Goal: Information Seeking & Learning: Learn about a topic

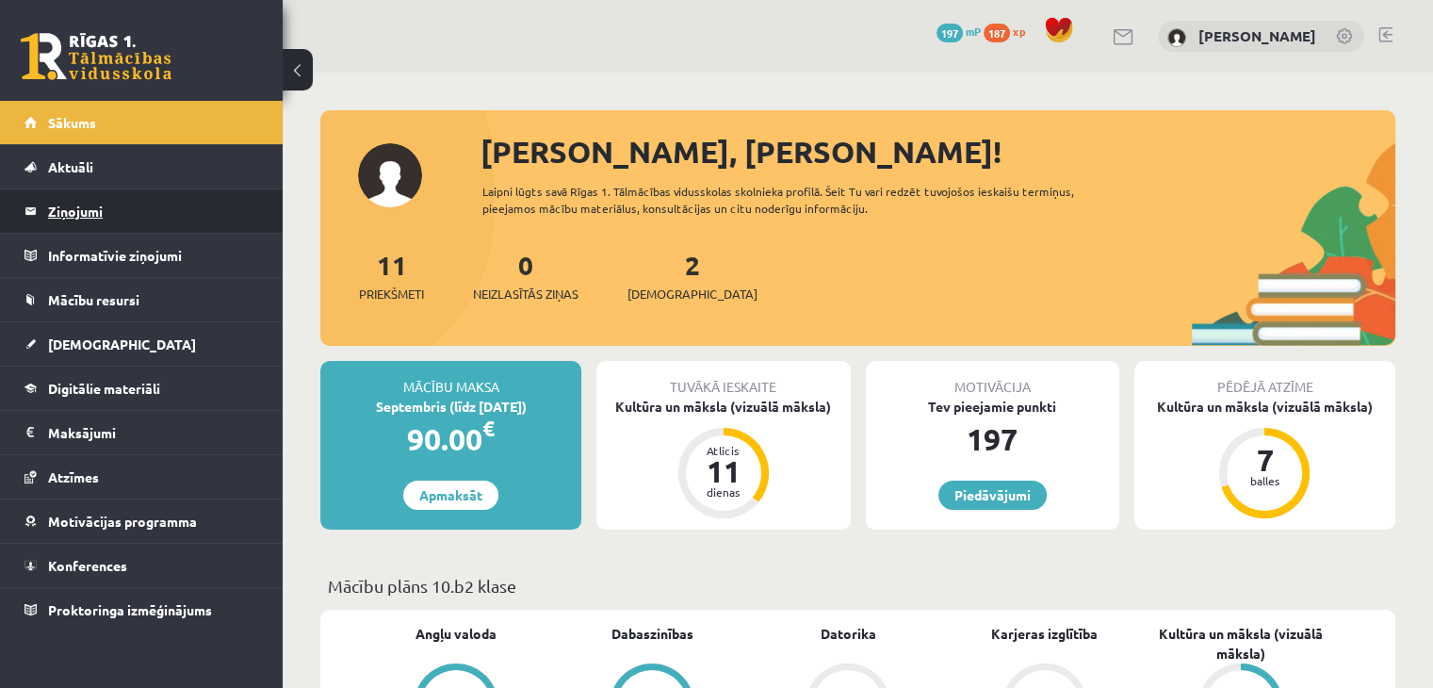
click at [203, 228] on legend "Ziņojumi 0" at bounding box center [153, 210] width 211 height 43
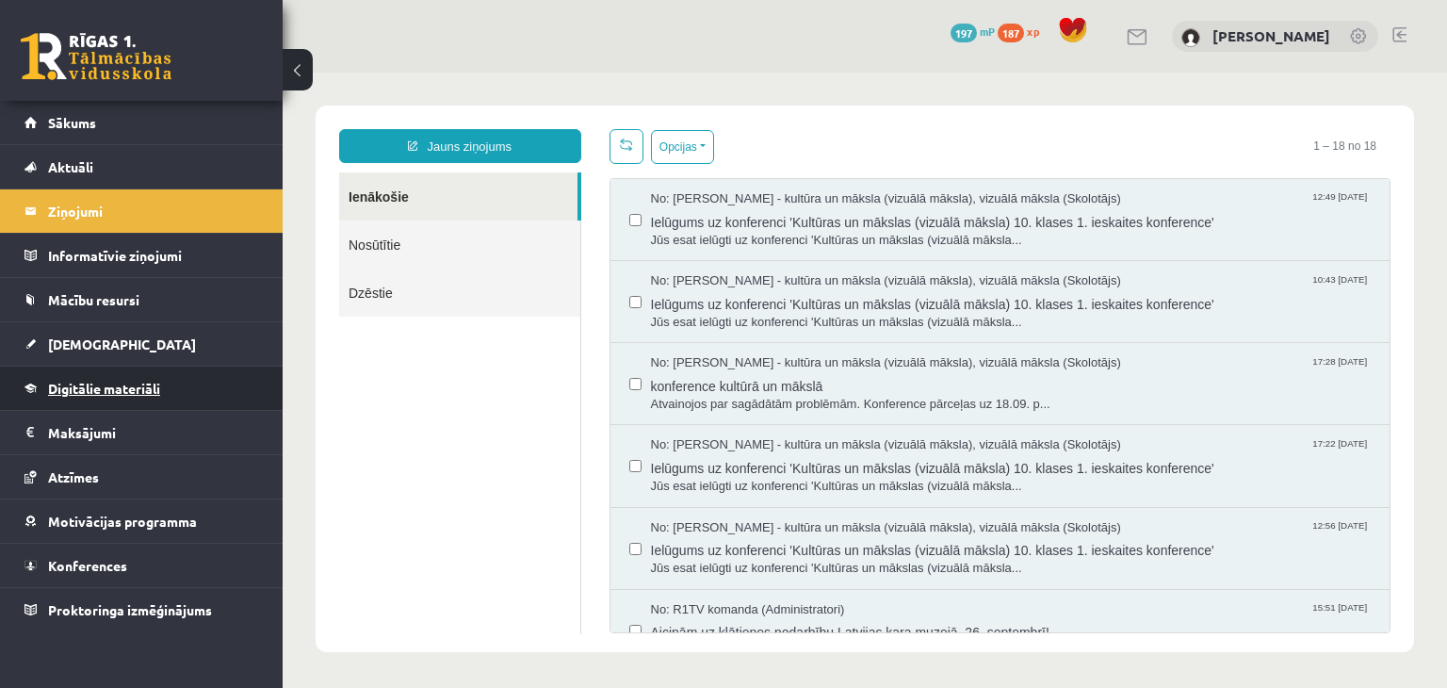
click at [190, 370] on link "Digitālie materiāli" at bounding box center [141, 387] width 235 height 43
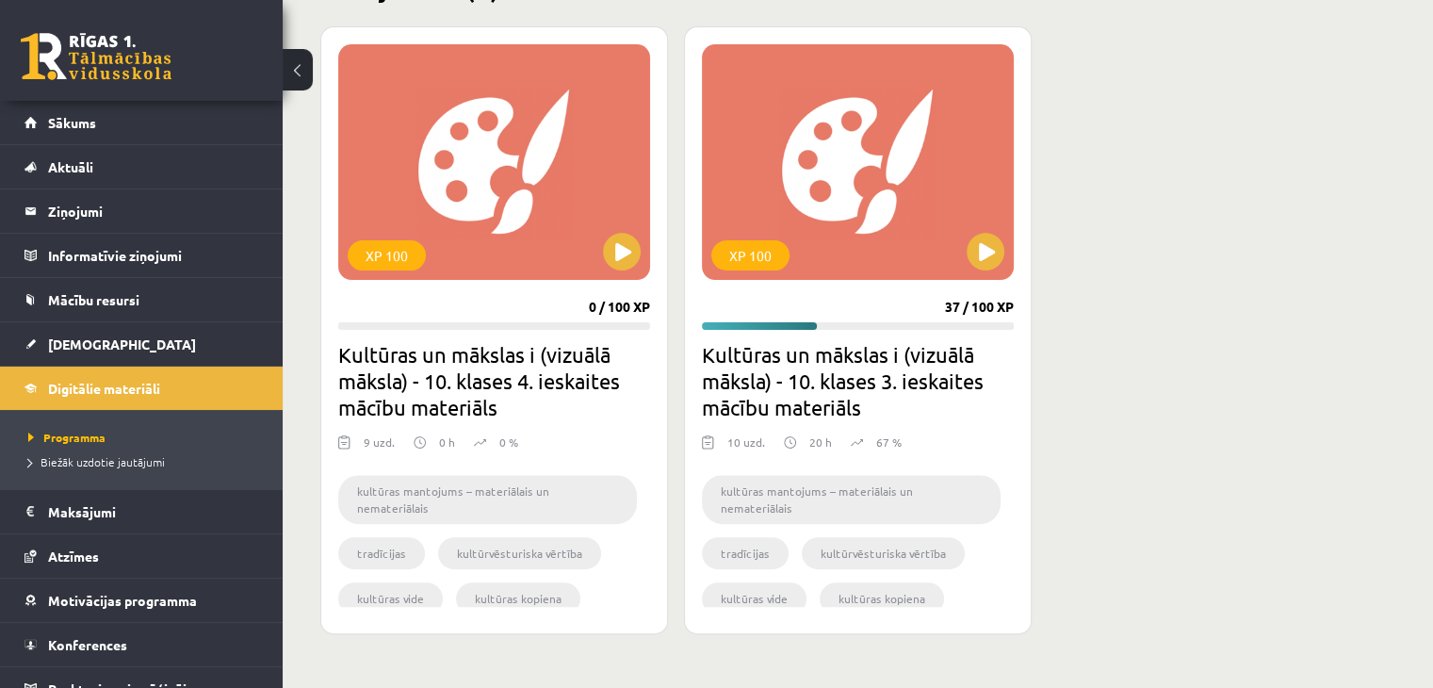
scroll to position [512, 0]
click at [990, 248] on button at bounding box center [986, 251] width 38 height 38
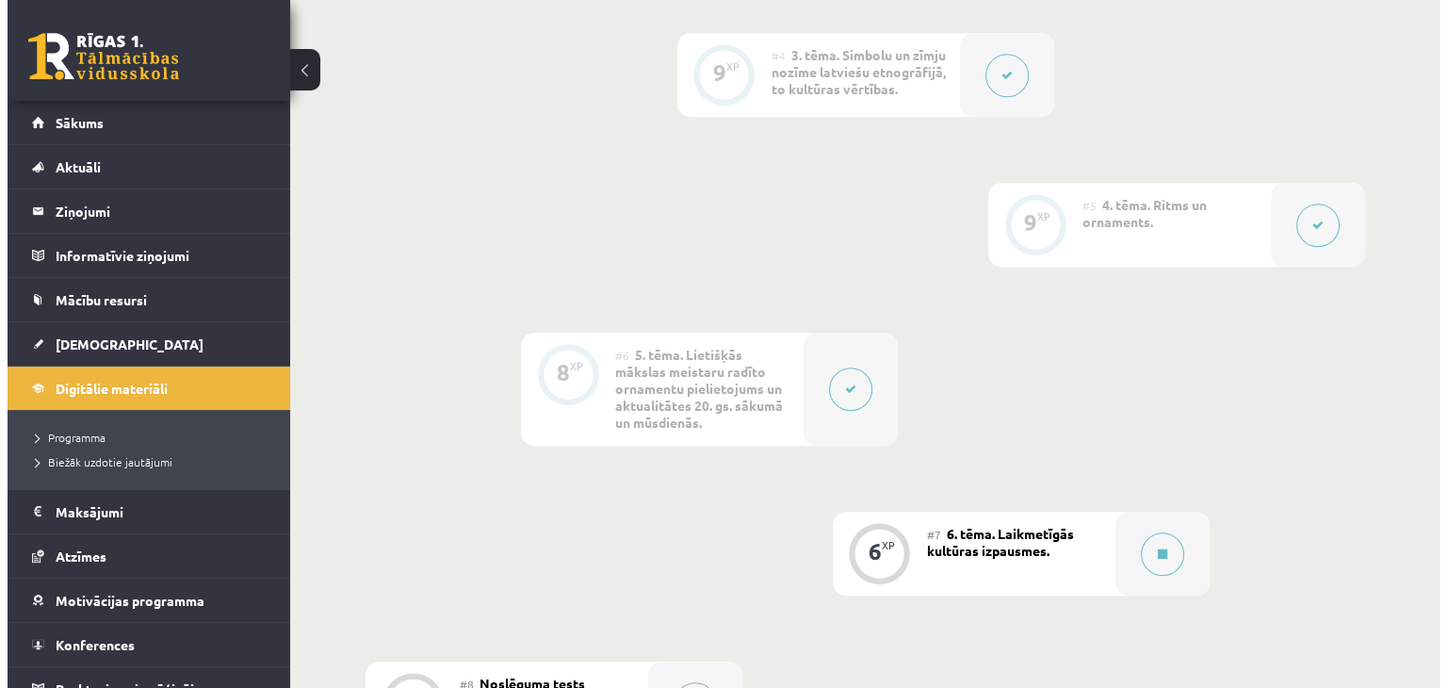
scroll to position [1292, 0]
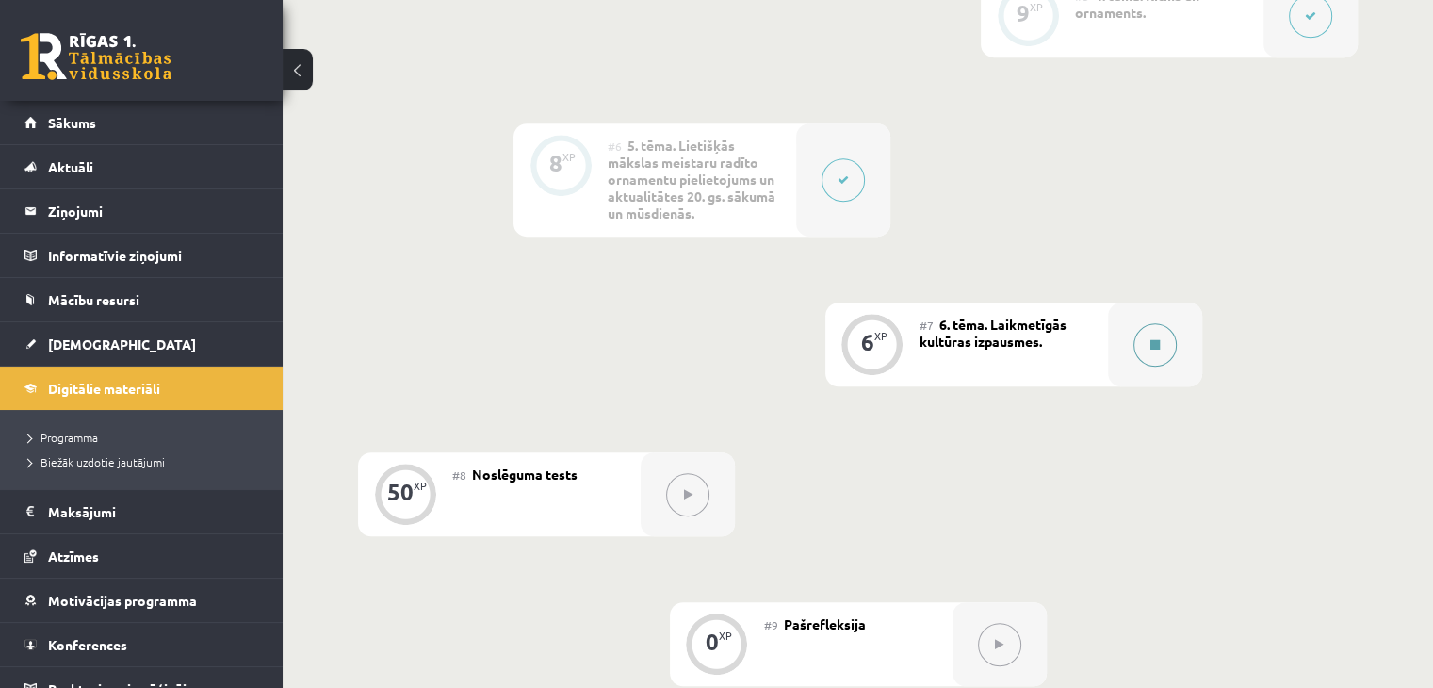
click at [1138, 349] on button at bounding box center [1154, 344] width 43 height 43
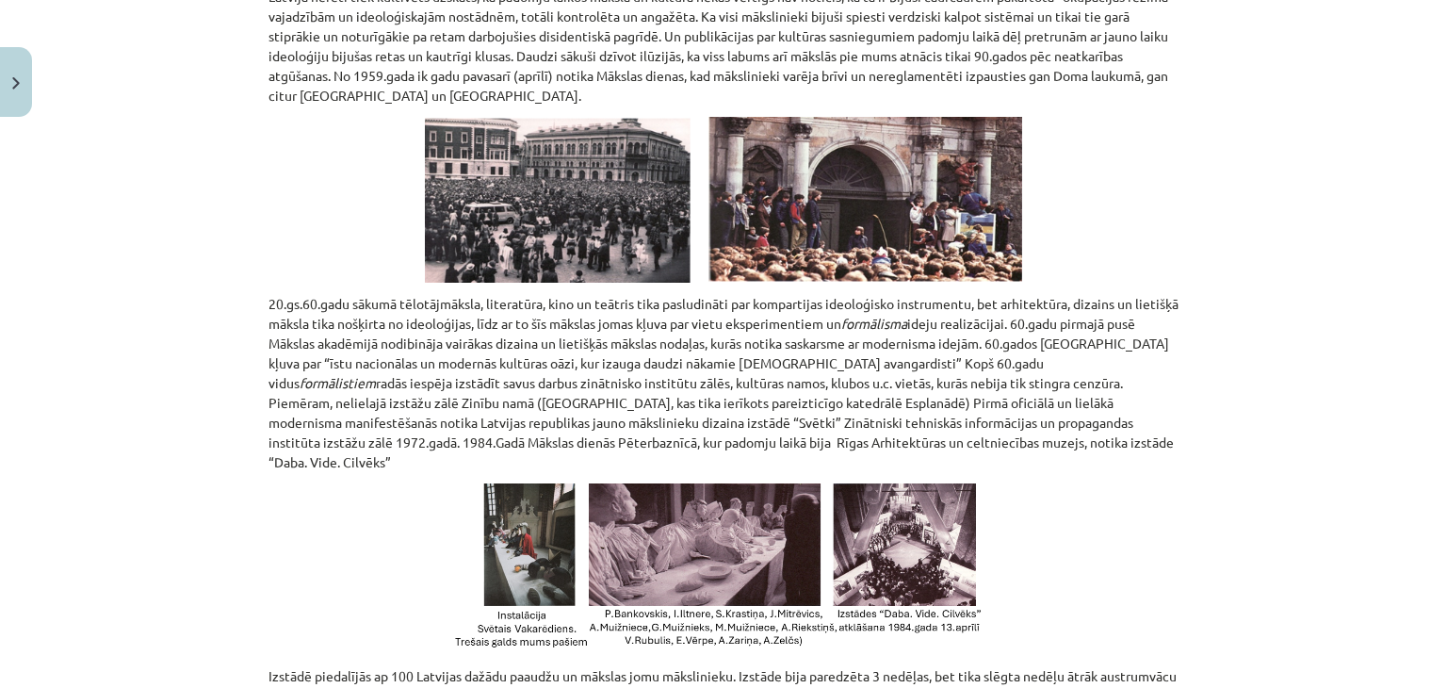
scroll to position [0, 0]
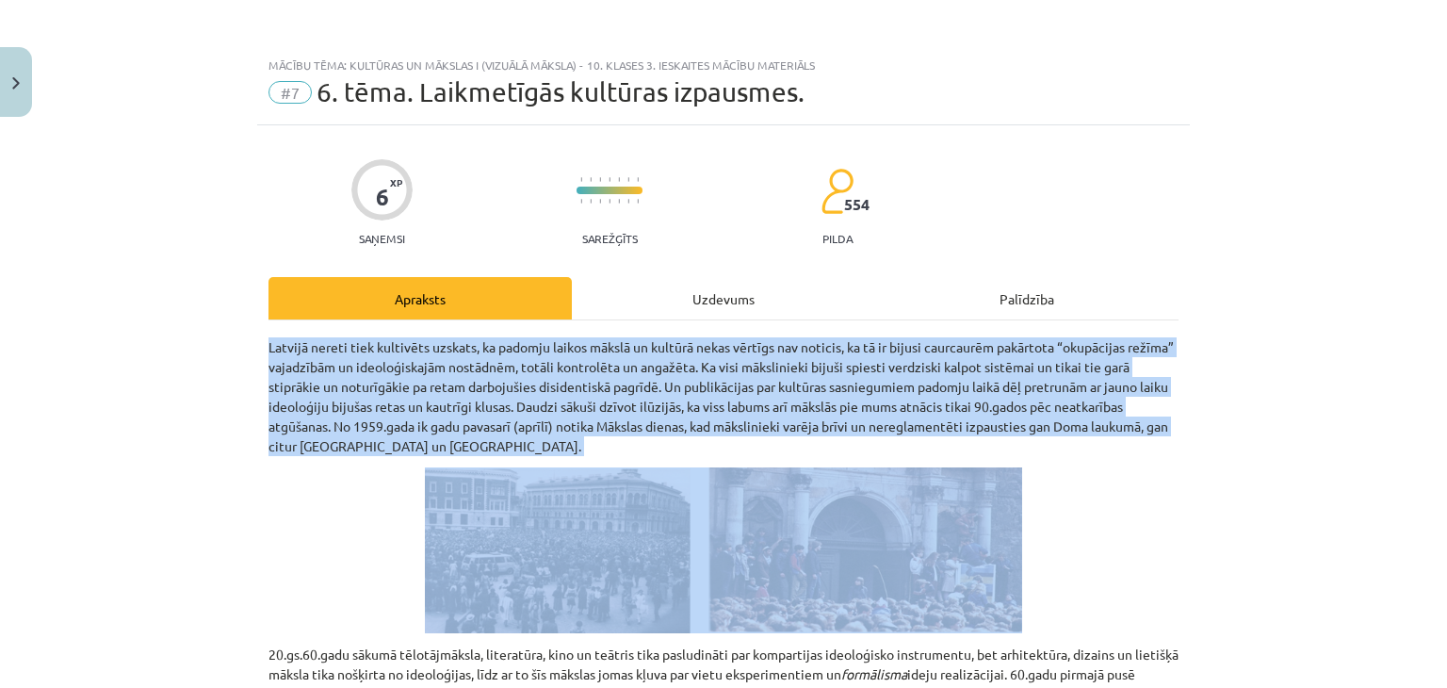
drag, startPoint x: 415, startPoint y: 460, endPoint x: 249, endPoint y: 344, distance: 202.3
copy div "Latvijā nereti tiek kultivēts uzskats, ka padomju laikos mākslā un kultūrā neka…"
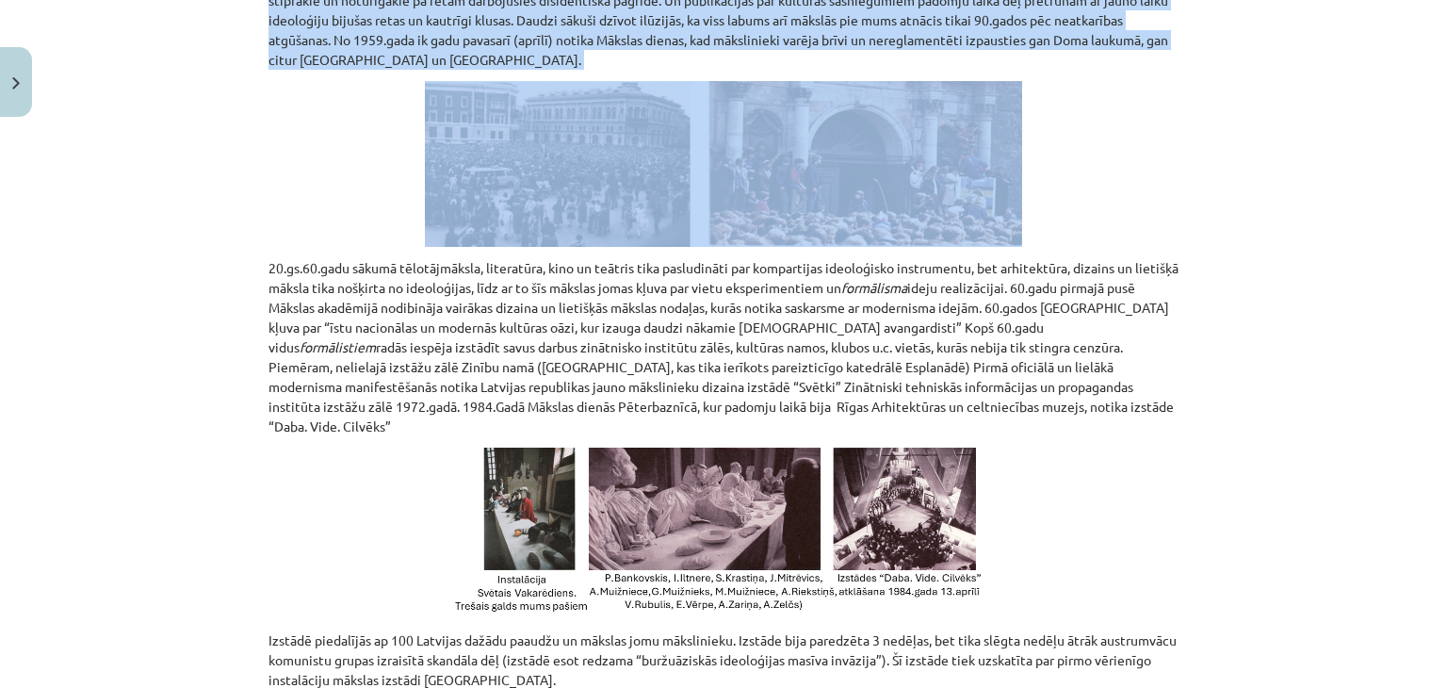
scroll to position [398, 0]
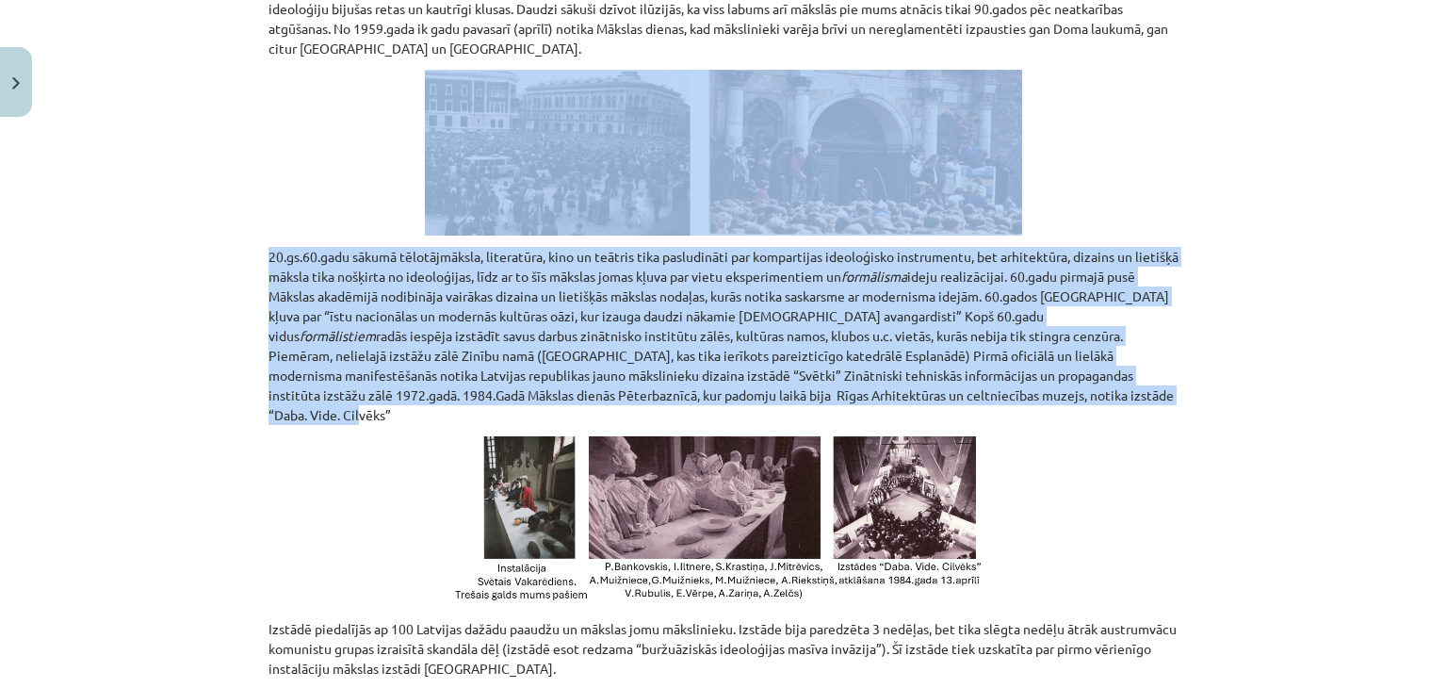
drag, startPoint x: 1105, startPoint y: 397, endPoint x: 234, endPoint y: 217, distance: 889.8
click at [234, 217] on div "Mācību tēma: Kultūras un mākslas i (vizuālā māksla) - 10. klases 3. ieskaites m…" at bounding box center [723, 344] width 1447 height 688
click at [212, 269] on div "Mācību tēma: Kultūras un mākslas i (vizuālā māksla) - 10. klases 3. ieskaites m…" at bounding box center [723, 344] width 1447 height 688
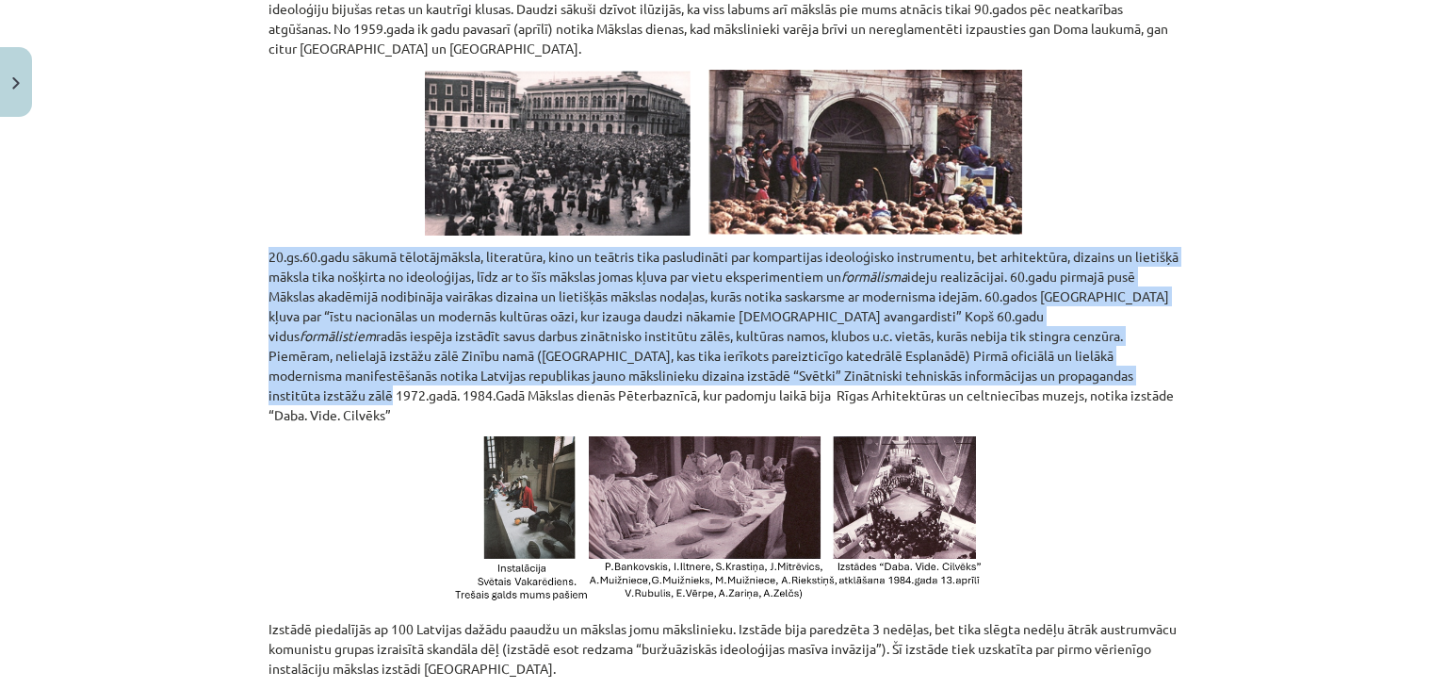
drag, startPoint x: 252, startPoint y: 249, endPoint x: 1113, endPoint y: 382, distance: 870.4
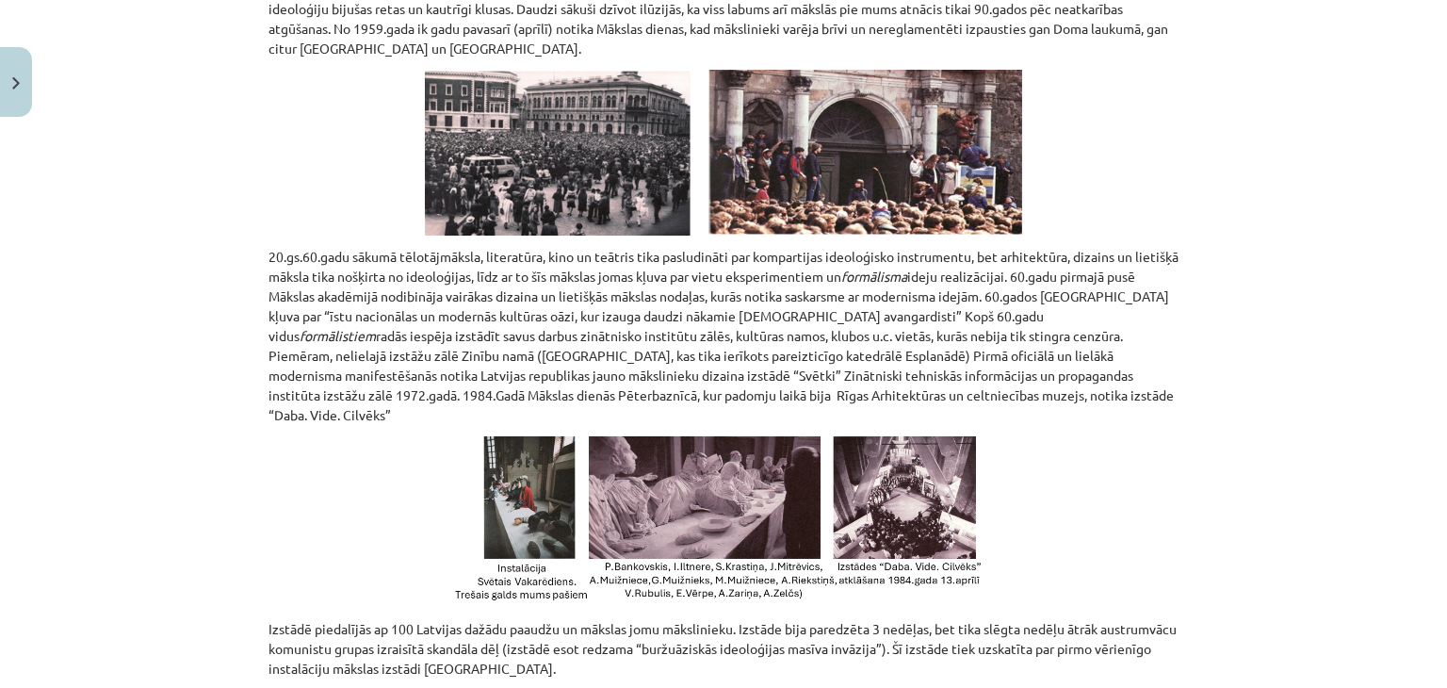
click at [1098, 403] on p "20.gs.60.gadu sākumā tēlotājmāksla, literatūra, kino un teātris tika pasludināt…" at bounding box center [723, 336] width 910 height 178
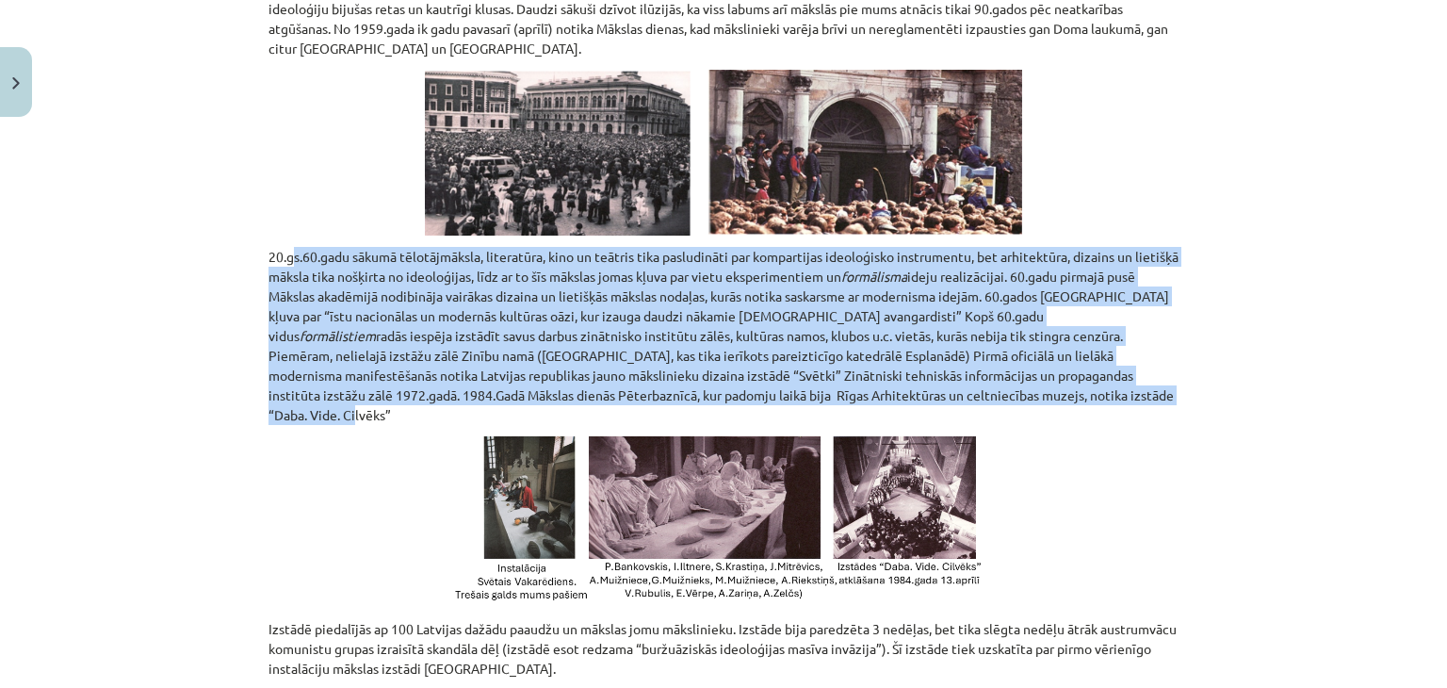
drag, startPoint x: 1098, startPoint y: 403, endPoint x: 275, endPoint y: 256, distance: 836.4
click at [275, 256] on p "20.gs.60.gadu sākumā tēlotājmāksla, literatūra, kino un teātris tika pasludināt…" at bounding box center [723, 336] width 910 height 178
drag, startPoint x: 247, startPoint y: 254, endPoint x: 1151, endPoint y: 389, distance: 914.3
click at [1151, 389] on div "Mācību tēma: Kultūras un mākslas i (vizuālā māksla) - 10. klases 3. ieskaites m…" at bounding box center [723, 344] width 1447 height 688
copy p "20.gs.60.gadu sākumā tēlotājmāksla, literatūra, kino un teātris tika pasludināt…"
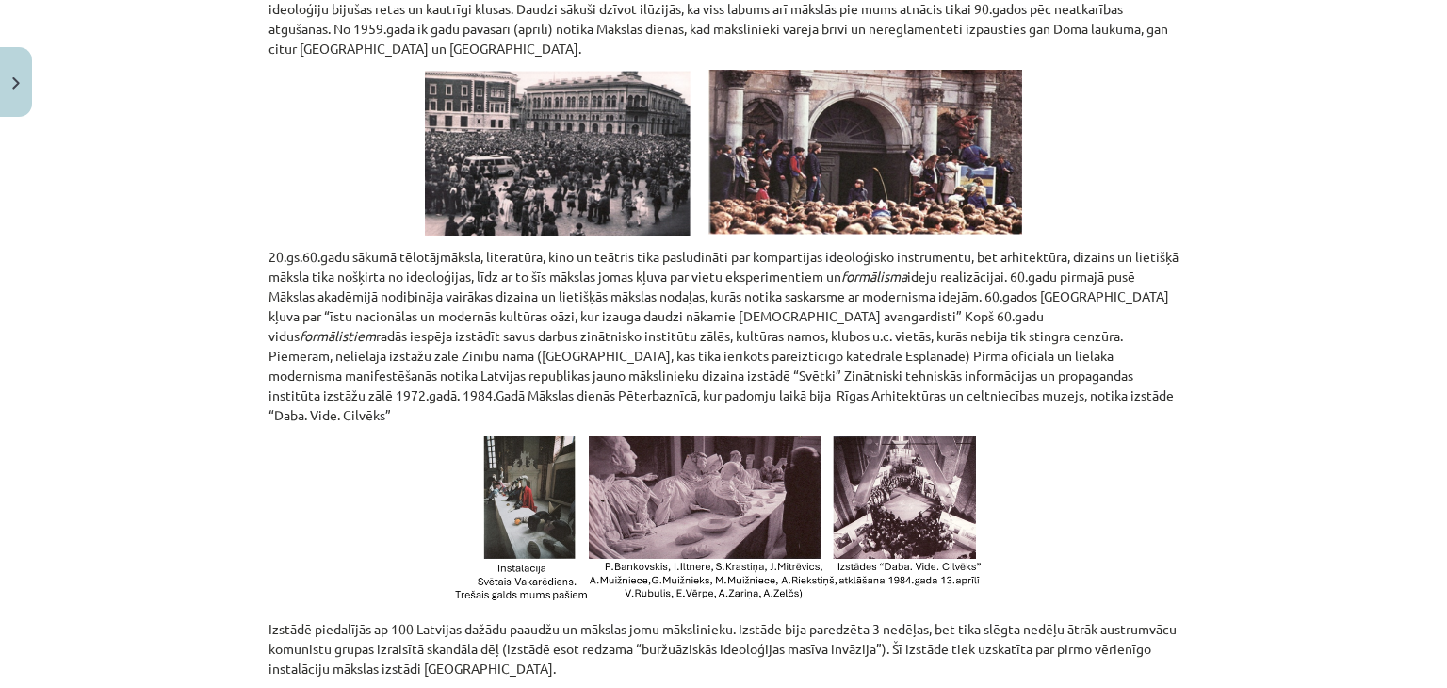
click at [174, 419] on div "Mācību tēma: Kultūras un mākslas i (vizuālā māksla) - 10. klases 3. ieskaites m…" at bounding box center [723, 344] width 1447 height 688
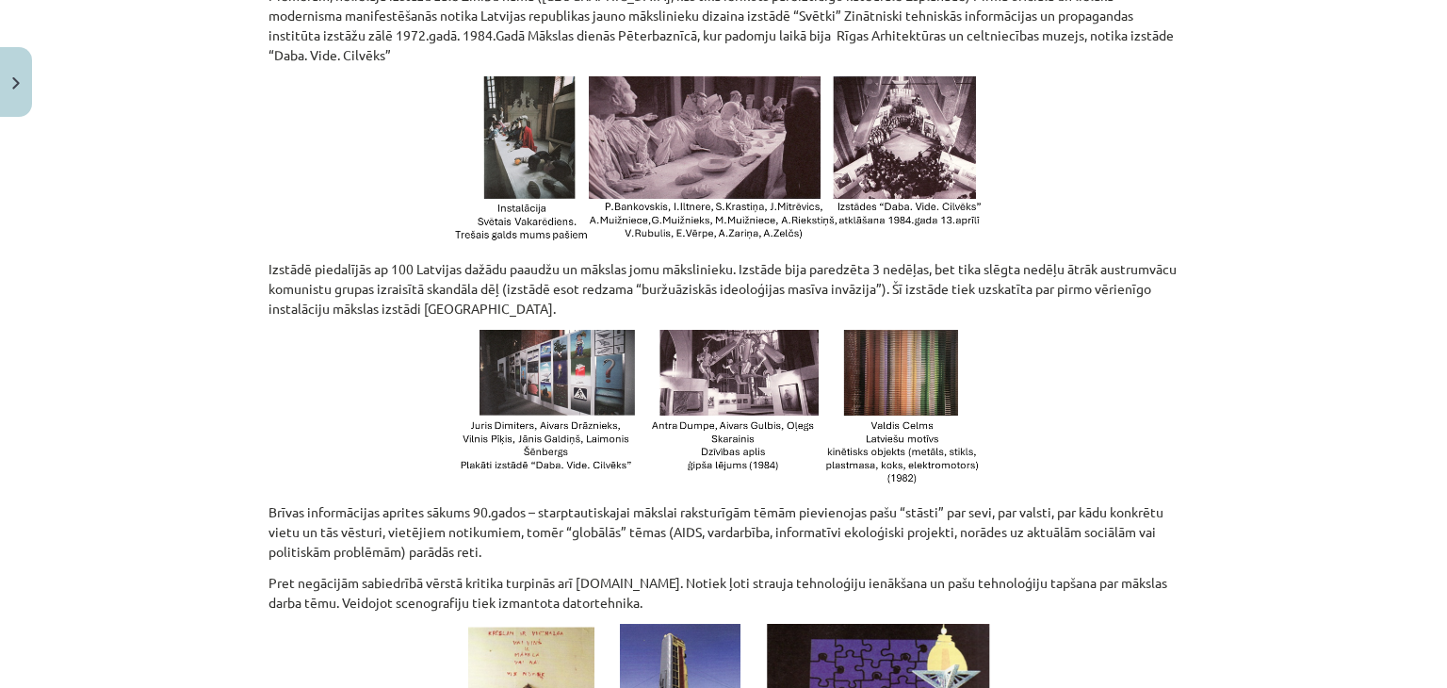
scroll to position [757, 0]
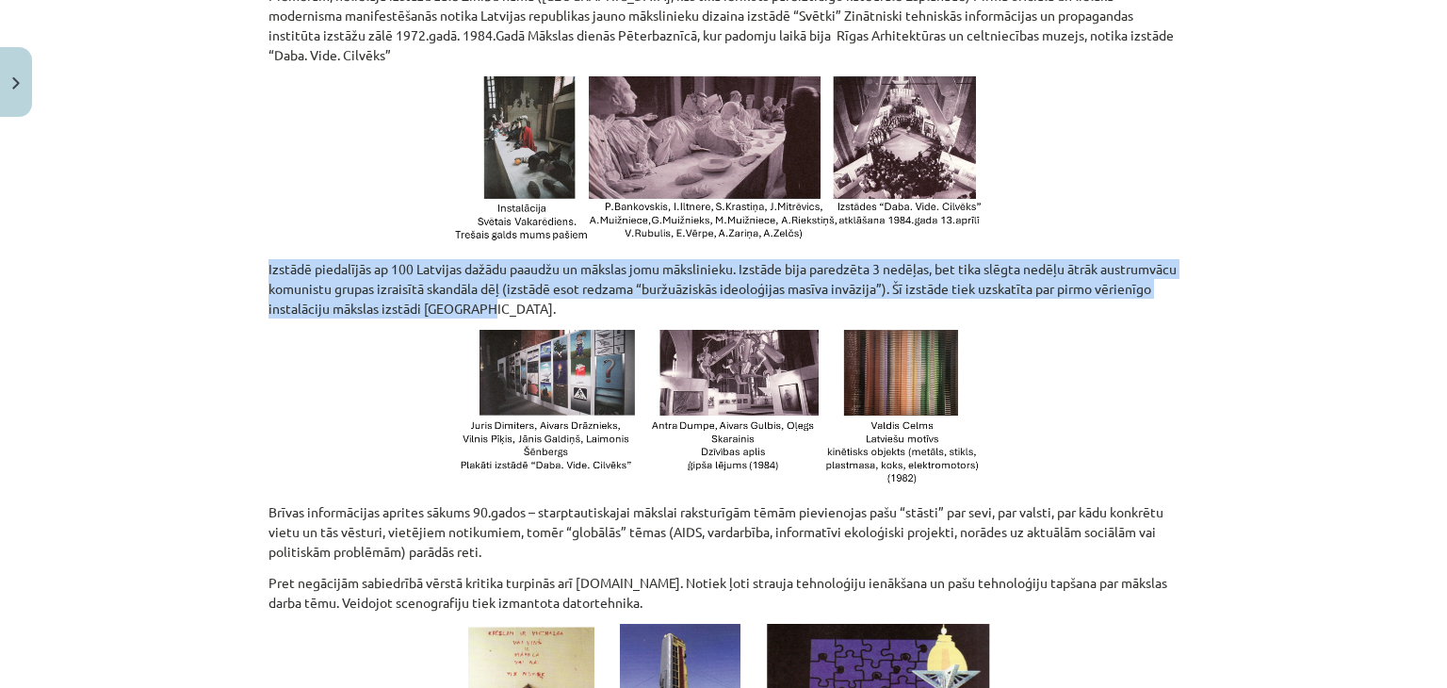
drag, startPoint x: 523, startPoint y: 287, endPoint x: 207, endPoint y: 231, distance: 320.6
click at [207, 231] on div "Mācību tēma: Kultūras un mākslas i (vizuālā māksla) - 10. klases 3. ieskaites m…" at bounding box center [723, 344] width 1447 height 688
copy p "Izstādē piedalījās ap 100 Latvijas dažādu paaudžu un mākslas jomu mākslinieku. …"
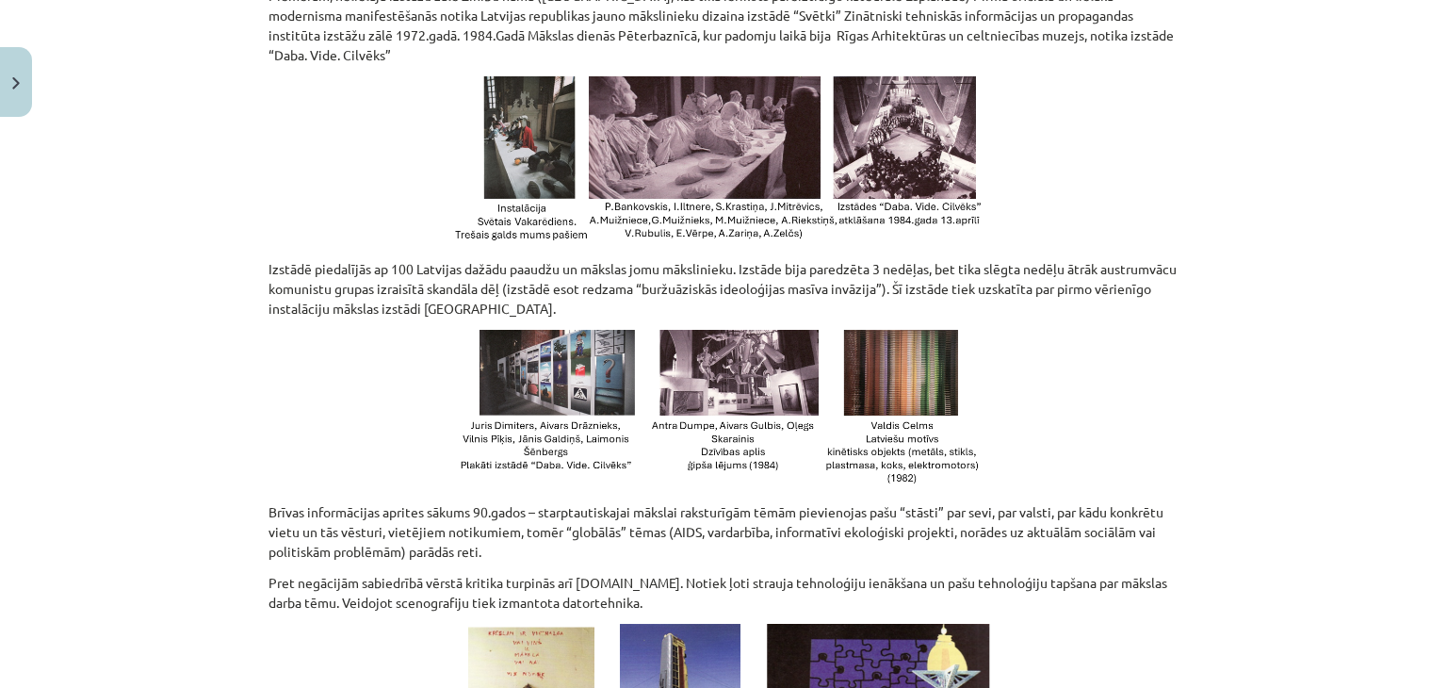
click at [118, 336] on div "Mācību tēma: Kultūras un mākslas i (vizuālā māksla) - 10. klases 3. ieskaites m…" at bounding box center [723, 344] width 1447 height 688
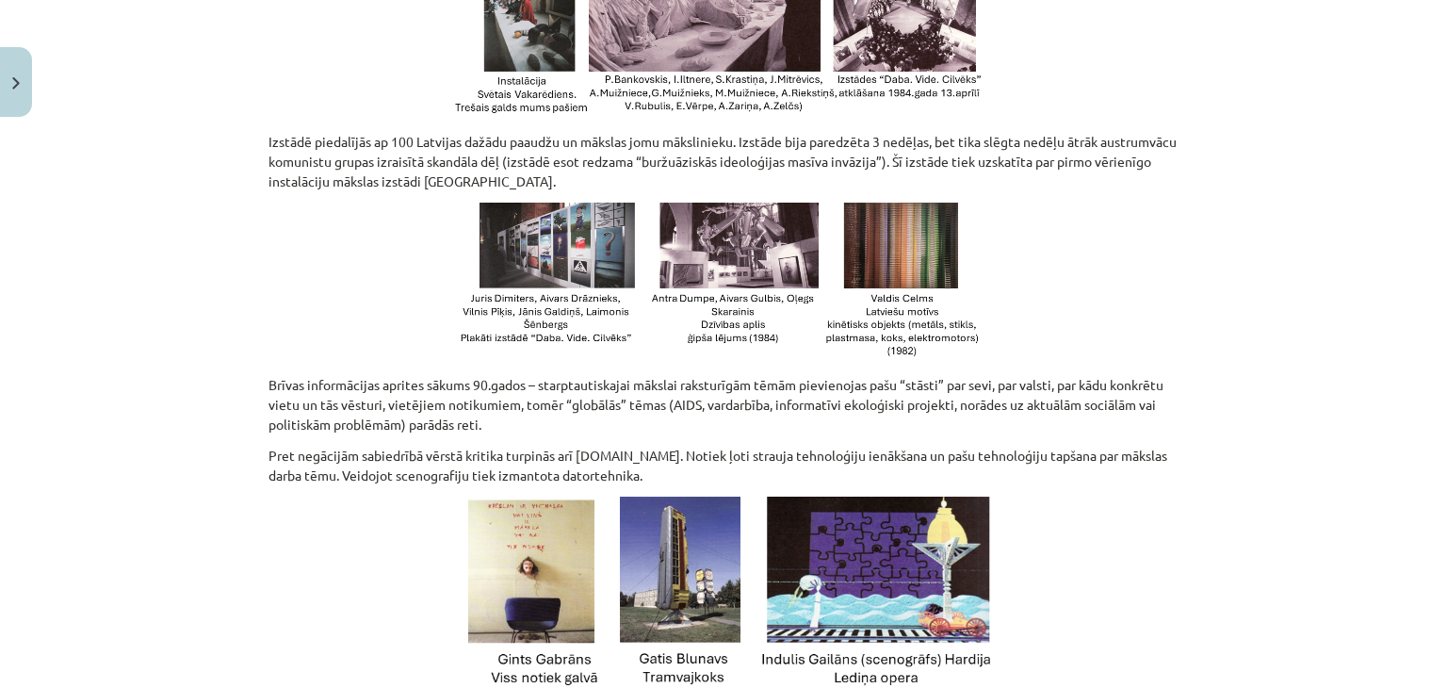
scroll to position [1036, 0]
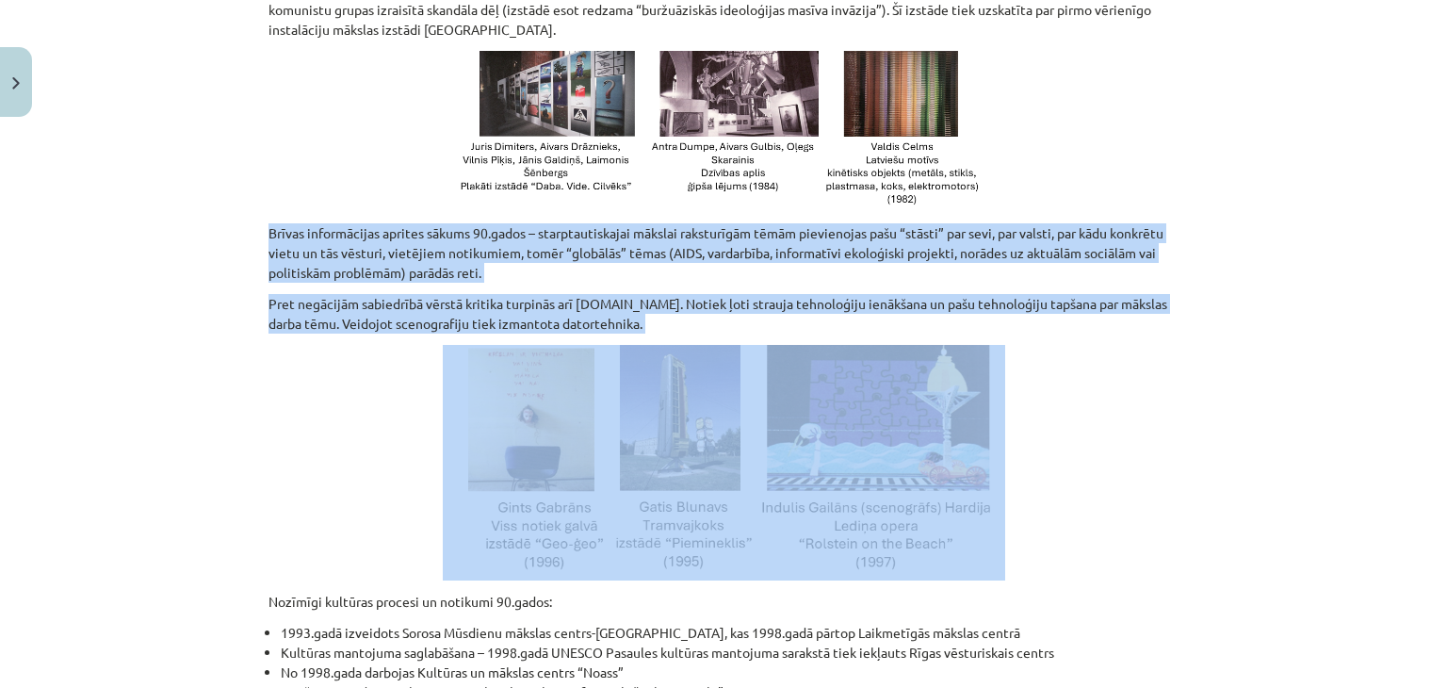
drag, startPoint x: 572, startPoint y: 315, endPoint x: 260, endPoint y: 219, distance: 326.0
click at [260, 219] on div "6 XP Saņemsi Sarežģīts 554 pilda Apraksts Uzdevums Palīdzība Latvijā nereti tie…" at bounding box center [723, 640] width 933 height 3103
copy div "Brīvas informācijas aprites sākums 90.gados – starptautiskajai mākslai raksturī…"
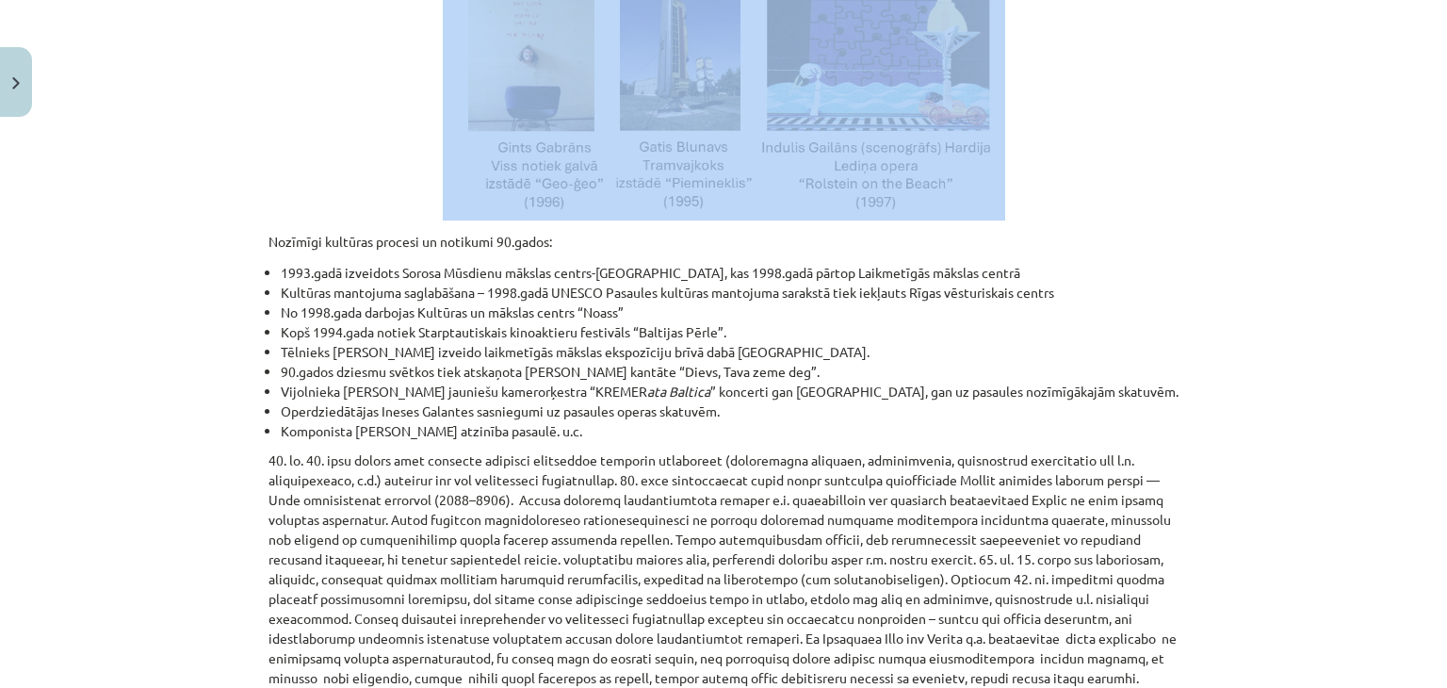
scroll to position [1400, 0]
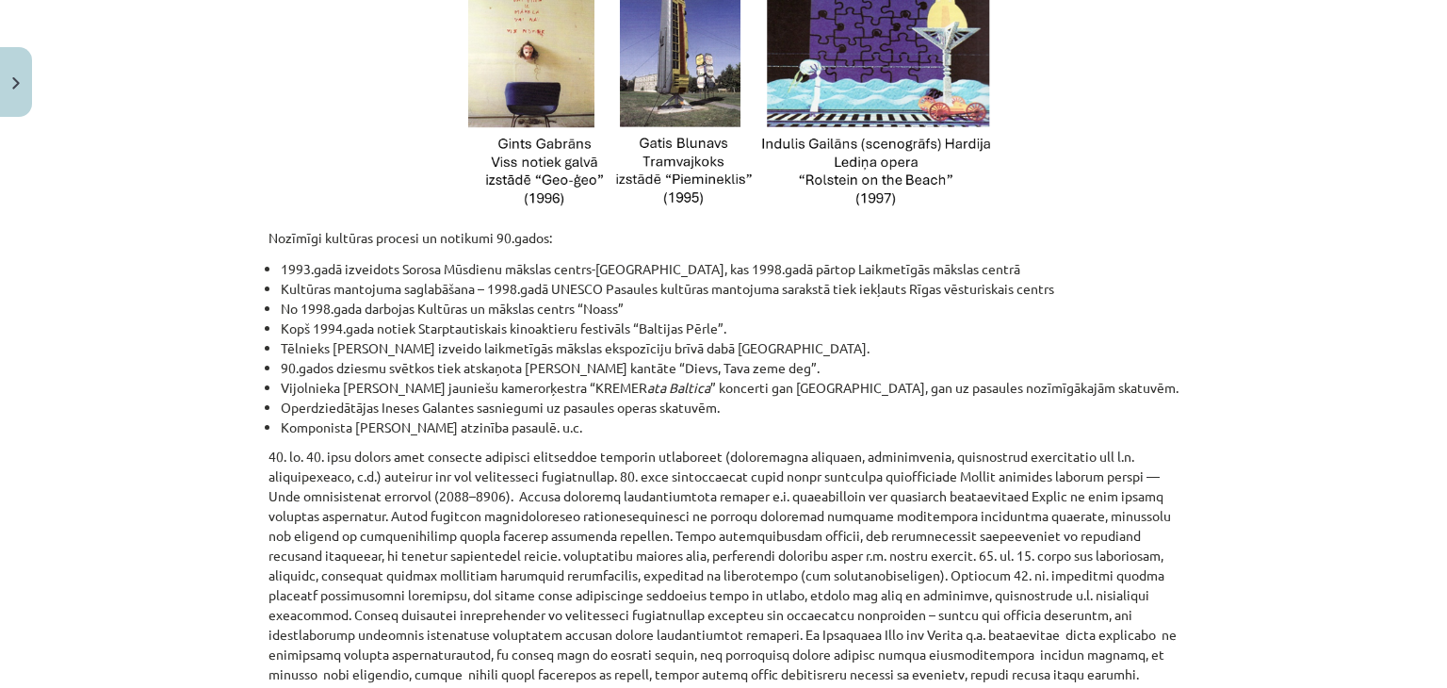
click at [106, 277] on div "Mācību tēma: Kultūras un mākslas i (vizuālā māksla) - 10. klases 3. ieskaites m…" at bounding box center [723, 344] width 1447 height 688
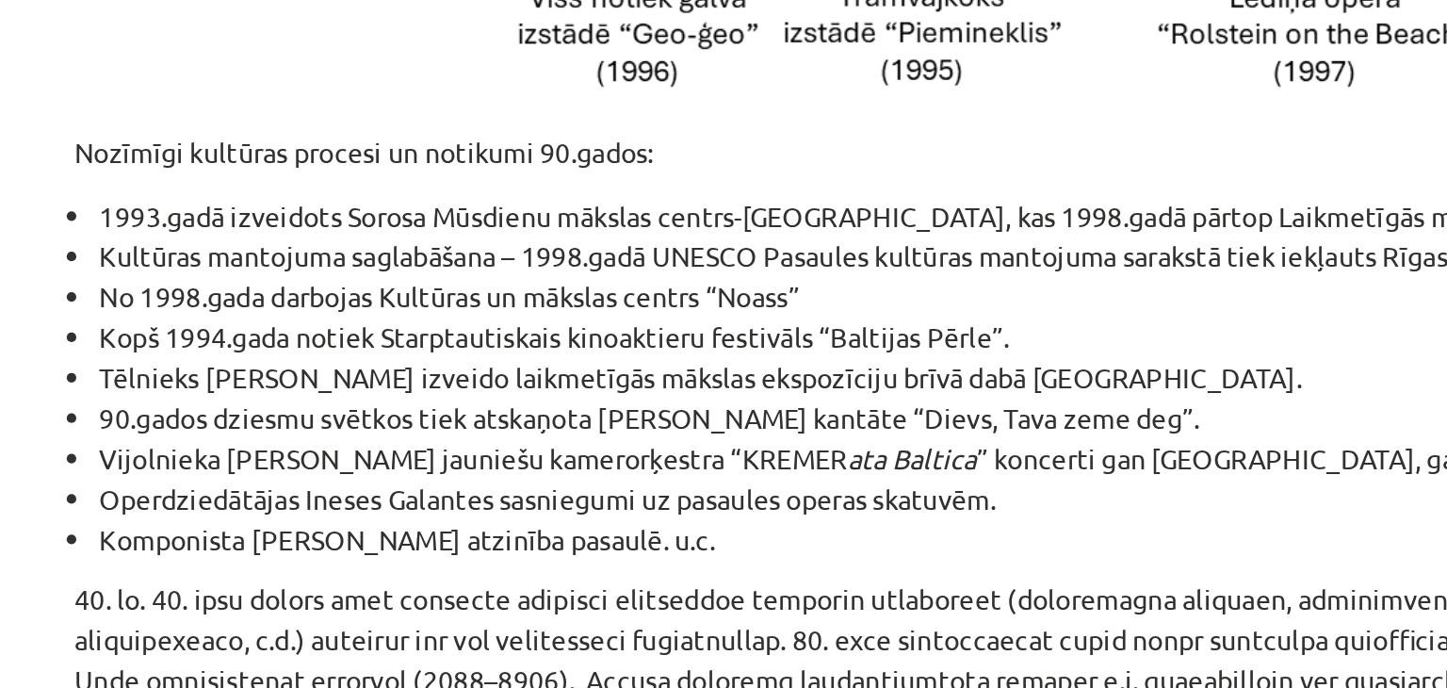
scroll to position [1292, 0]
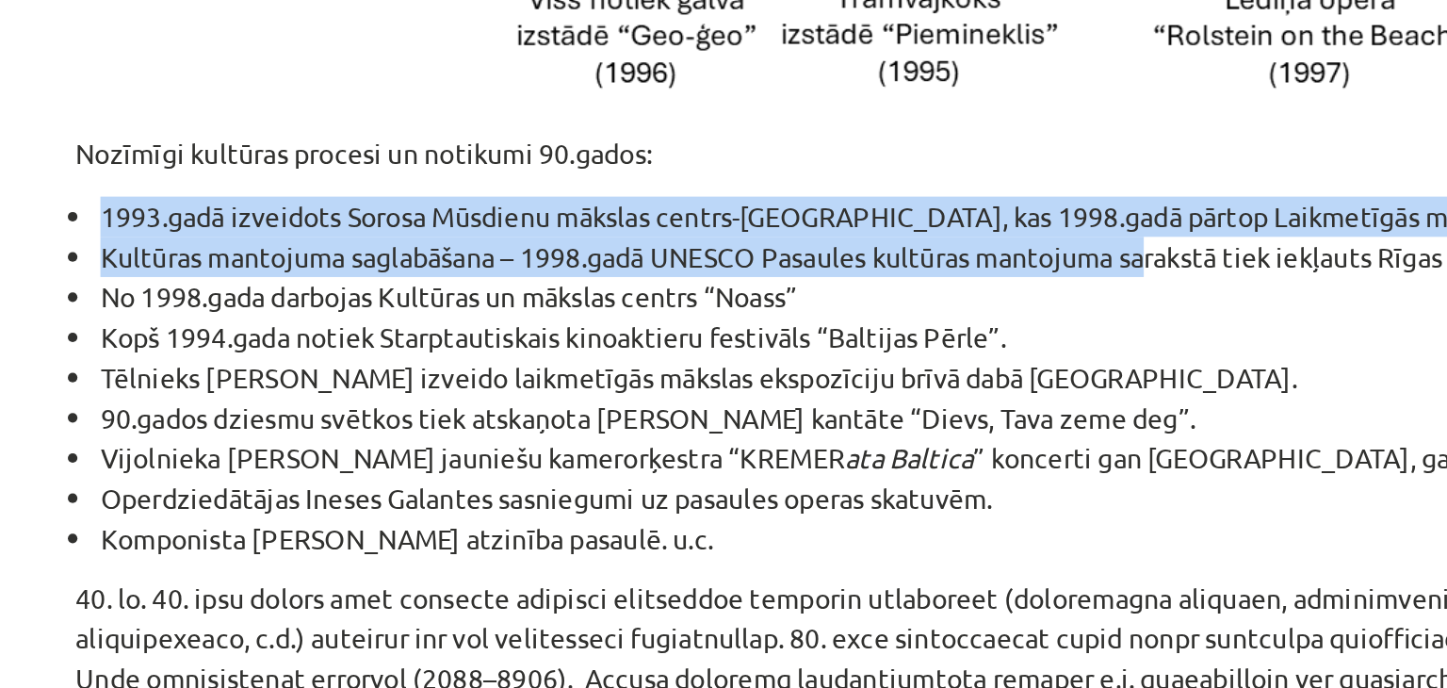
drag, startPoint x: 256, startPoint y: 243, endPoint x: 799, endPoint y: 264, distance: 543.0
click at [799, 264] on div "6 XP Saņemsi Sarežģīts 554 pilda Apraksts Uzdevums Palīdzība Latvijā nereti tie…" at bounding box center [723, 267] width 933 height 3103
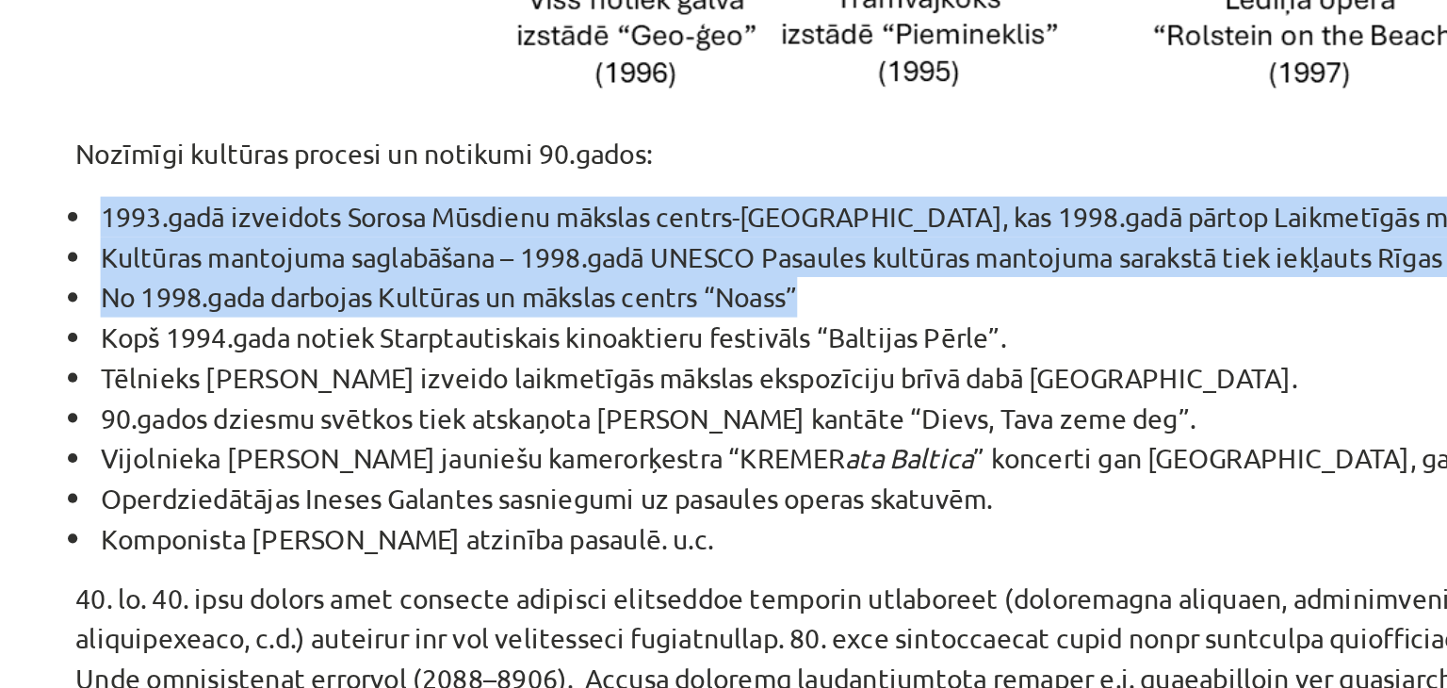
drag, startPoint x: 630, startPoint y: 281, endPoint x: 264, endPoint y: 233, distance: 369.6
click at [268, 250] on ul "1993.gadā izveidots Sorosa Mūsdienu mākslas centrs-Rīga, kas 1998.gadā pārtop L…" at bounding box center [723, 339] width 910 height 178
drag, startPoint x: 812, startPoint y: 336, endPoint x: 269, endPoint y: 238, distance: 551.4
click at [269, 250] on ul "1993.gadā izveidots Sorosa Mūsdienu mākslas centrs-Rīga, kas 1998.gadā pārtop L…" at bounding box center [723, 339] width 910 height 178
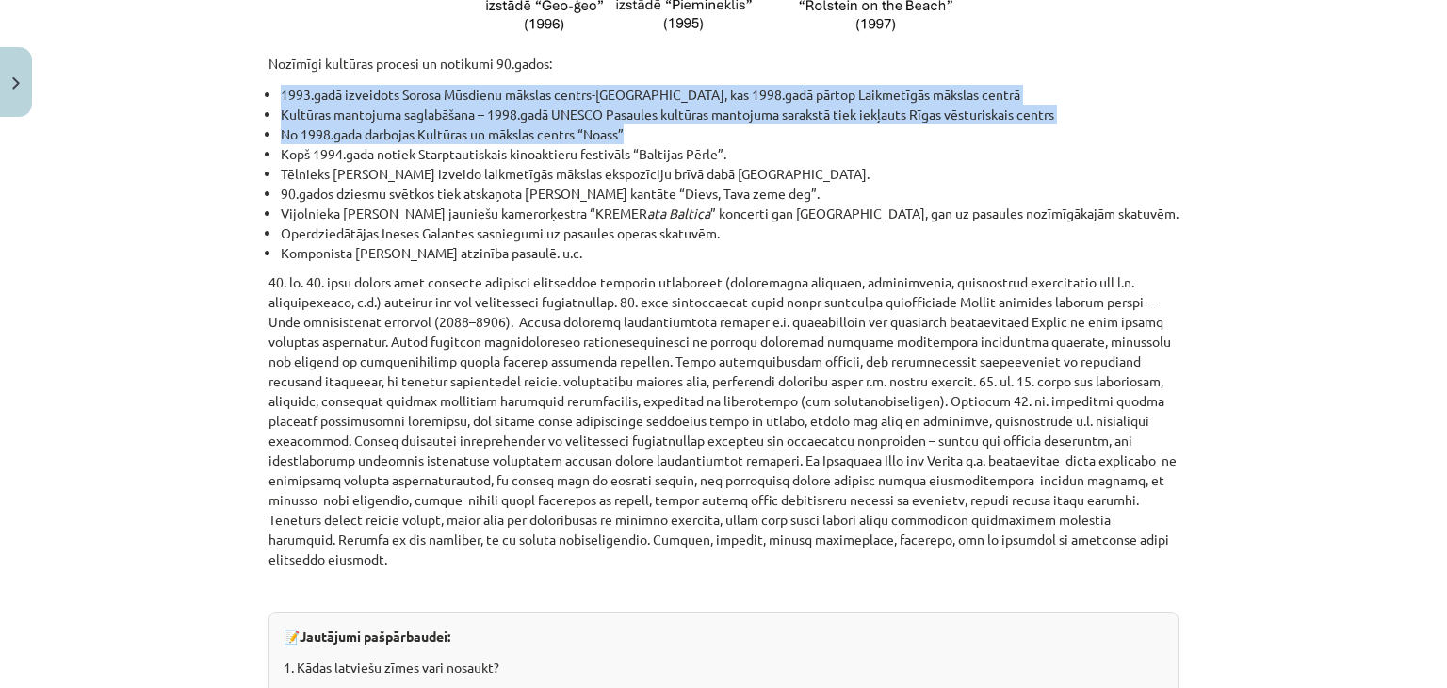
scroll to position [1620, 0]
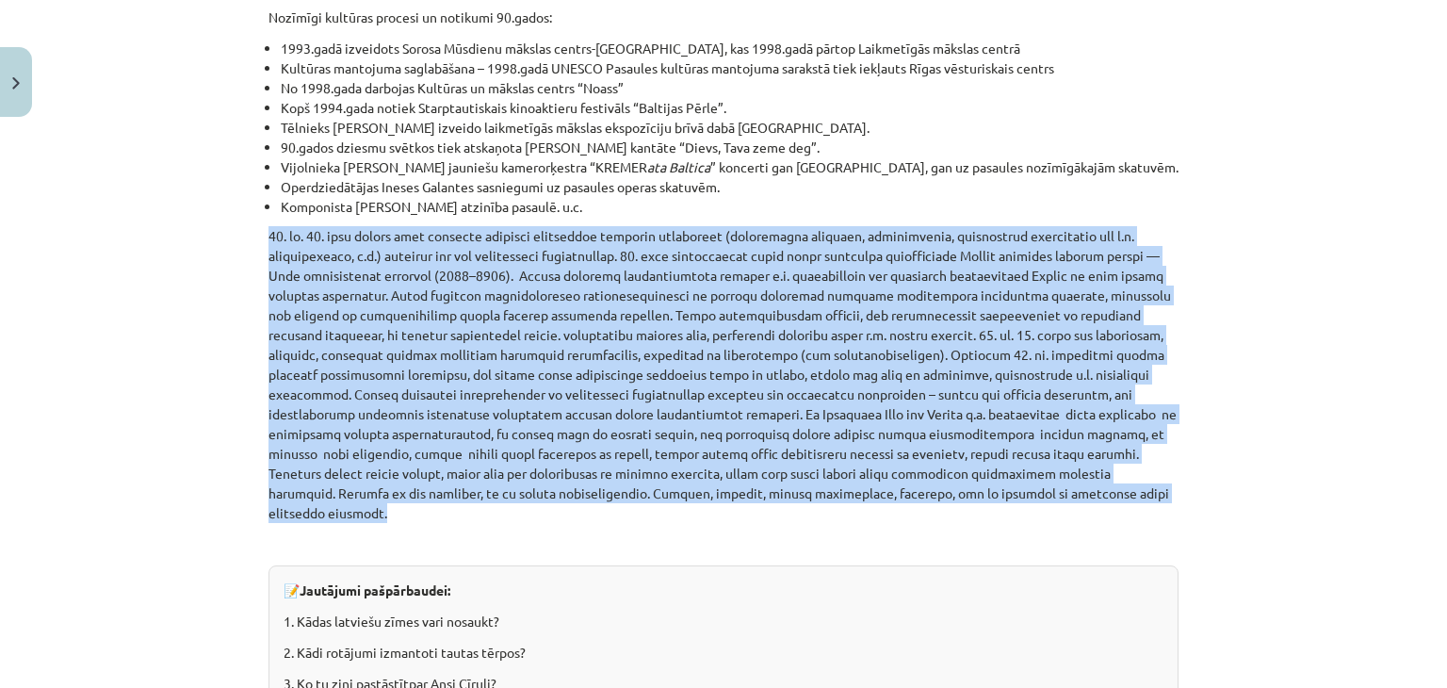
drag, startPoint x: 808, startPoint y: 480, endPoint x: 178, endPoint y: 212, distance: 684.7
click at [178, 212] on div "Mācību tēma: Kultūras un mākslas i (vizuālā māksla) - 10. klases 3. ieskaites m…" at bounding box center [723, 344] width 1447 height 688
copy p "20. gs. 80. gadu otrajā pusē aizsāktā radikālā izteiksmes līdzekļu dažādošana (…"
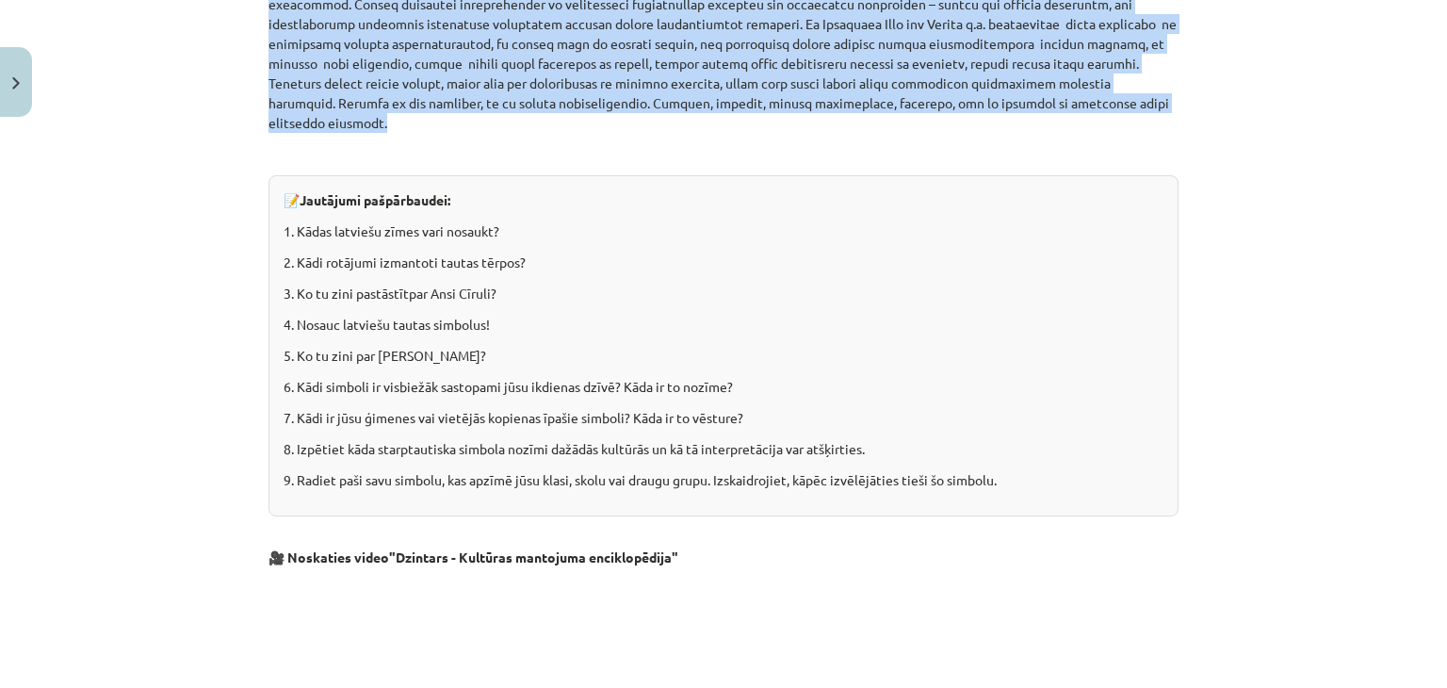
scroll to position [2042, 0]
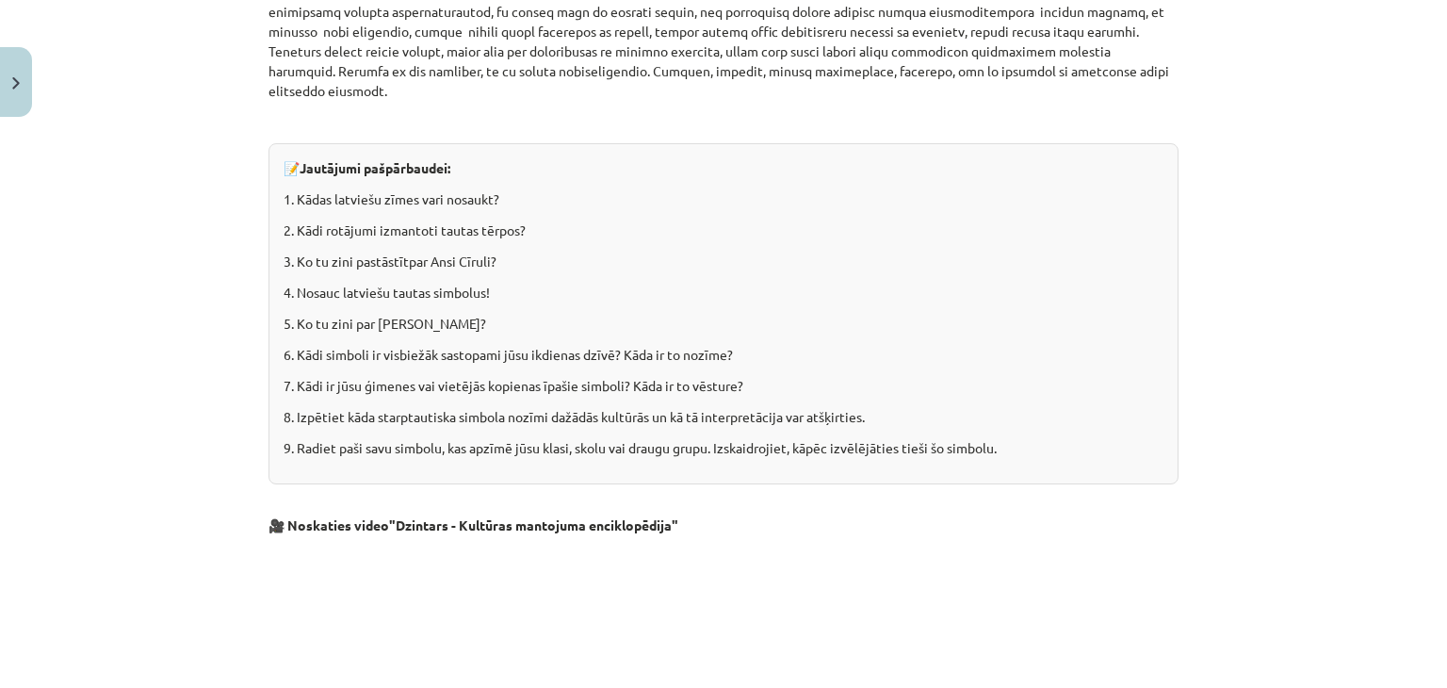
click at [1244, 268] on div "Mācību tēma: Kultūras un mākslas i (vizuālā māksla) - 10. klases 3. ieskaites m…" at bounding box center [723, 344] width 1447 height 688
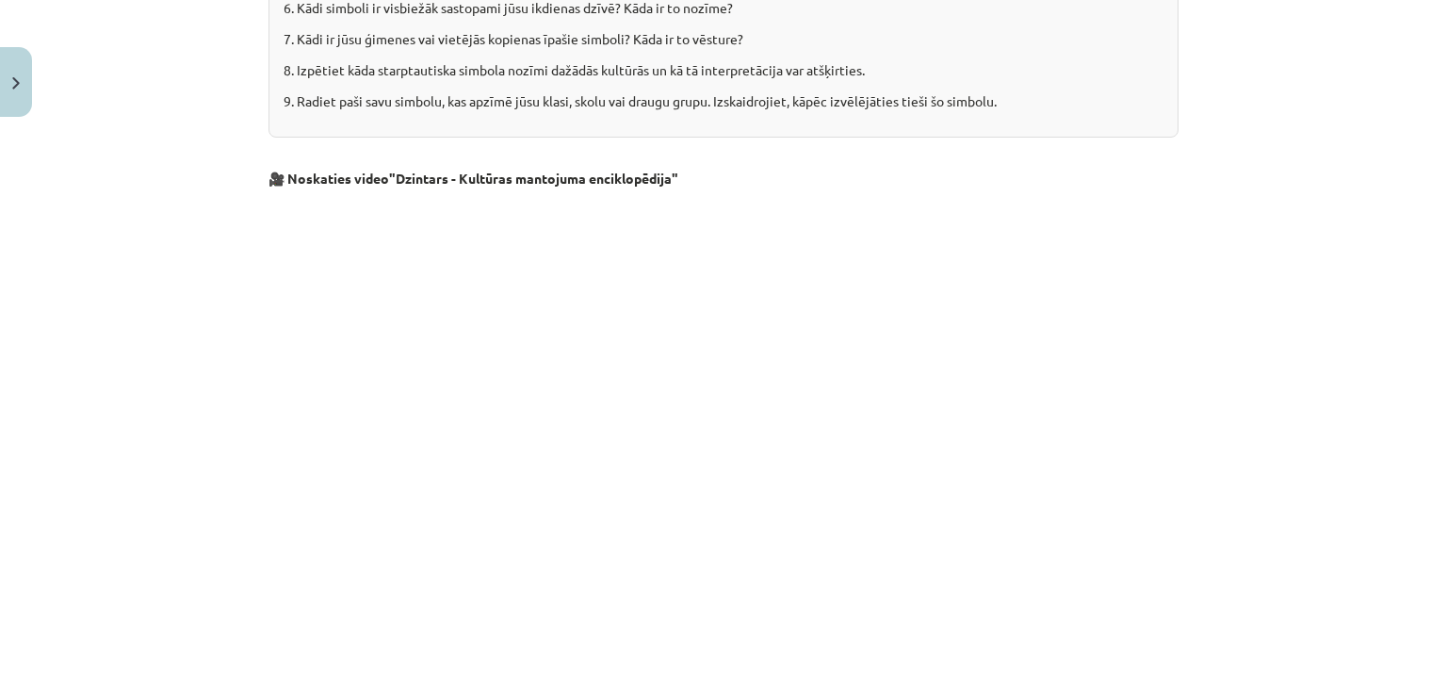
scroll to position [2549, 0]
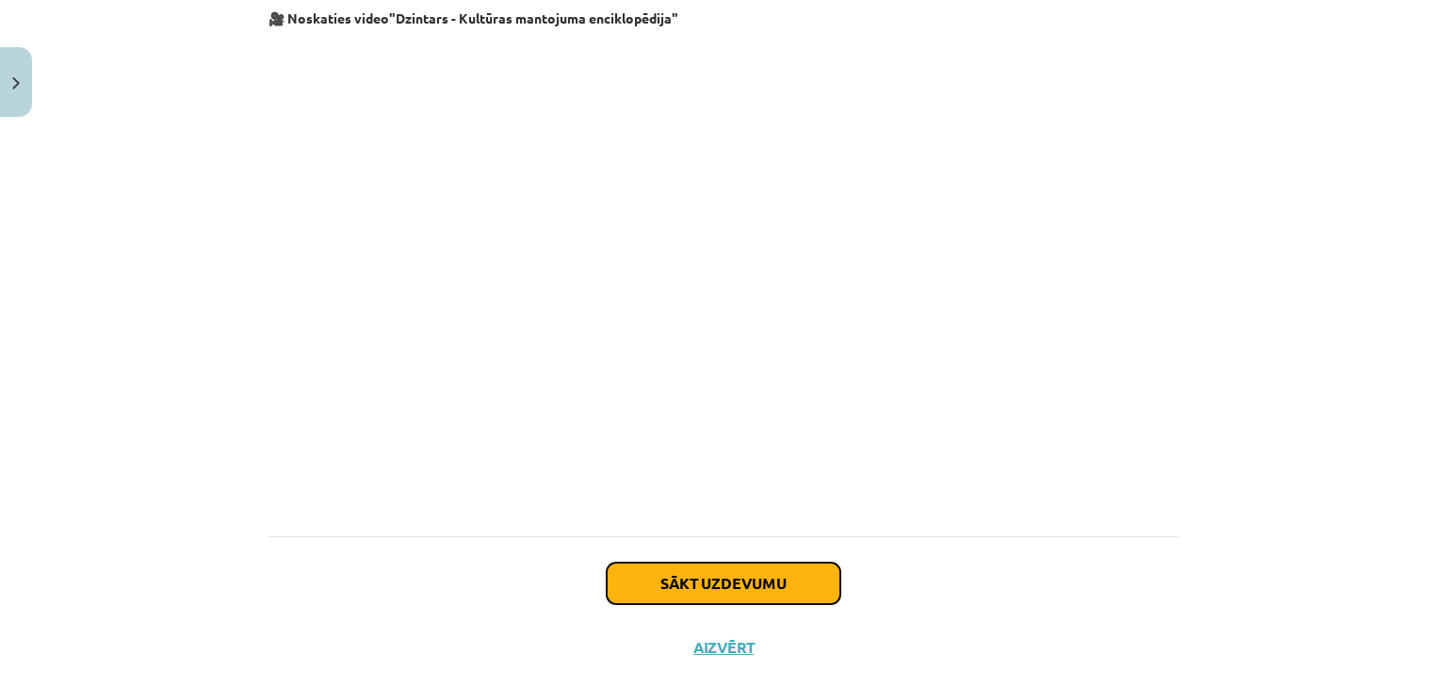
click at [764, 562] on button "Sākt uzdevumu" at bounding box center [724, 582] width 234 height 41
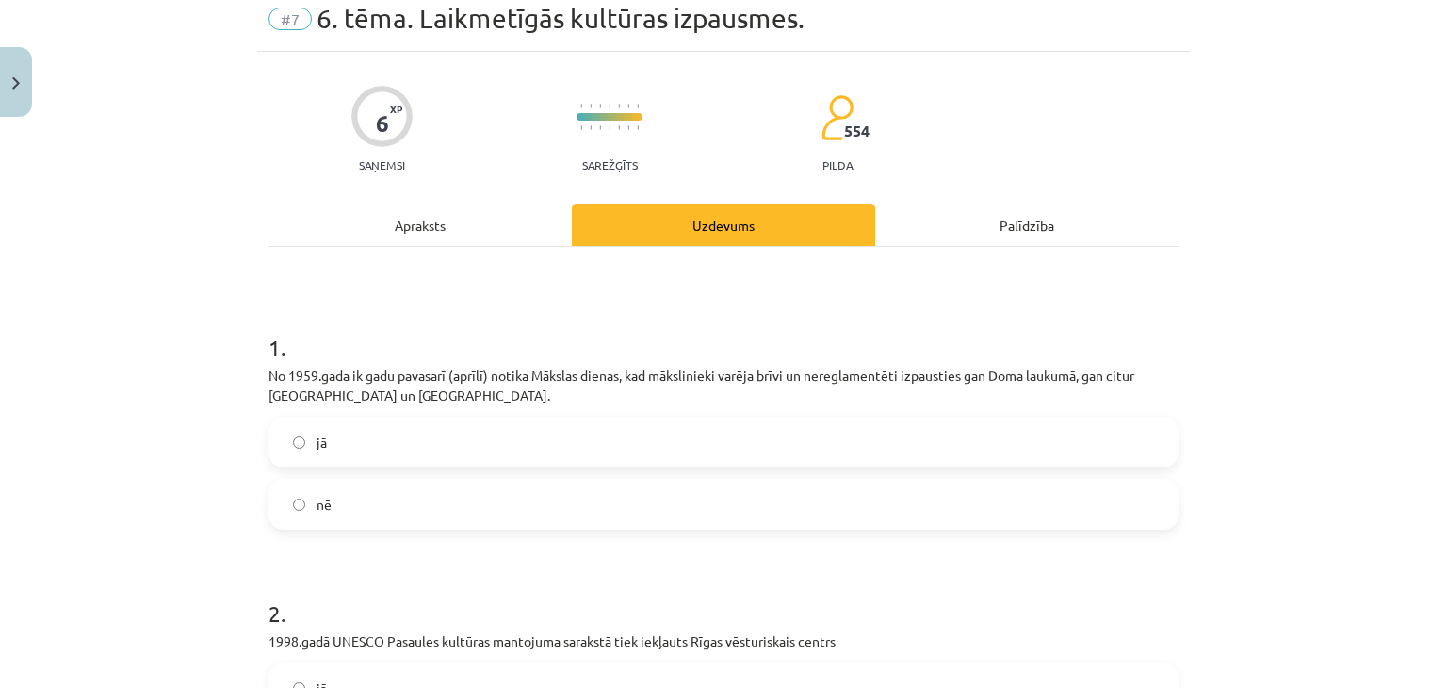
scroll to position [47, 0]
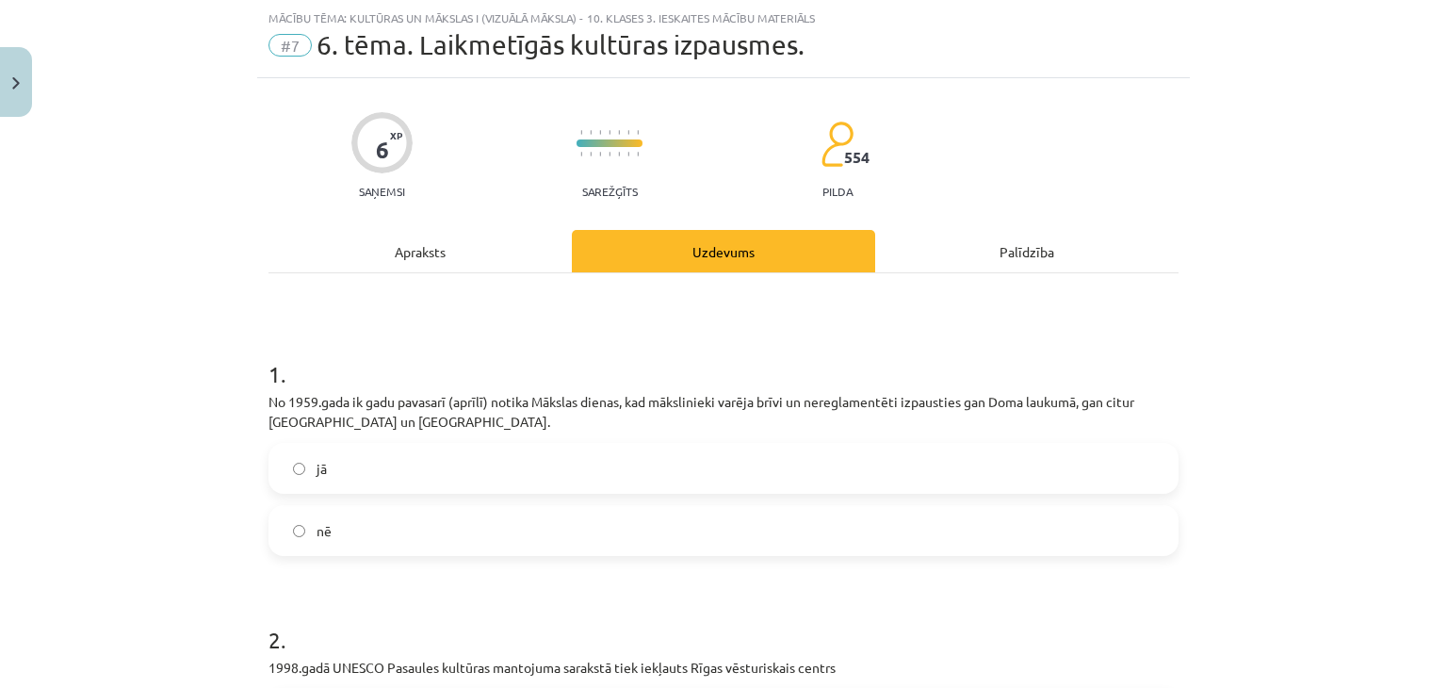
click at [543, 449] on label "jā" at bounding box center [723, 468] width 906 height 47
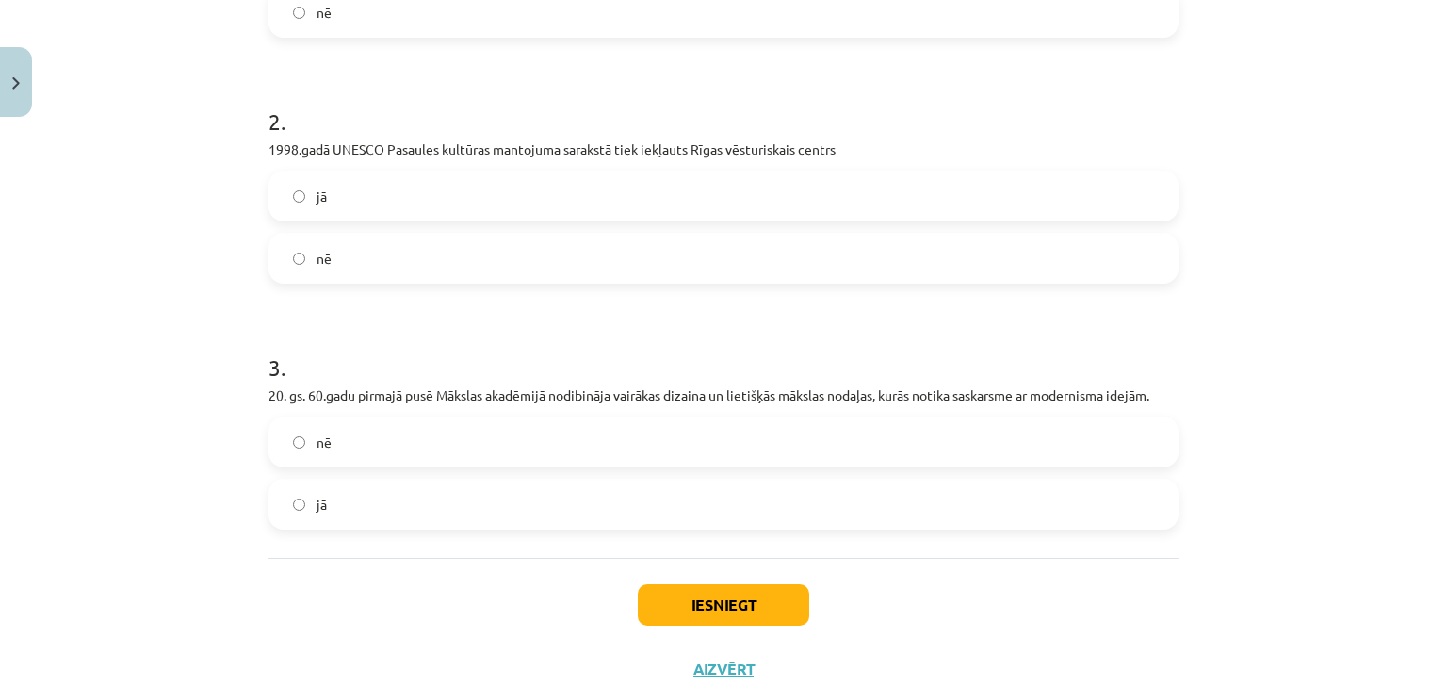
scroll to position [626, 0]
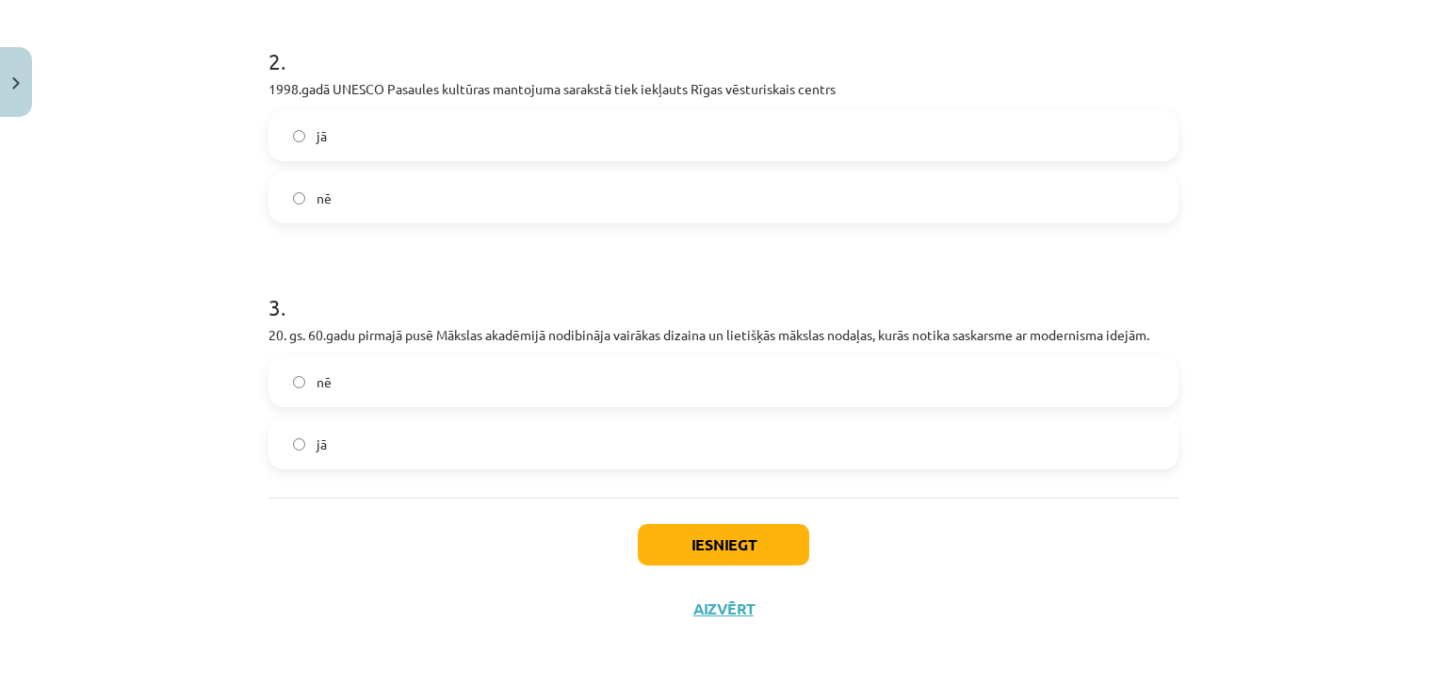
click at [306, 446] on label "jā" at bounding box center [723, 443] width 906 height 47
click at [749, 536] on button "Iesniegt" at bounding box center [723, 544] width 171 height 41
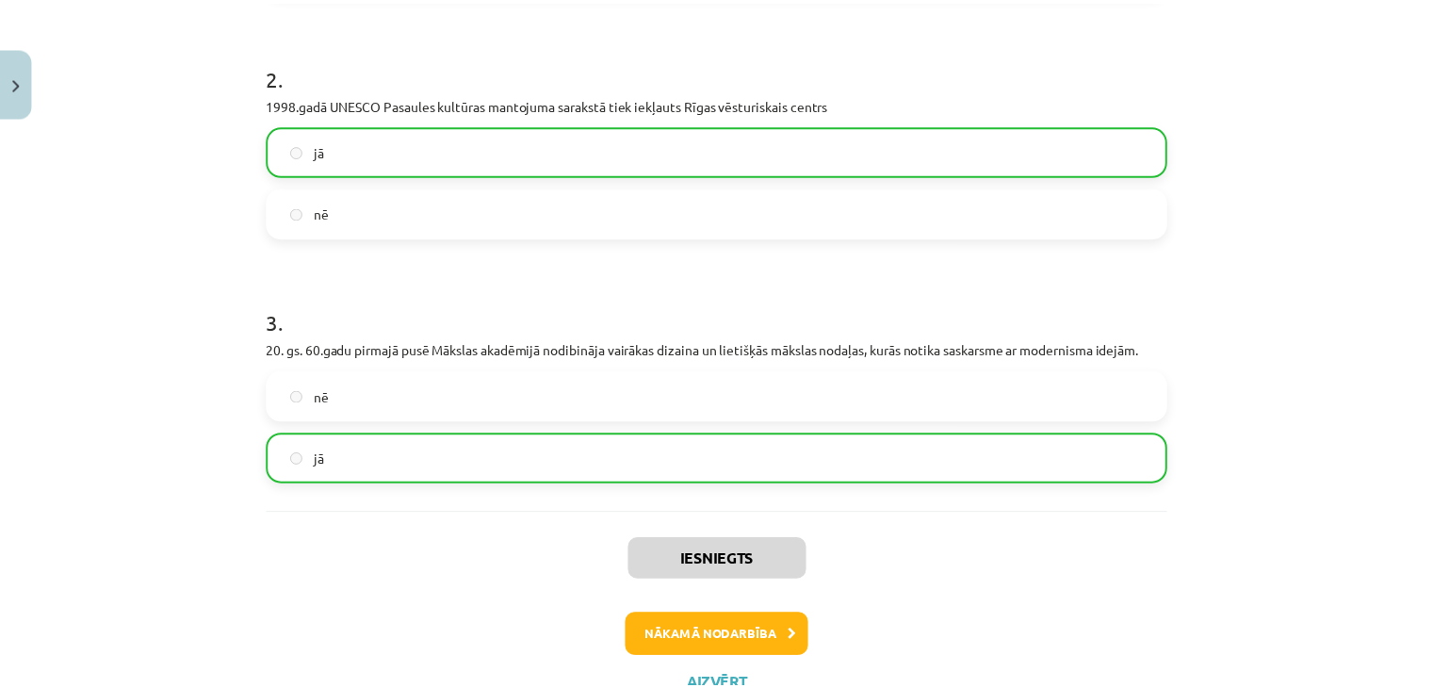
scroll to position [685, 0]
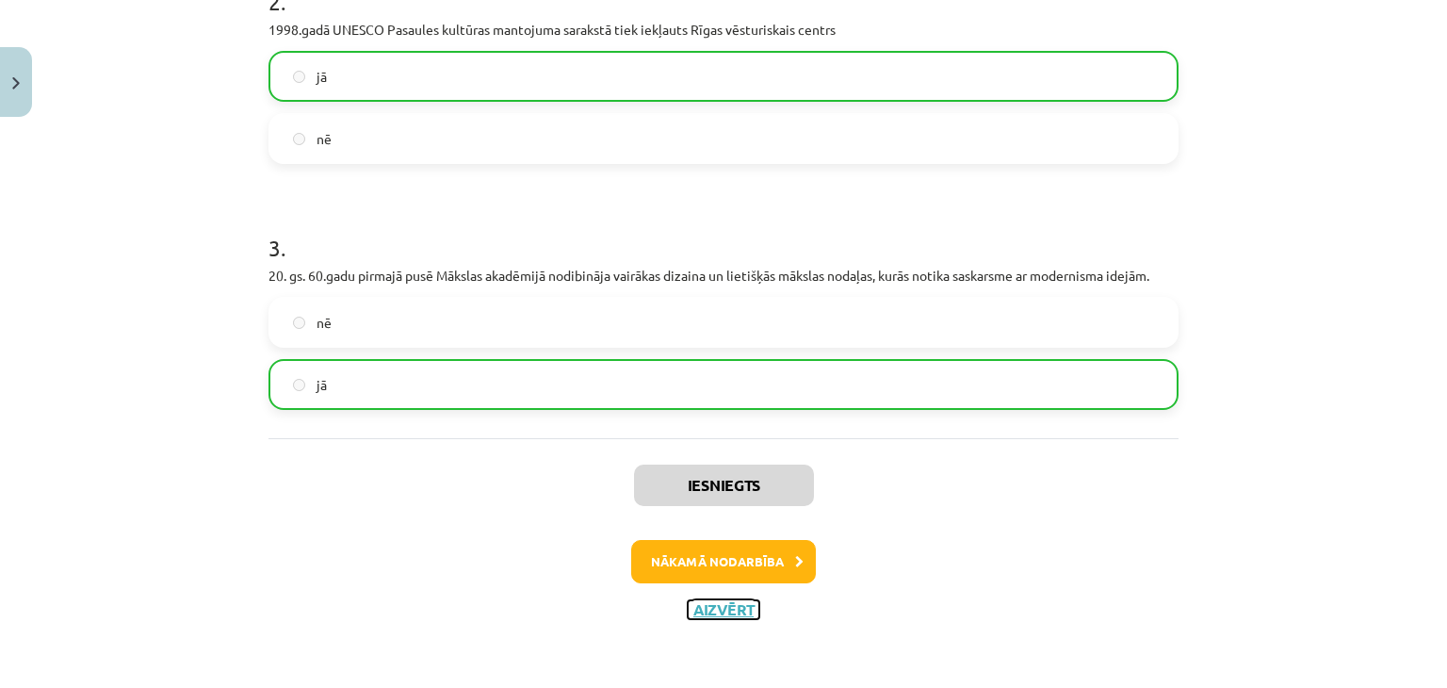
click at [722, 611] on button "Aizvērt" at bounding box center [724, 609] width 72 height 19
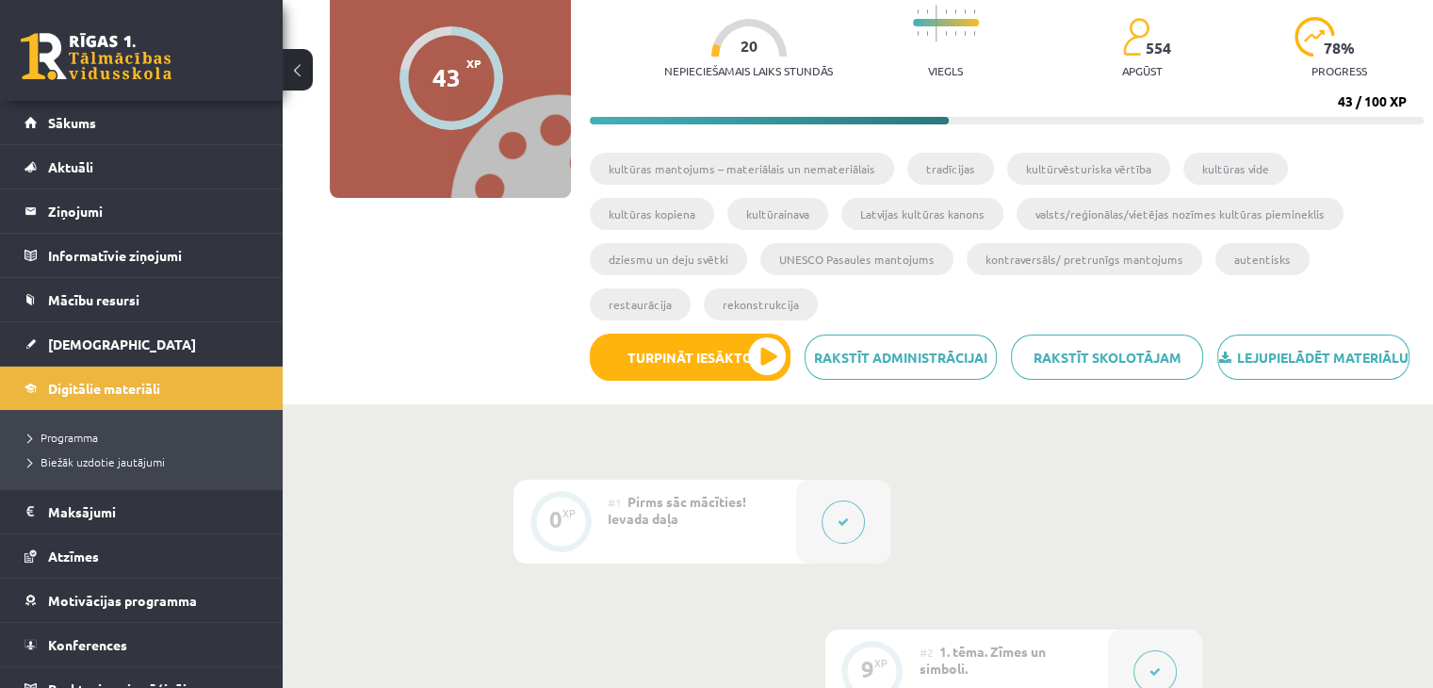
scroll to position [0, 0]
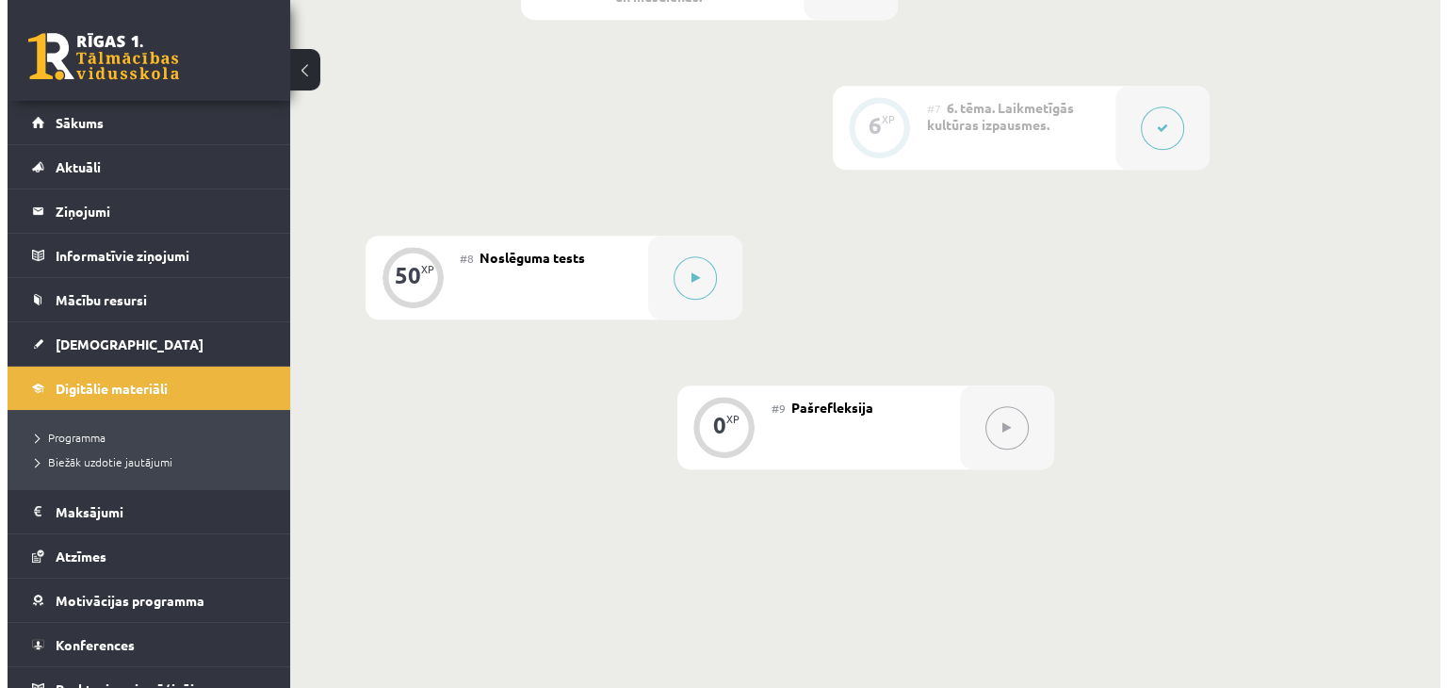
scroll to position [1578, 0]
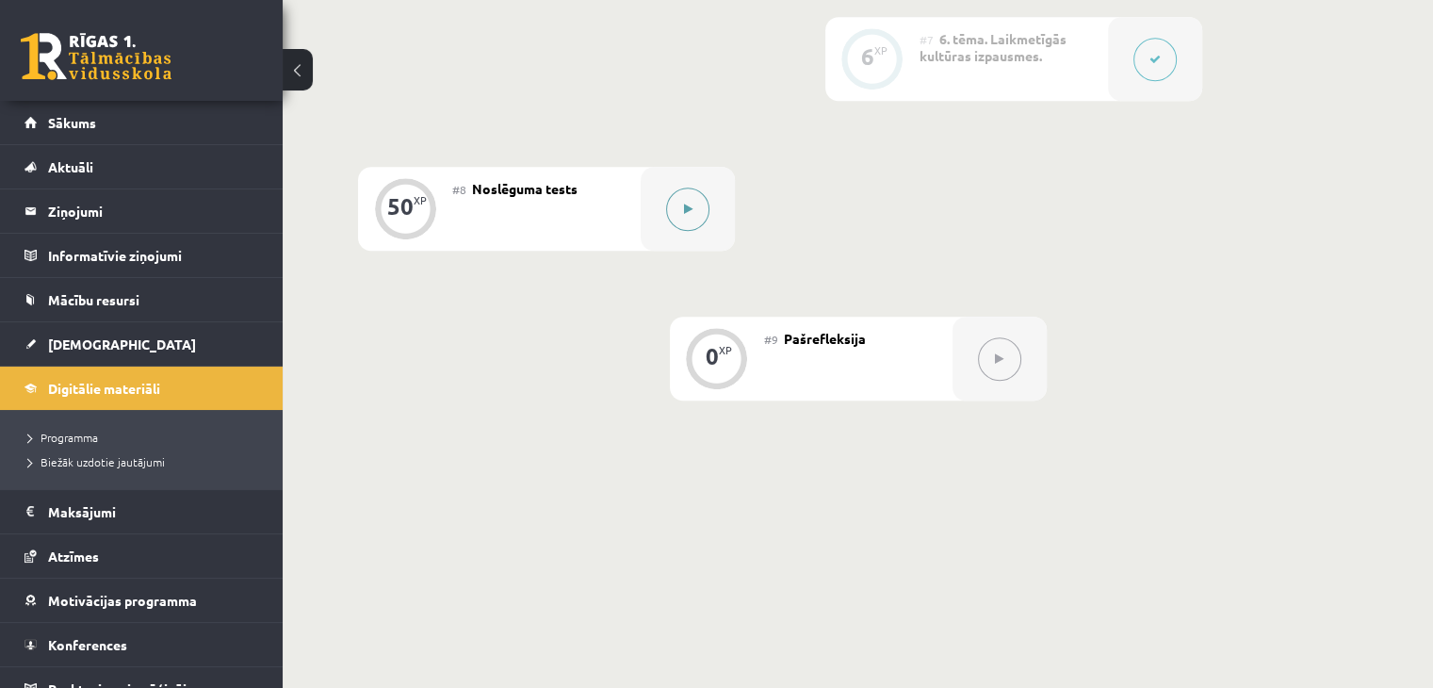
click at [688, 215] on icon at bounding box center [688, 208] width 8 height 11
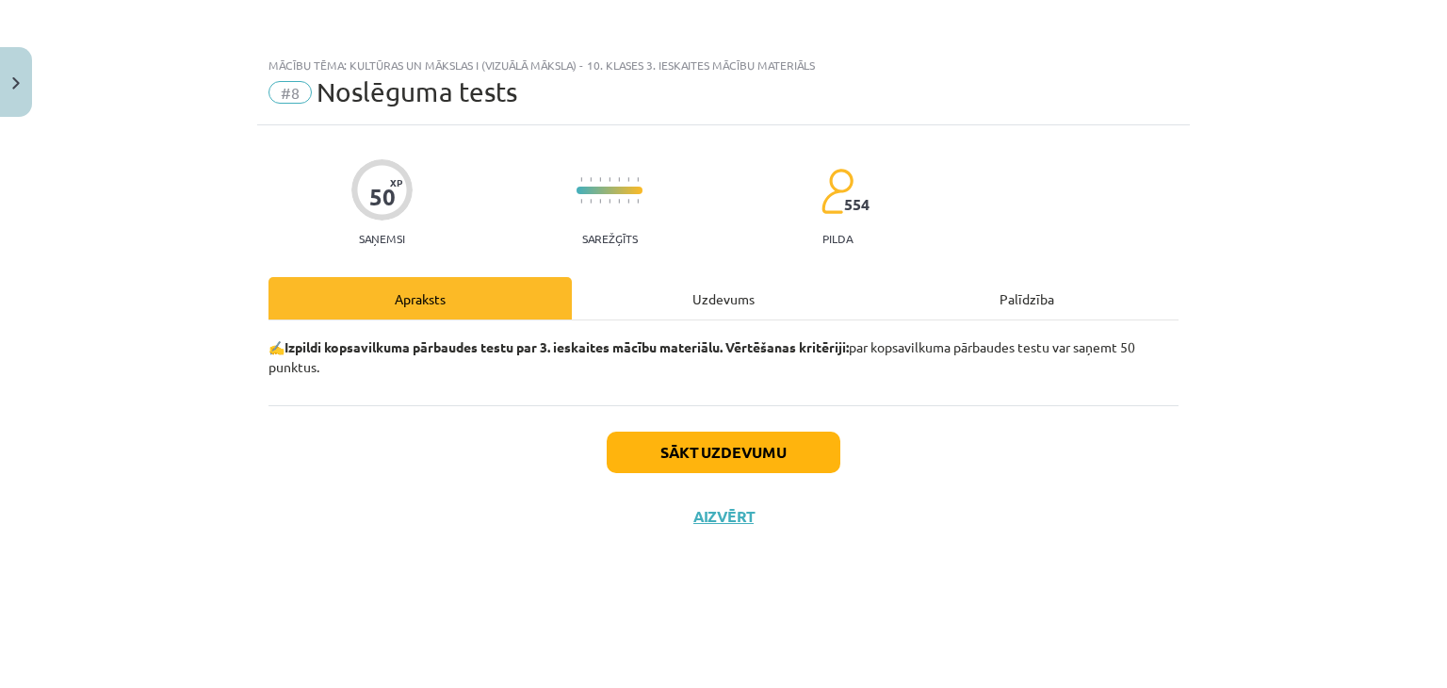
click at [732, 300] on div "Uzdevums" at bounding box center [723, 298] width 303 height 42
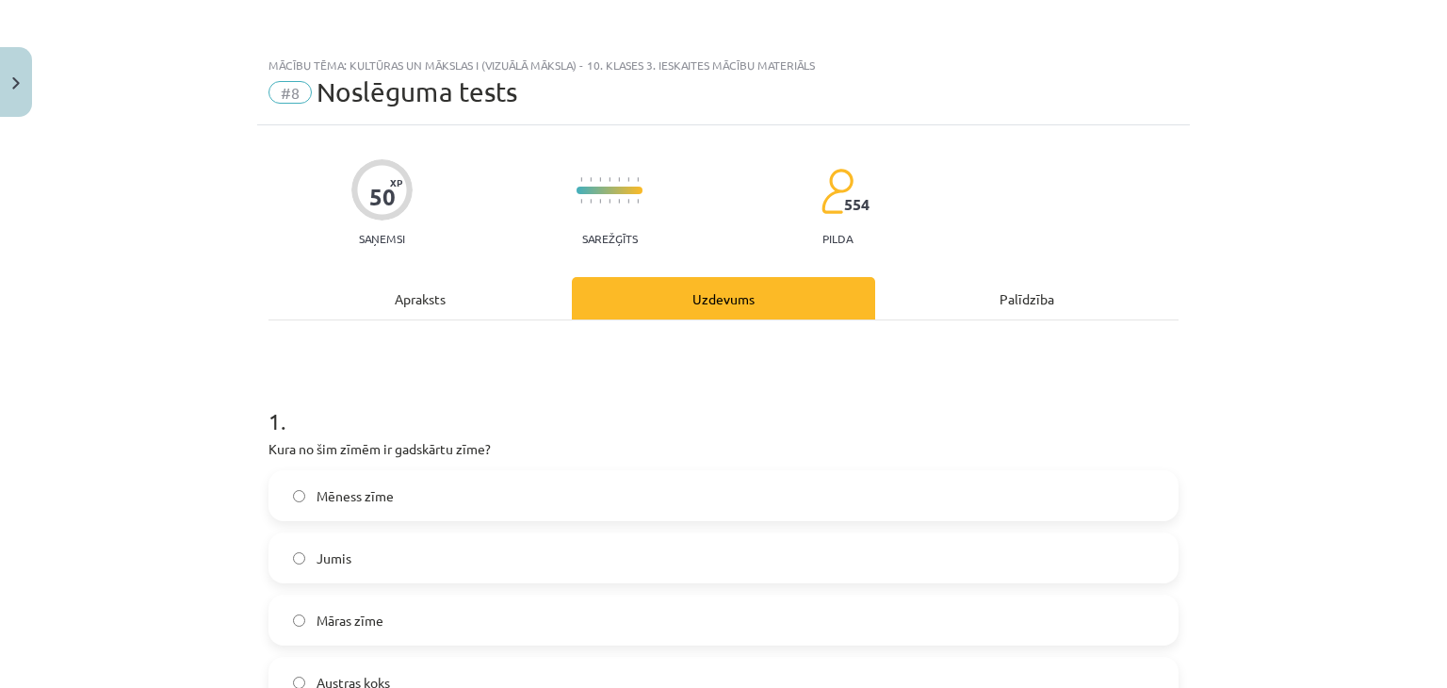
scroll to position [162, 0]
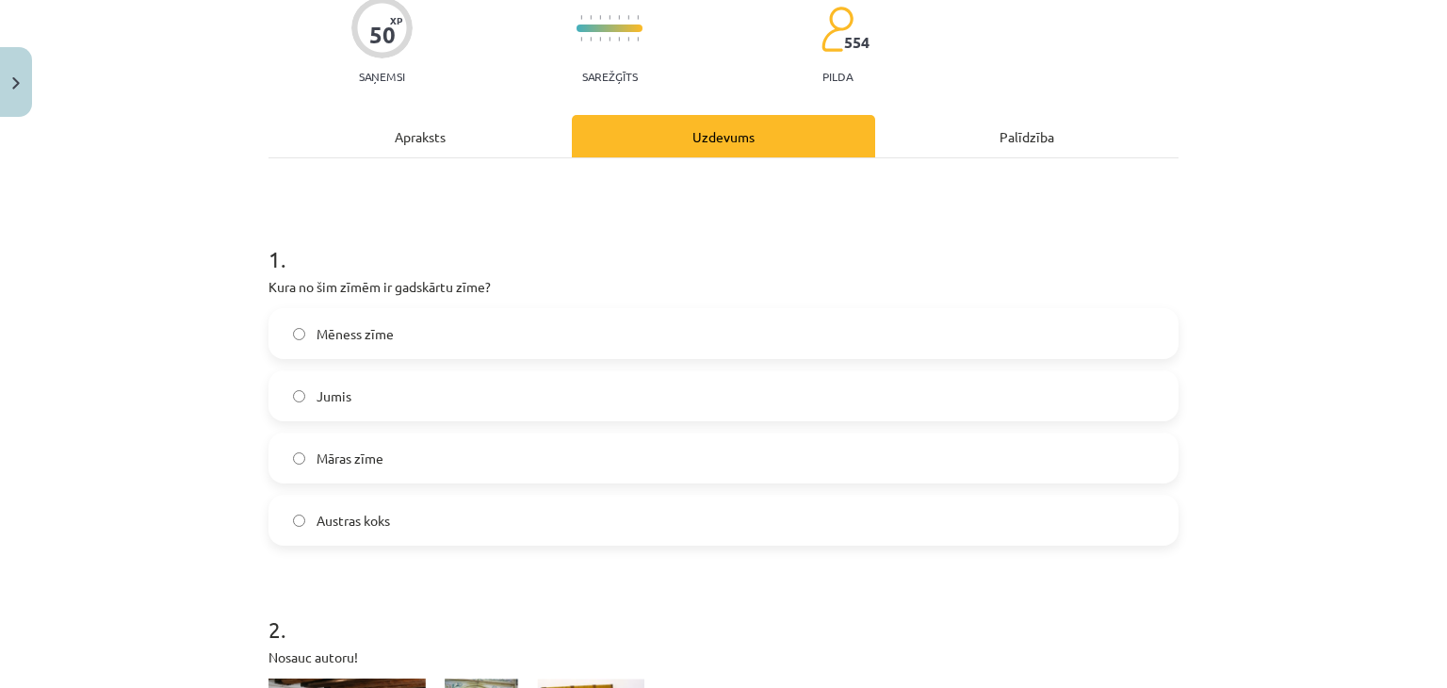
click at [367, 391] on label "Jumis" at bounding box center [723, 395] width 906 height 47
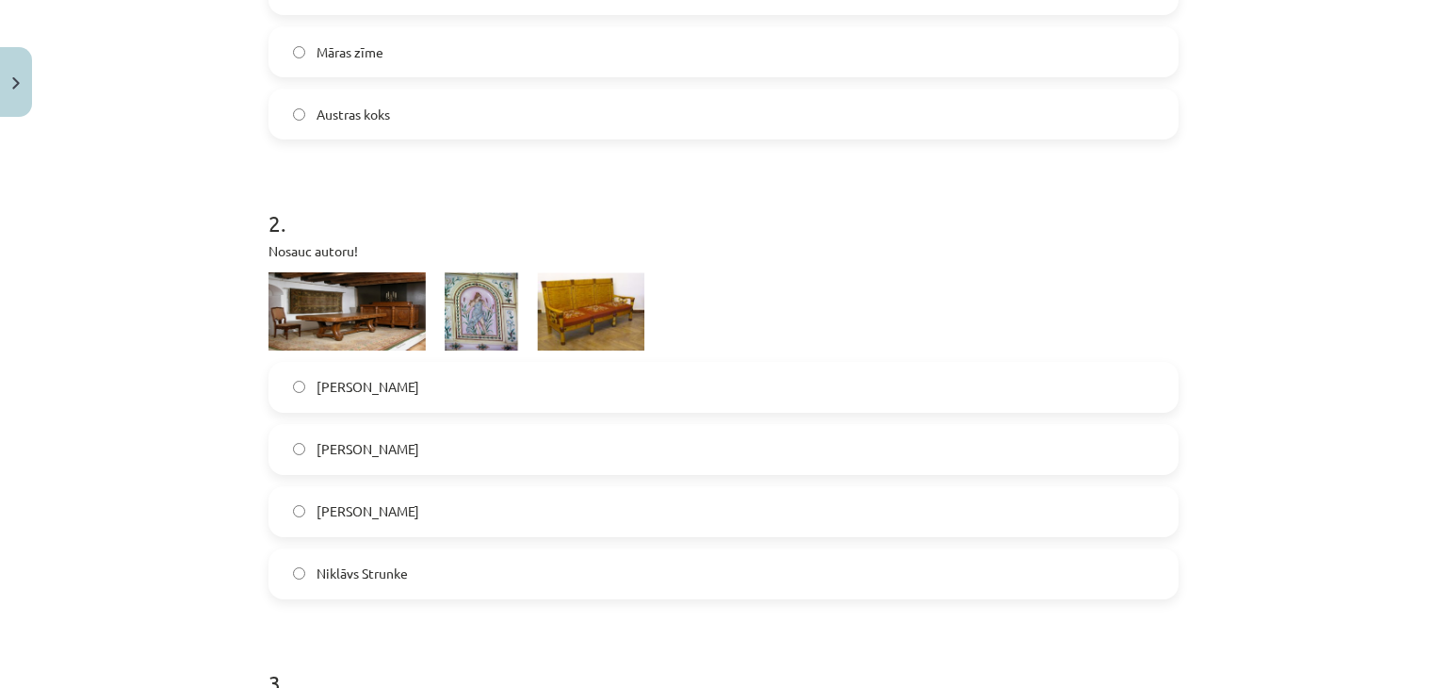
scroll to position [569, 0]
click at [374, 370] on label "Ansis Cīrulis" at bounding box center [723, 386] width 906 height 47
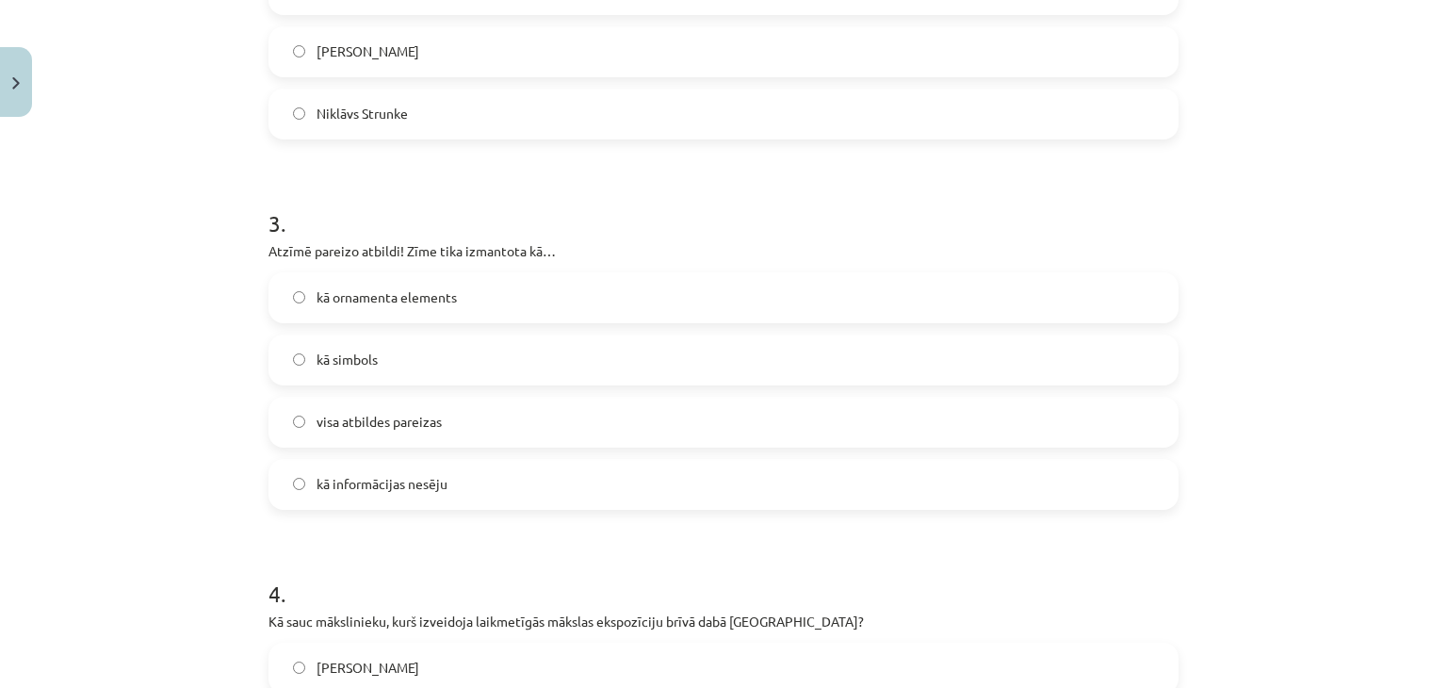
scroll to position [1029, 0]
click at [424, 414] on span "visa atbildes pareizas" at bounding box center [379, 421] width 125 height 20
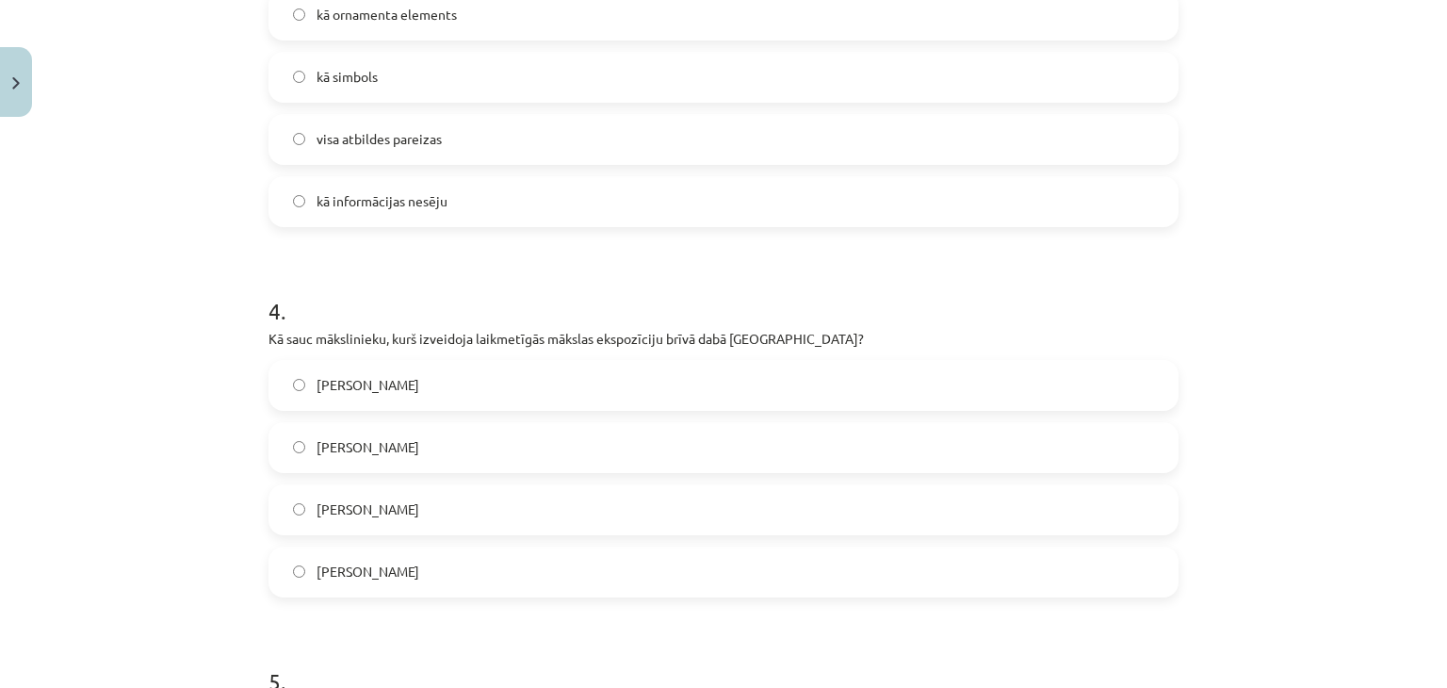
scroll to position [1326, 0]
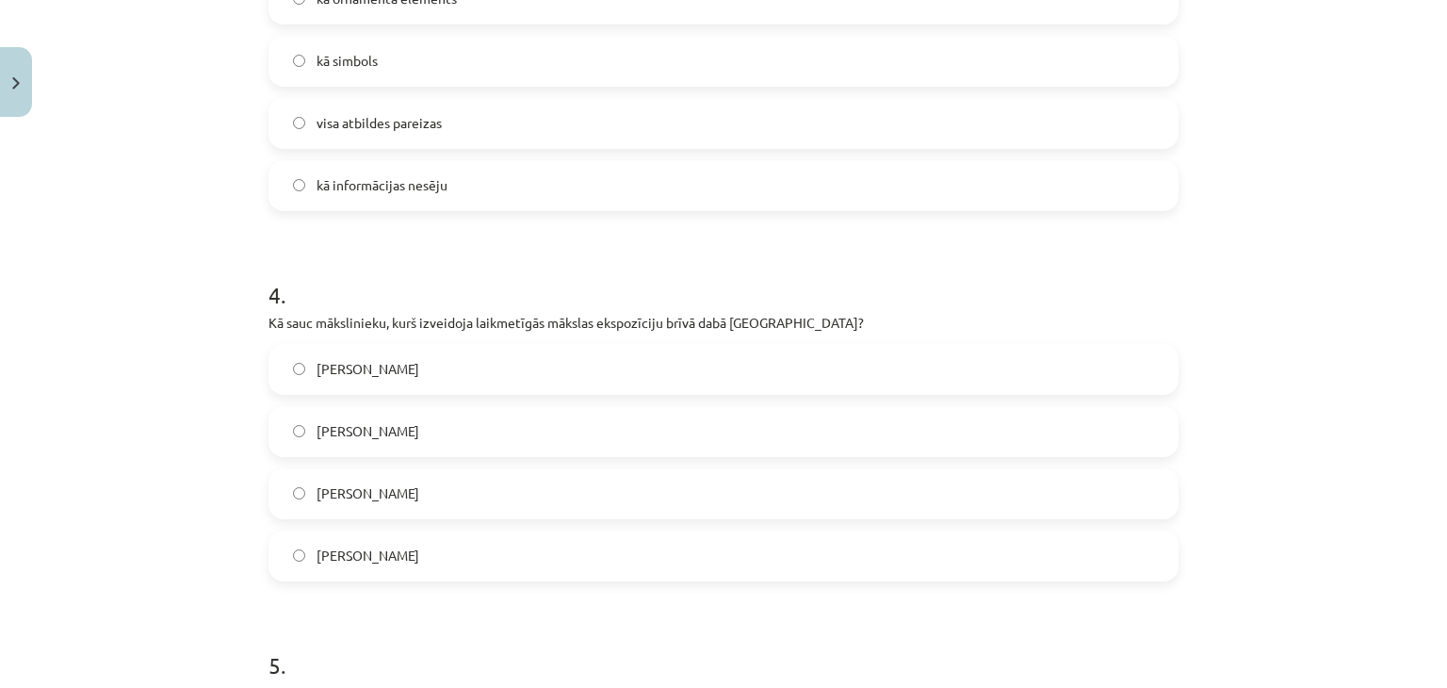
click at [398, 499] on span "Ojārs Feldbergs" at bounding box center [368, 493] width 103 height 20
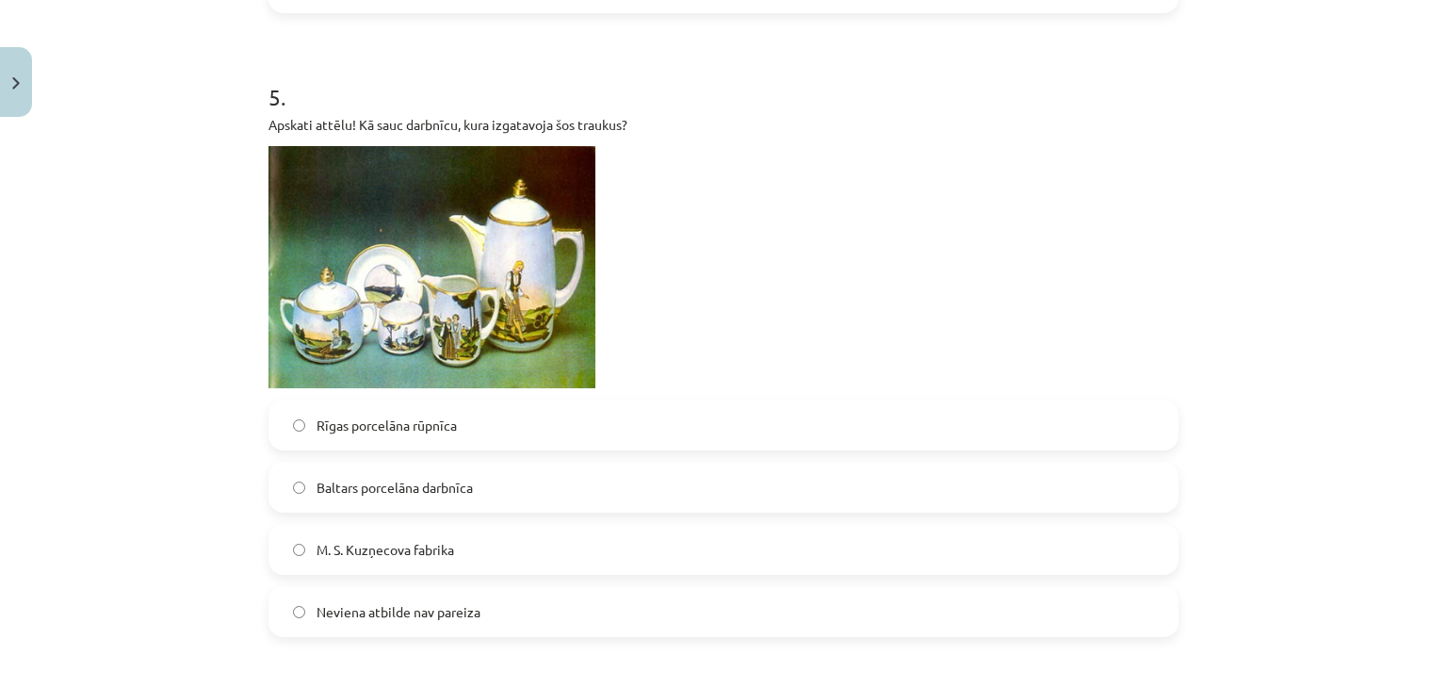
scroll to position [1895, 0]
click at [458, 541] on label "M. S. Kuzņecova fabrika" at bounding box center [723, 548] width 906 height 47
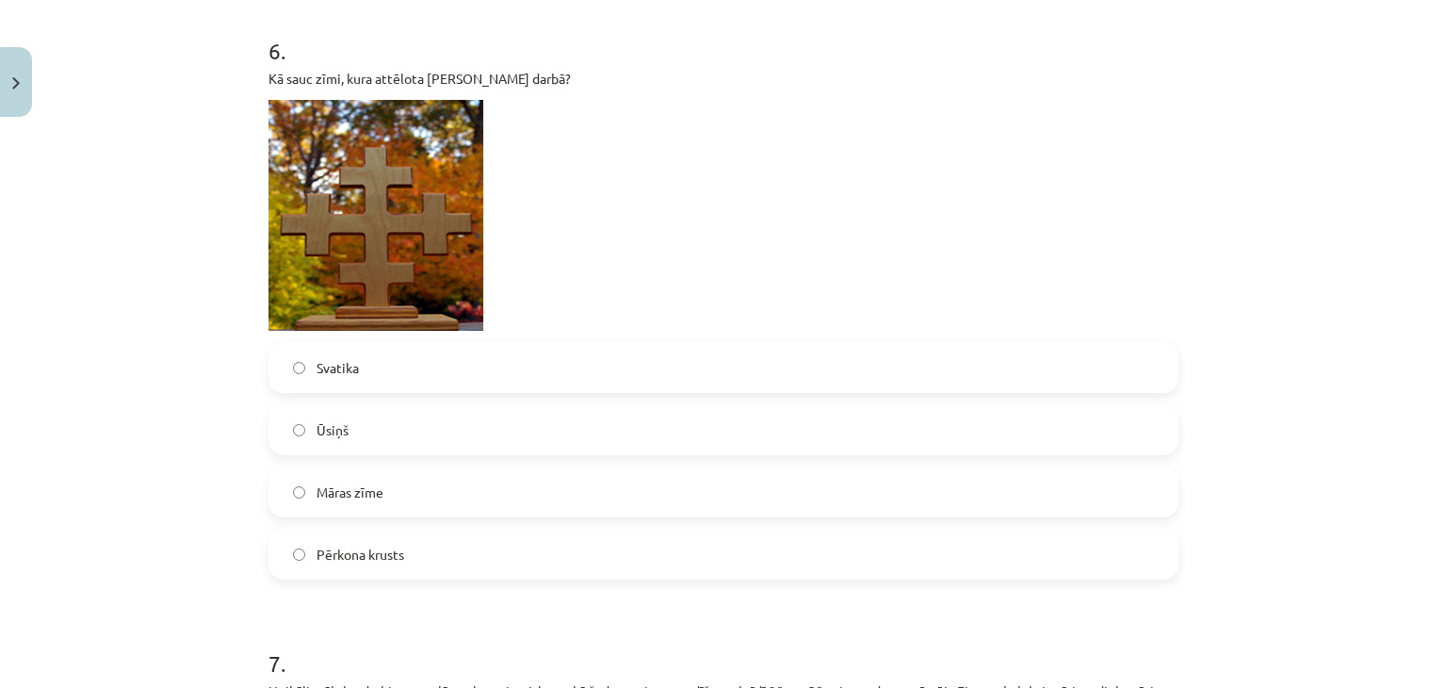
scroll to position [2564, 0]
click at [458, 541] on label "Pērkona krusts" at bounding box center [723, 553] width 906 height 47
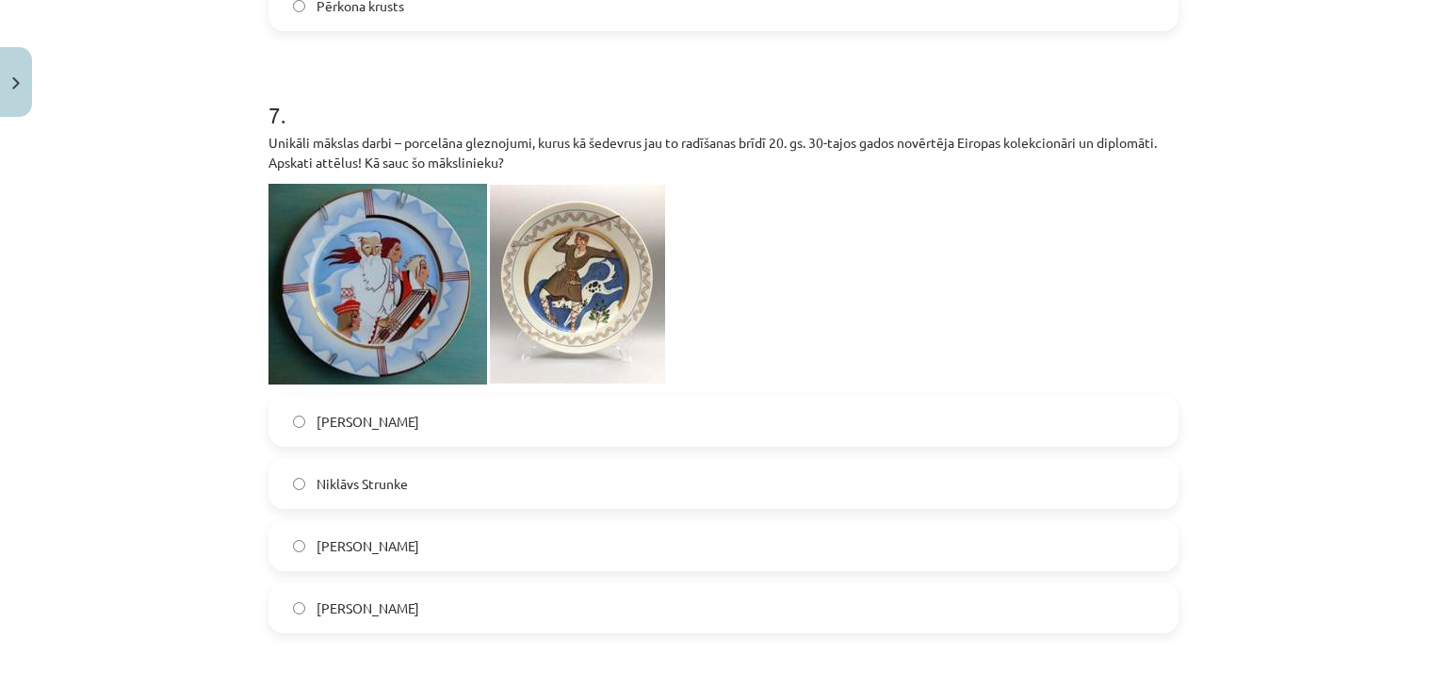
scroll to position [3161, 0]
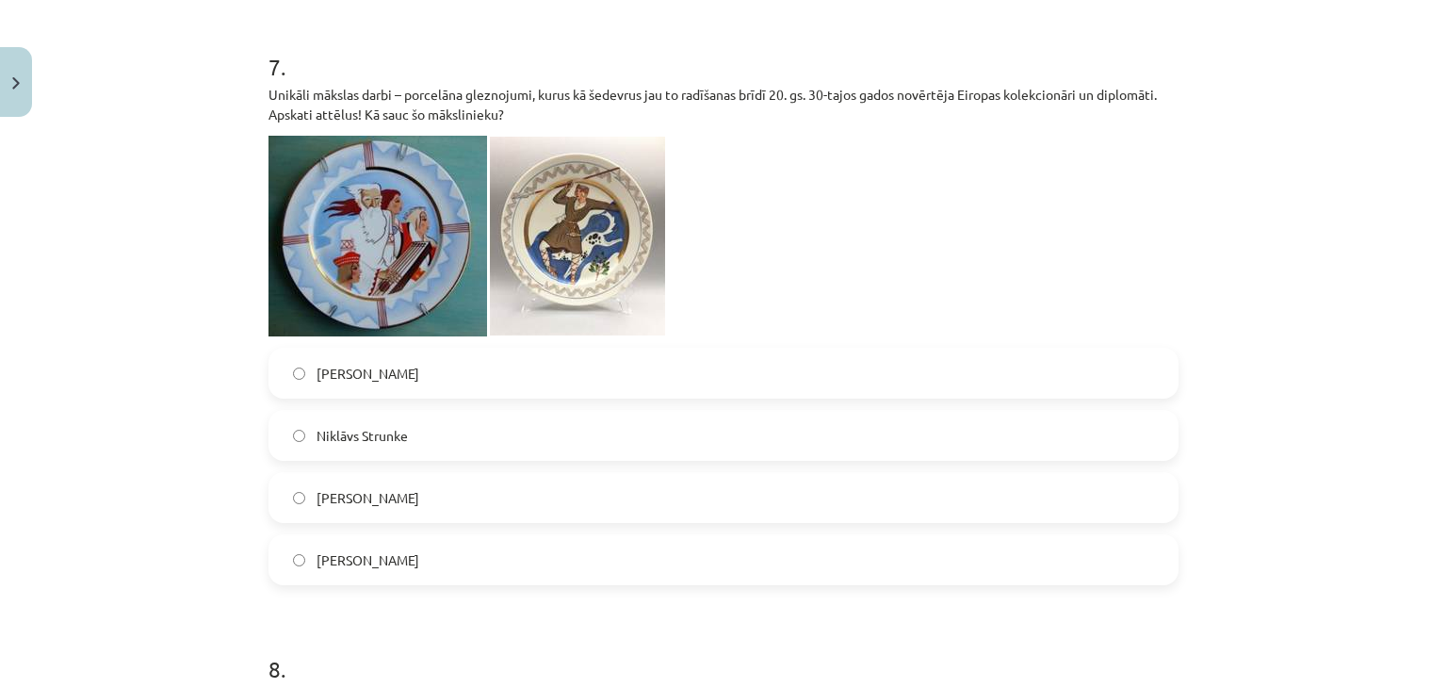
click at [548, 382] on label "Romāns Suta" at bounding box center [723, 373] width 906 height 47
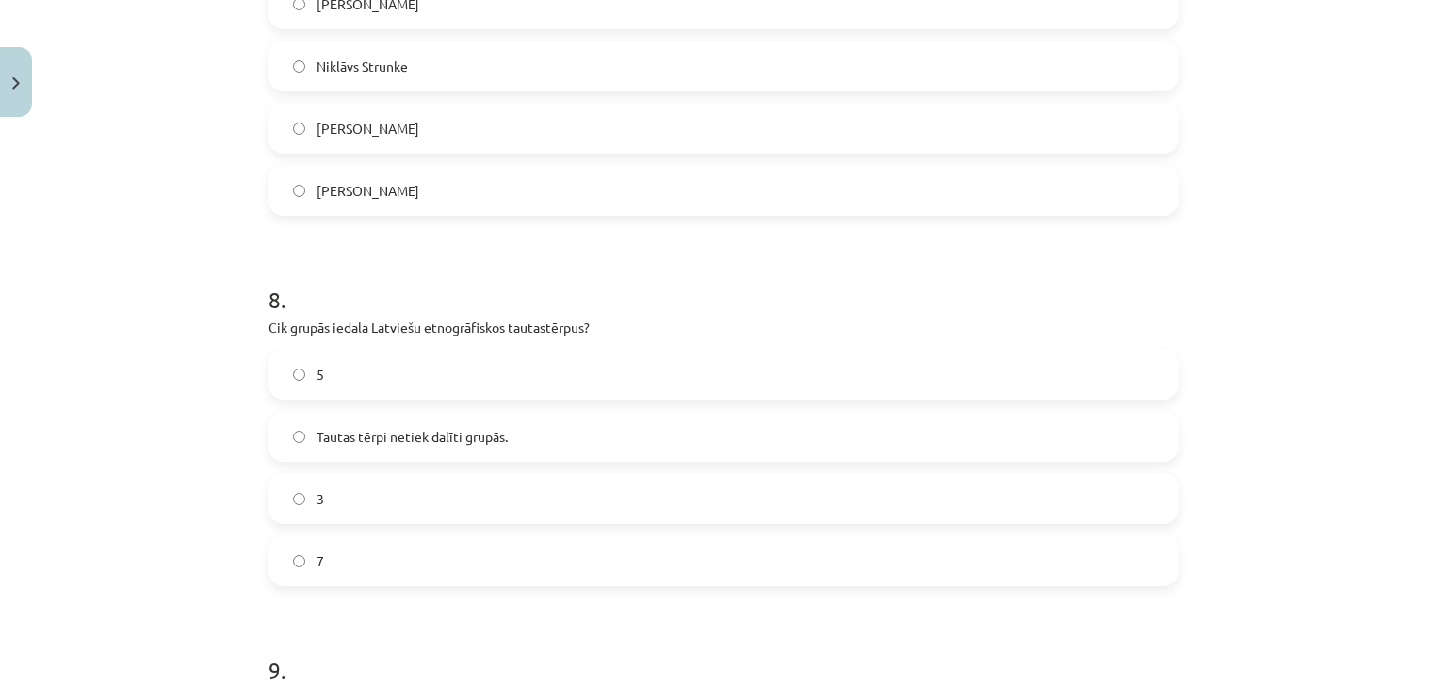
scroll to position [3531, 0]
click at [401, 387] on label "5" at bounding box center [723, 373] width 906 height 47
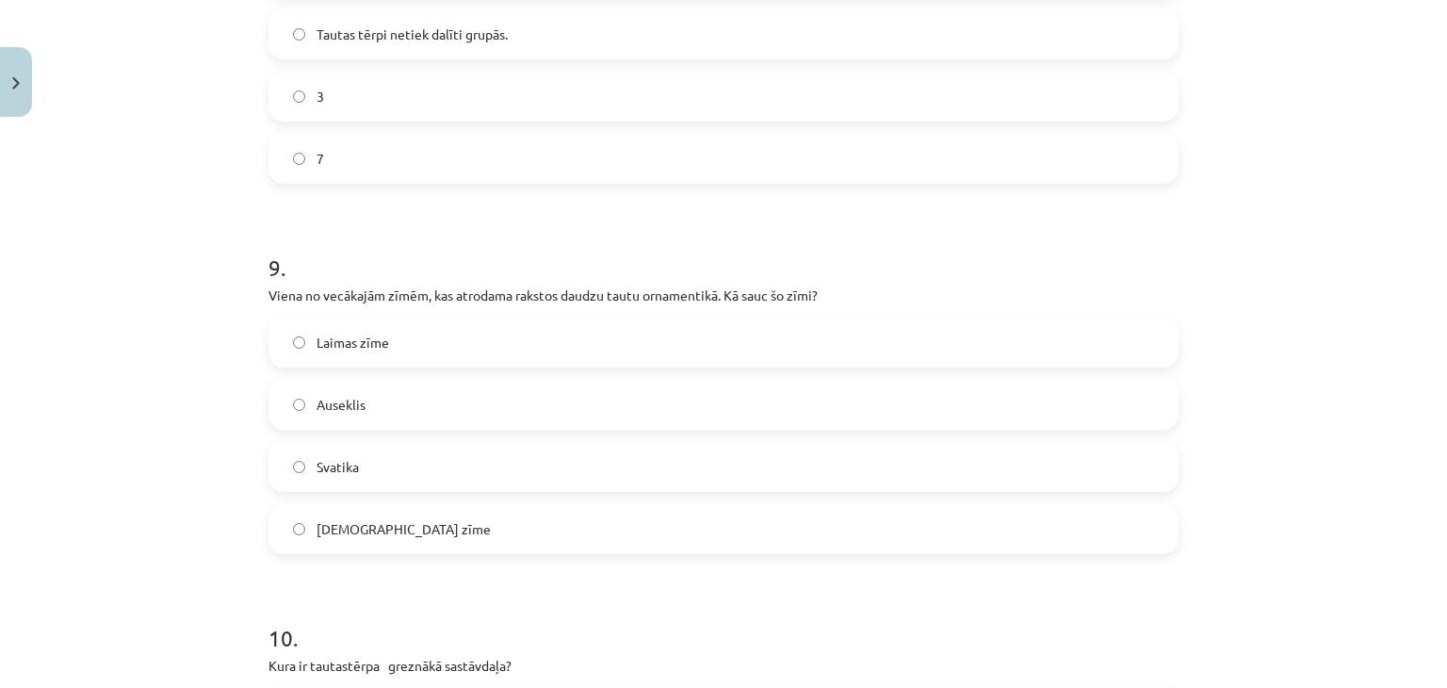
scroll to position [3947, 0]
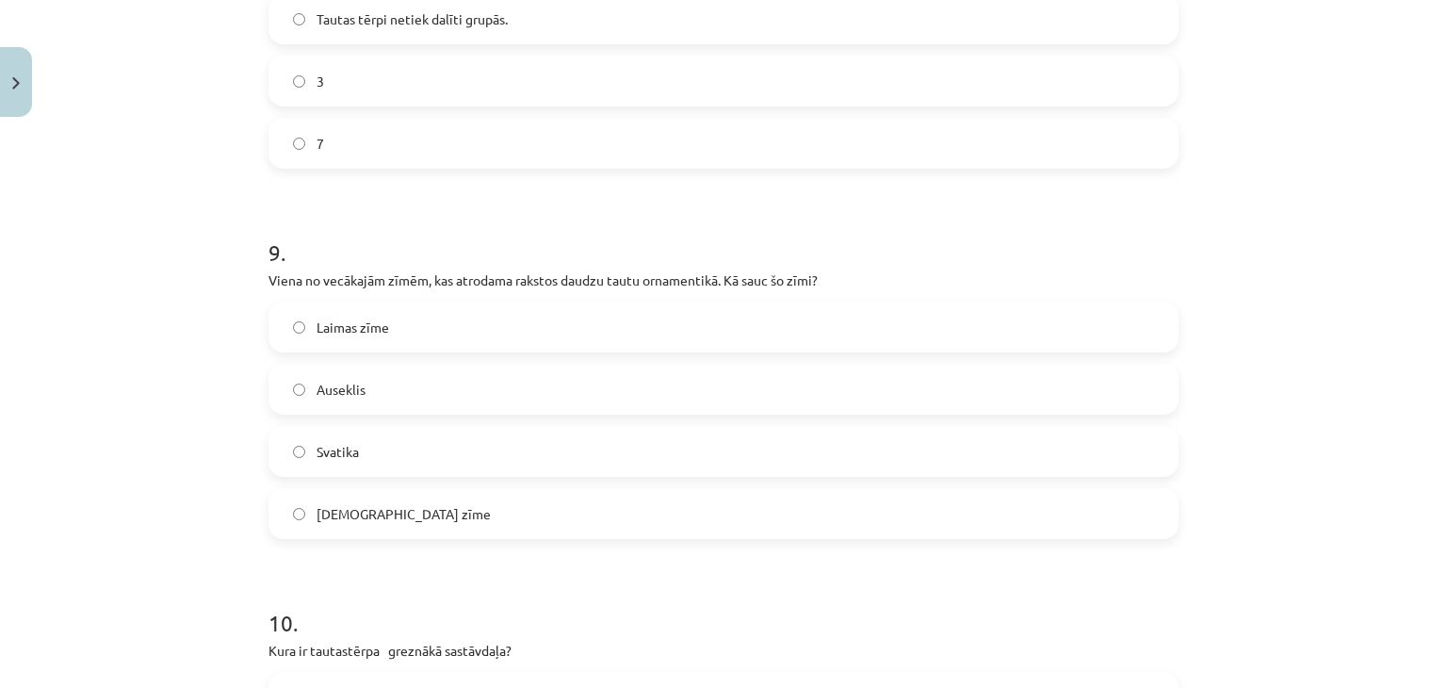
click at [320, 392] on span "Auseklis" at bounding box center [341, 390] width 49 height 20
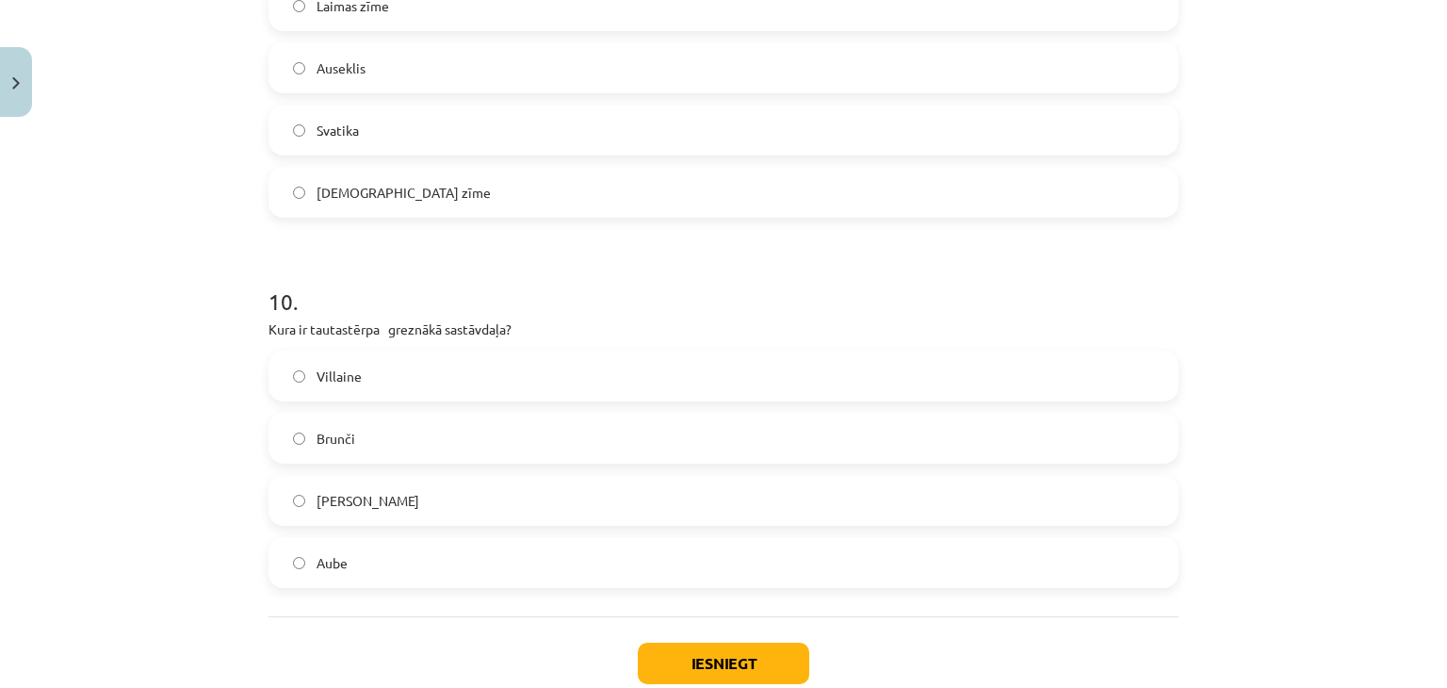
scroll to position [4269, 0]
click at [322, 374] on span "Villaine" at bounding box center [339, 376] width 45 height 20
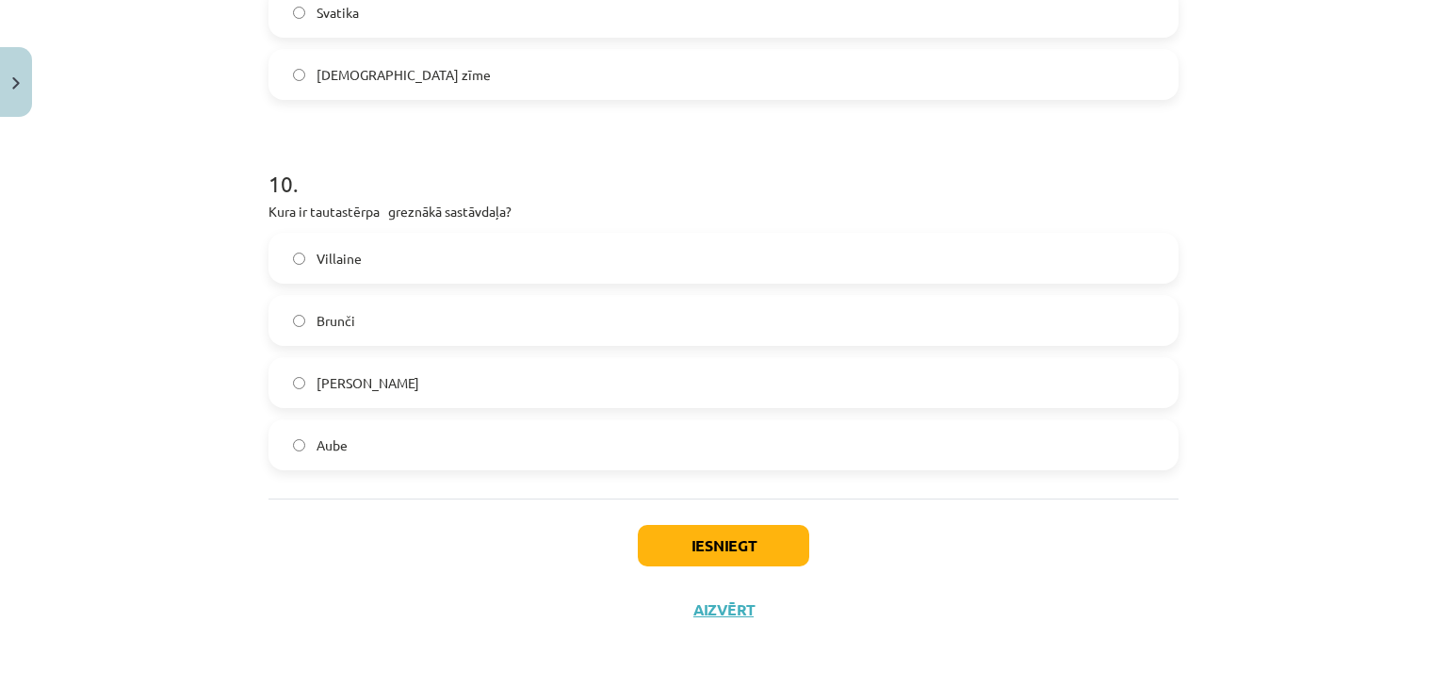
click at [337, 390] on span "Josta" at bounding box center [368, 383] width 103 height 20
click at [298, 386] on label "Josta" at bounding box center [723, 382] width 906 height 47
click at [680, 529] on button "Iesniegt" at bounding box center [723, 545] width 171 height 41
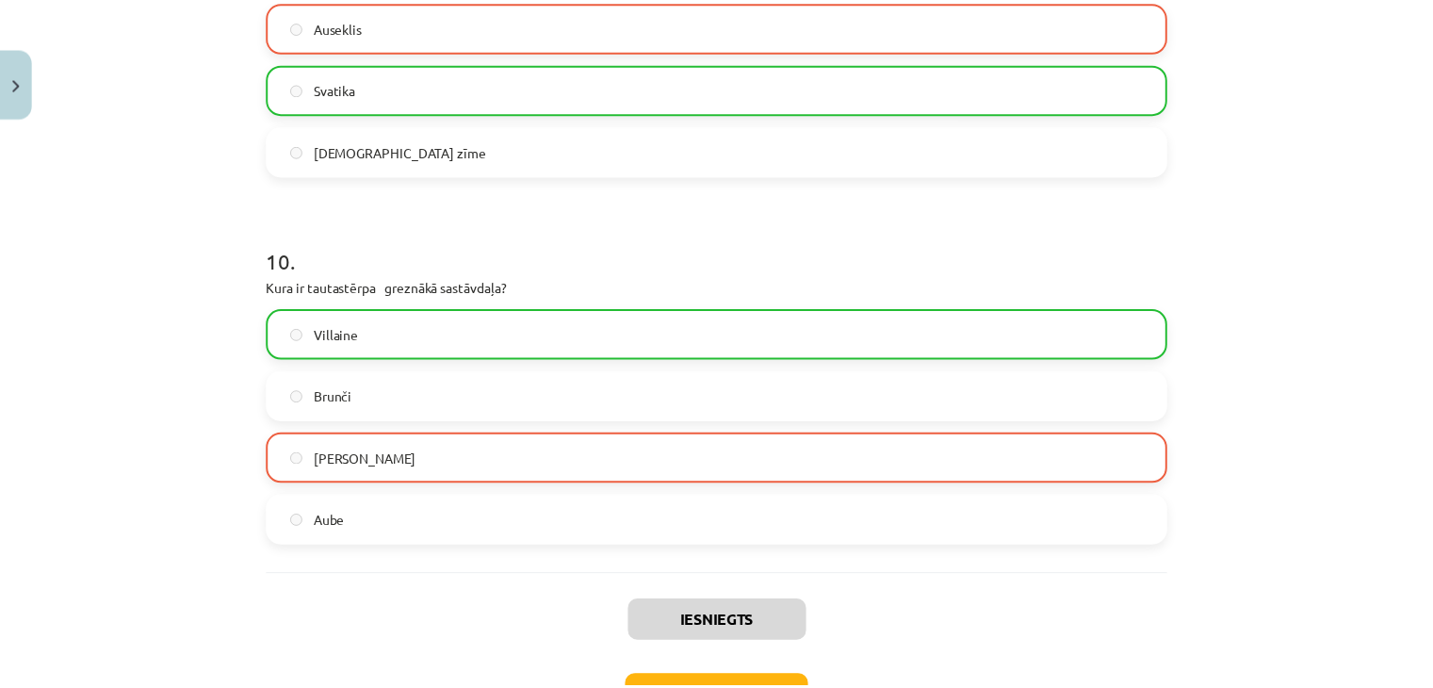
scroll to position [4446, 0]
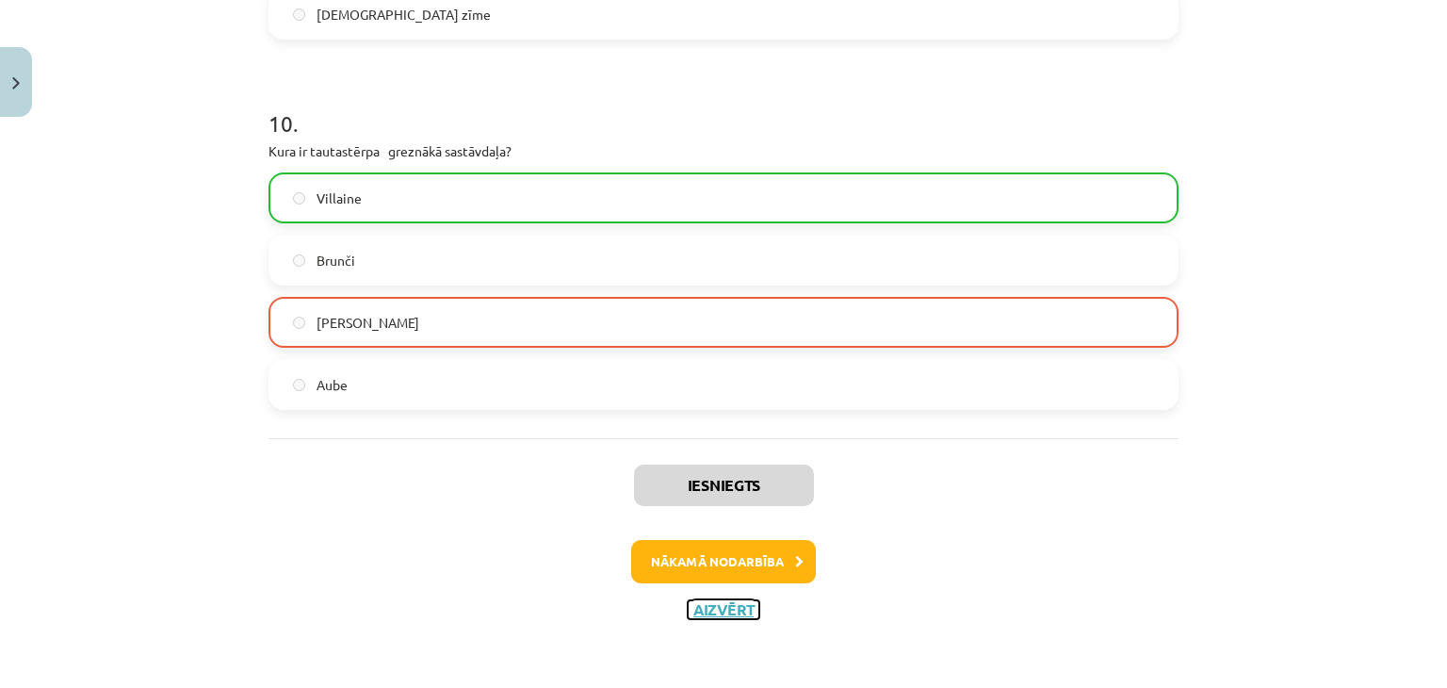
click at [702, 607] on button "Aizvērt" at bounding box center [724, 609] width 72 height 19
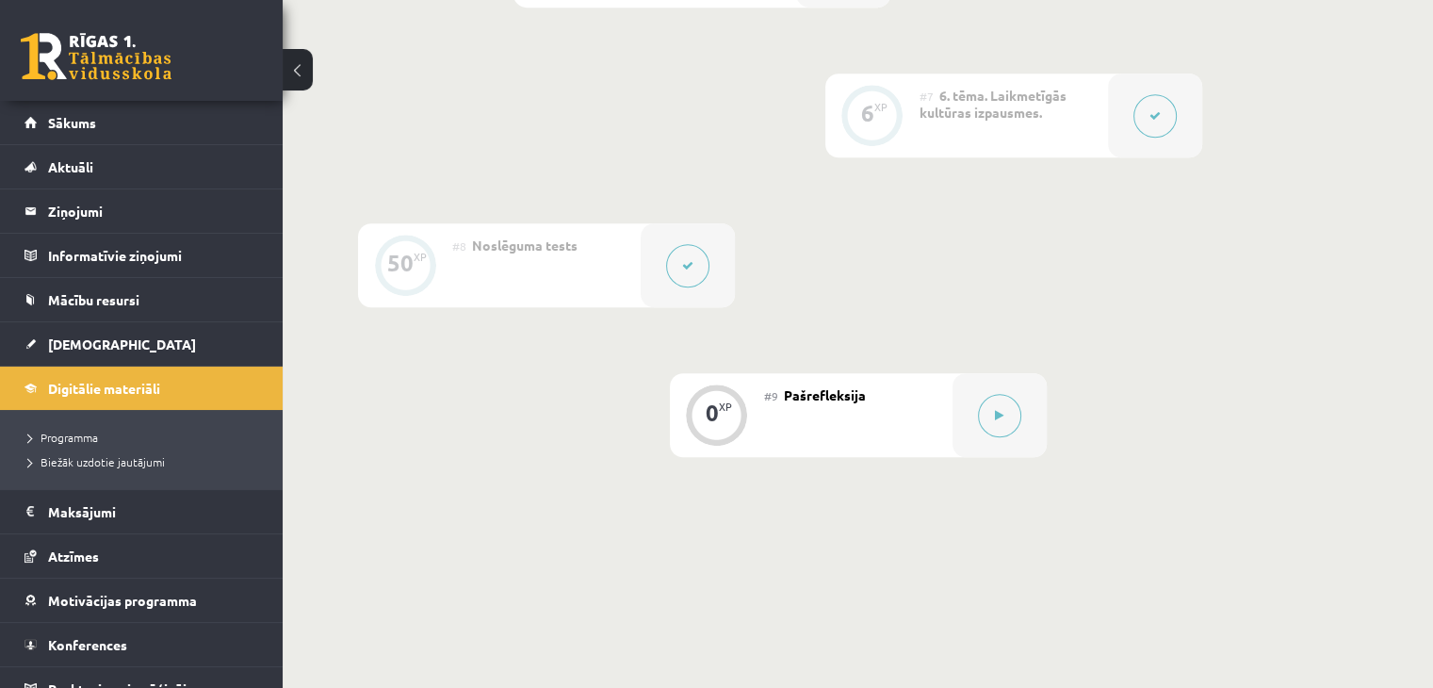
scroll to position [1628, 0]
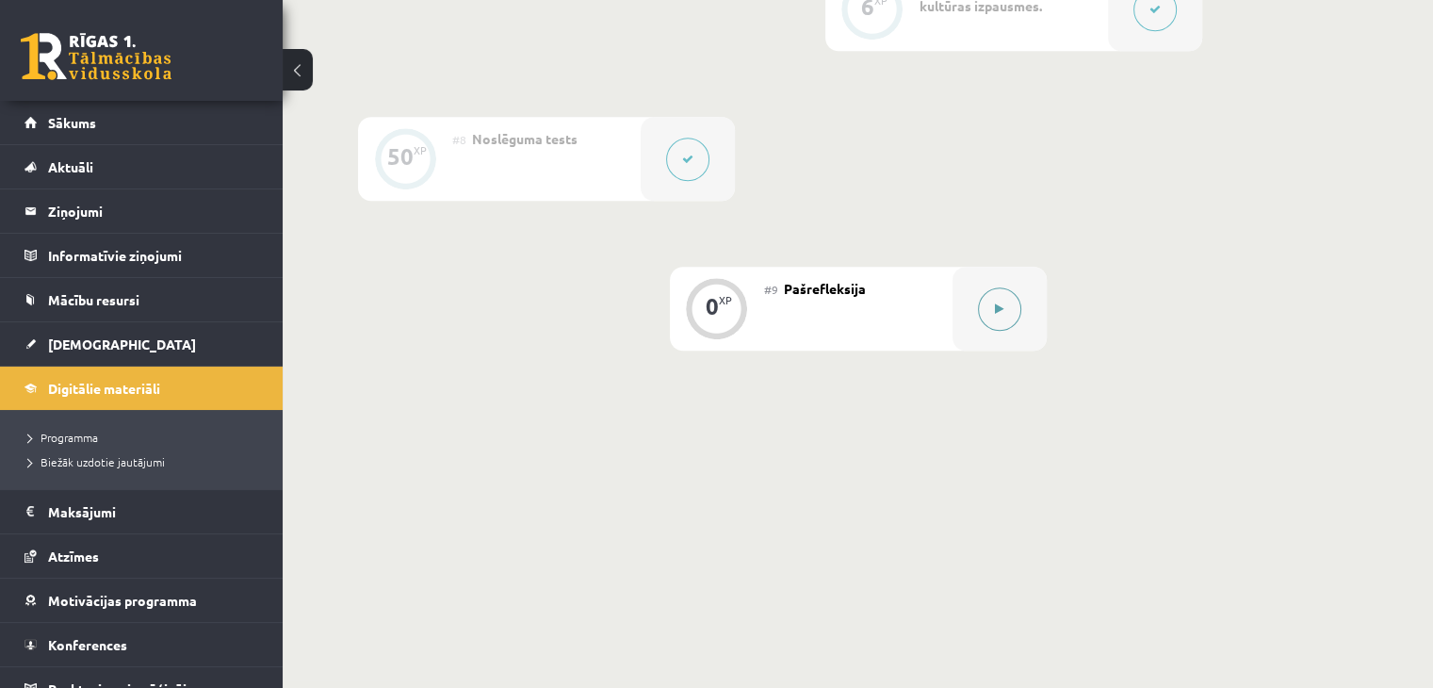
click at [995, 321] on button at bounding box center [999, 308] width 43 height 43
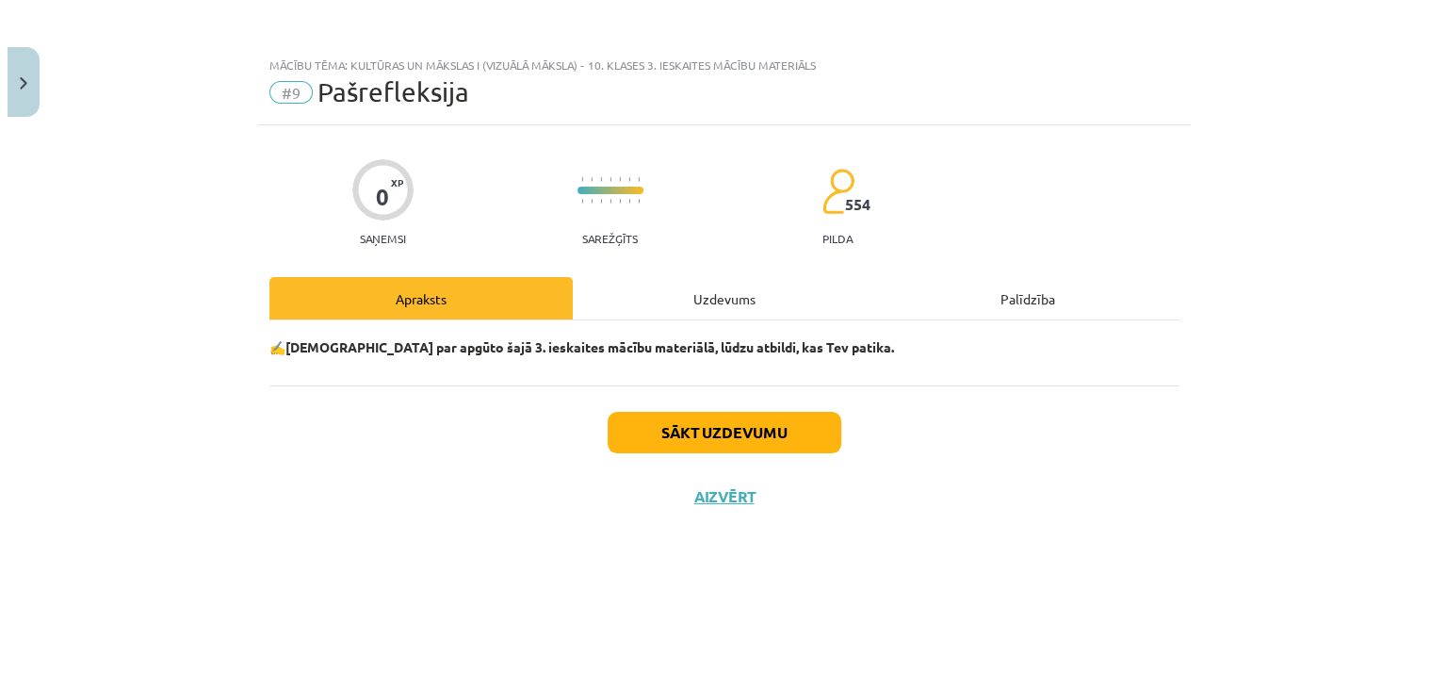
scroll to position [1586, 0]
click at [759, 299] on div "Uzdevums" at bounding box center [723, 298] width 303 height 42
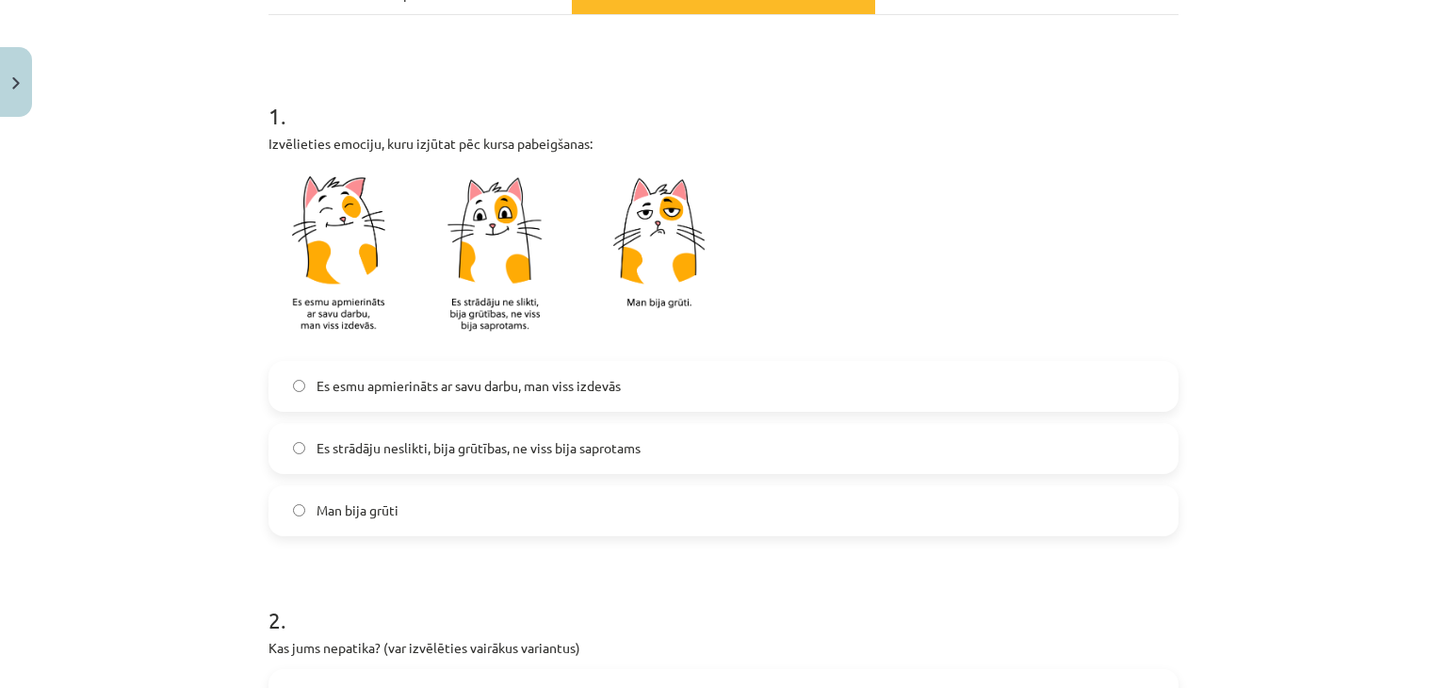
scroll to position [305, 0]
click at [494, 461] on label "Es strādāju neslikti, bija grūtības, ne viss bija saprotams" at bounding box center [723, 448] width 906 height 47
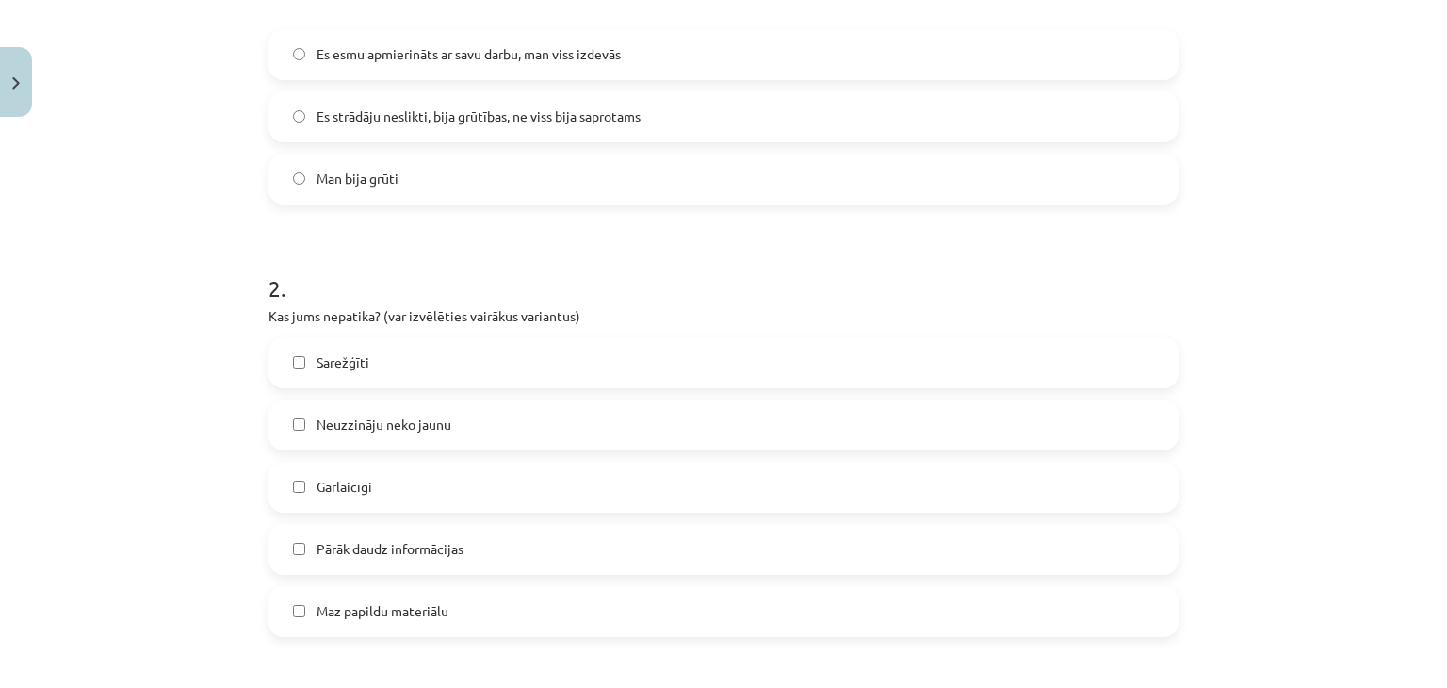
scroll to position [639, 0]
click at [431, 366] on label "Sarežģīti" at bounding box center [723, 360] width 906 height 47
click at [395, 490] on label "Garlaicīgi" at bounding box center [723, 485] width 906 height 47
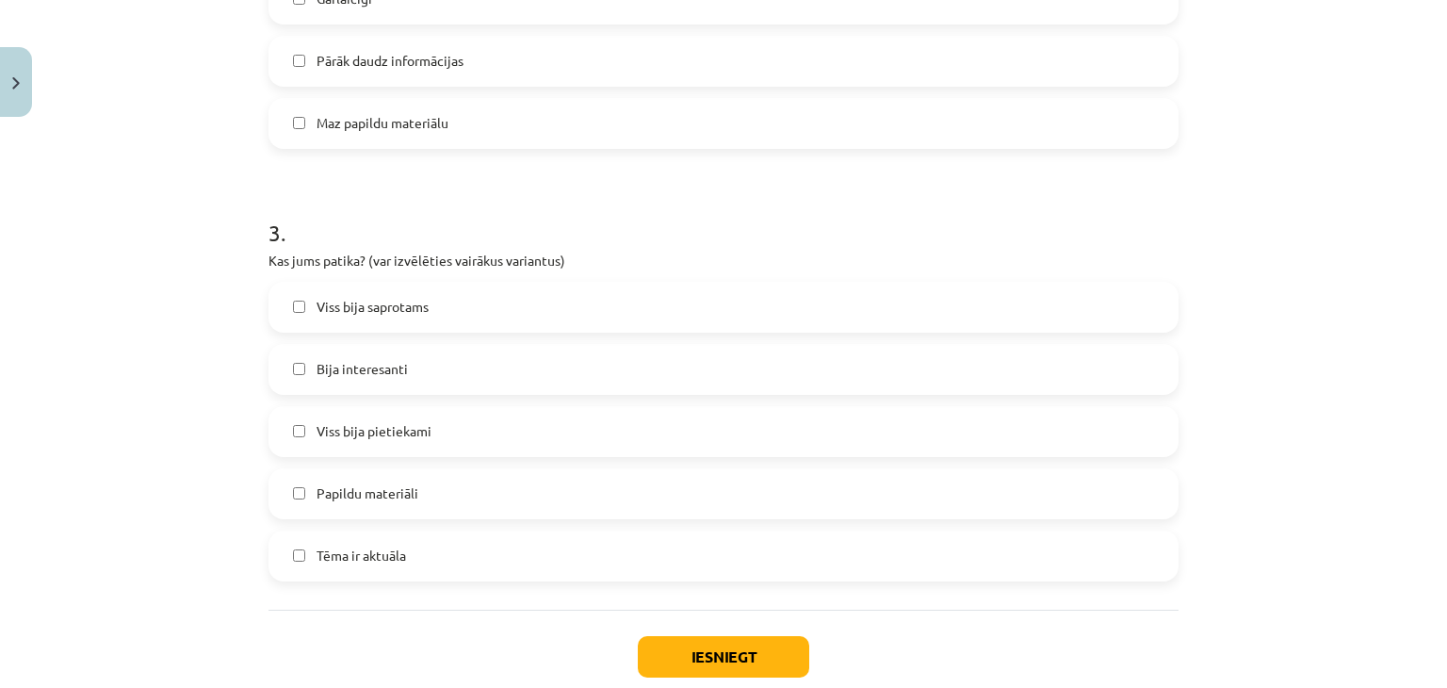
scroll to position [1129, 0]
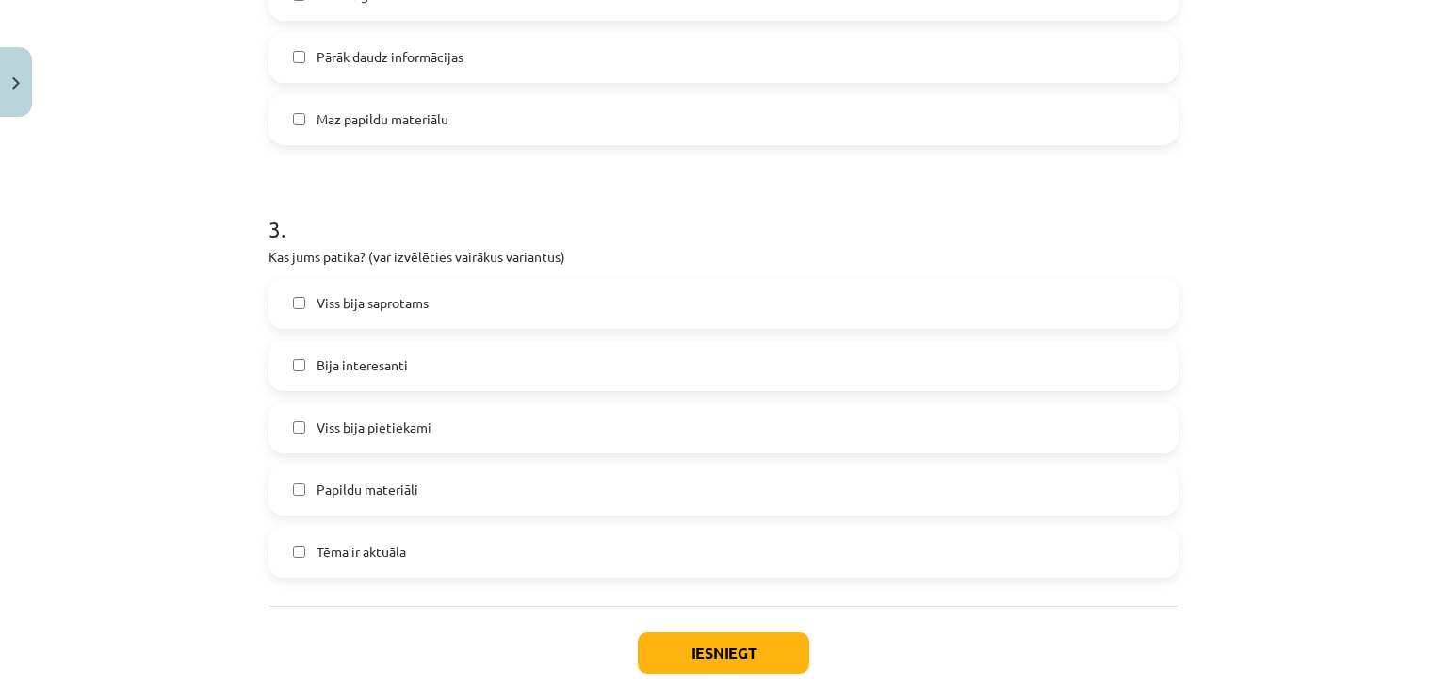
click at [394, 496] on span "Papildu materiāli" at bounding box center [368, 490] width 102 height 20
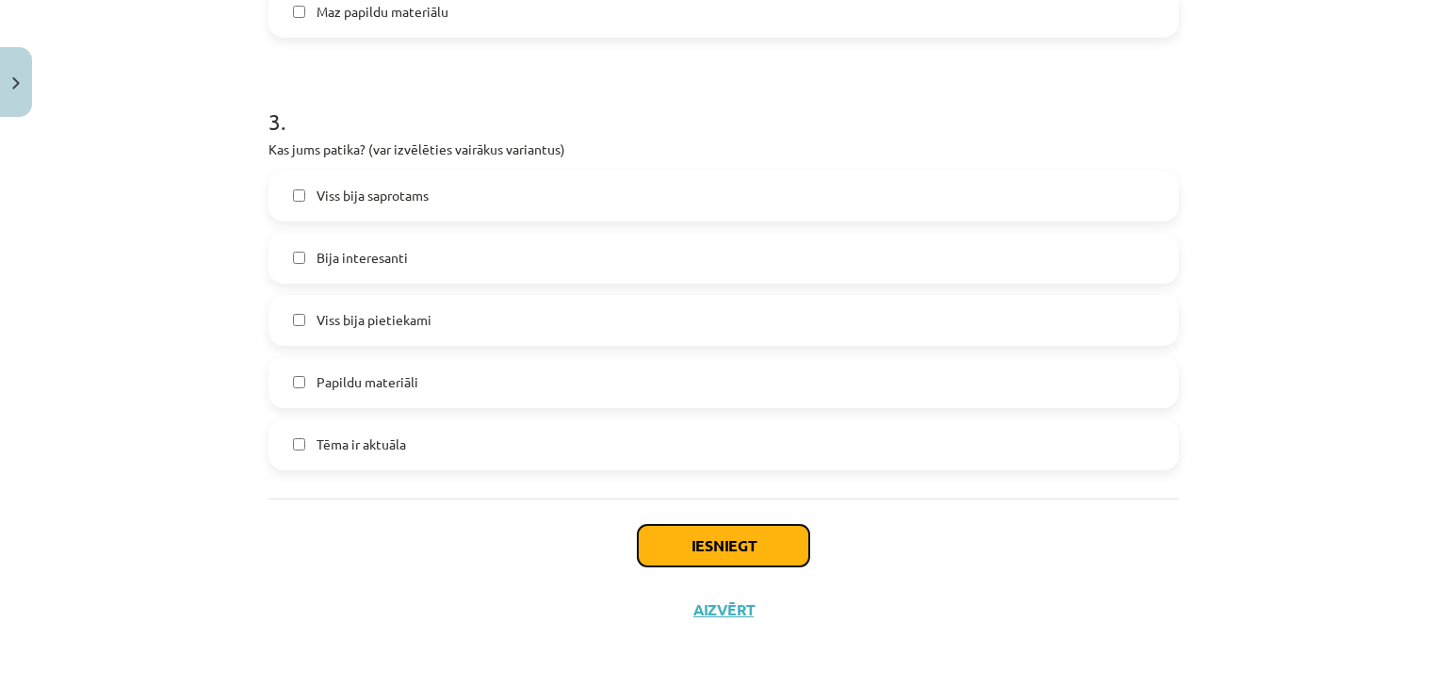
click at [671, 547] on button "Iesniegt" at bounding box center [723, 545] width 171 height 41
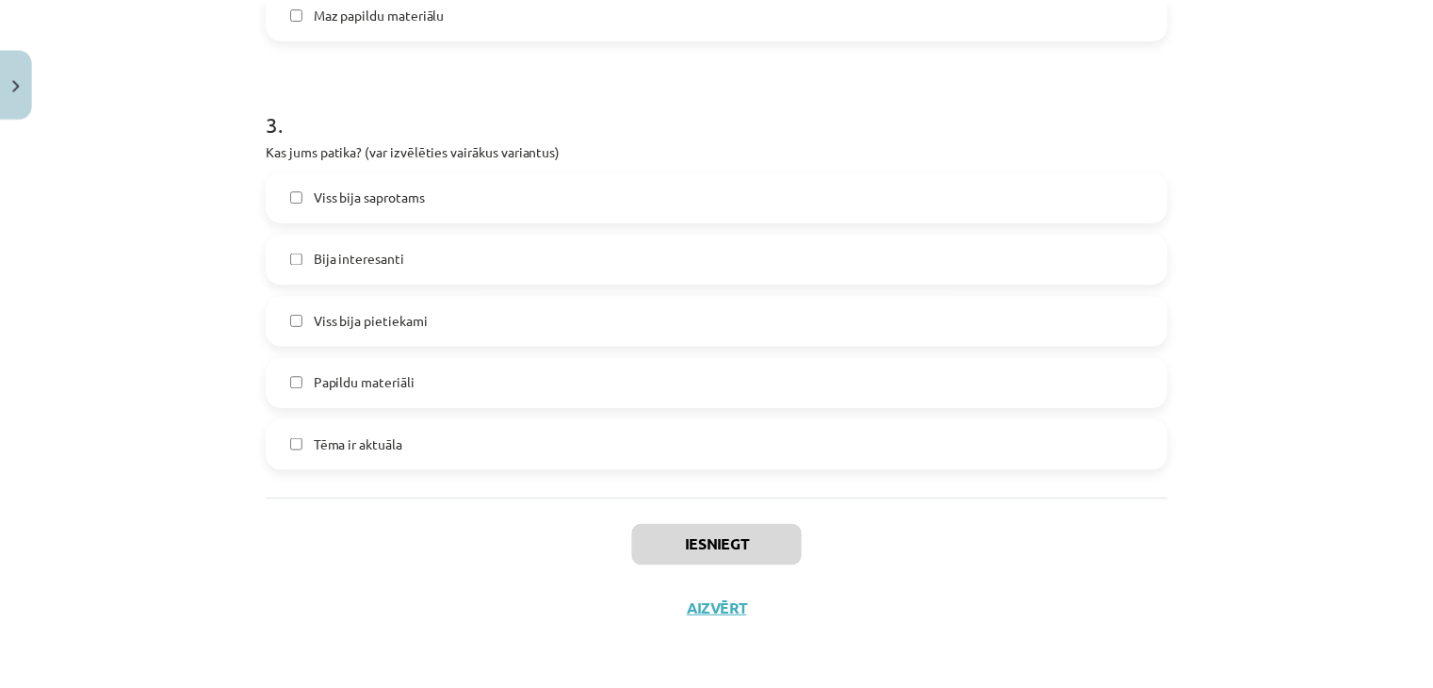
scroll to position [1585, 0]
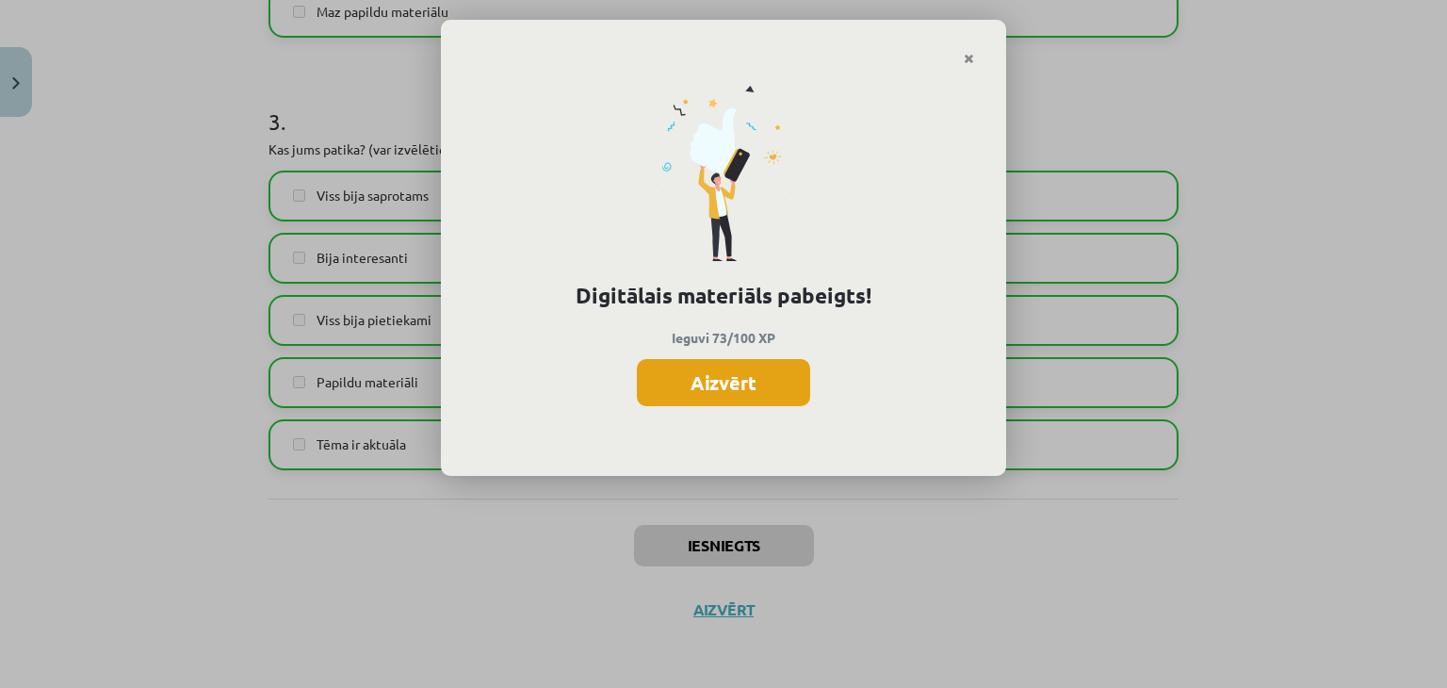
click at [736, 397] on button "Aizvērt" at bounding box center [723, 382] width 173 height 47
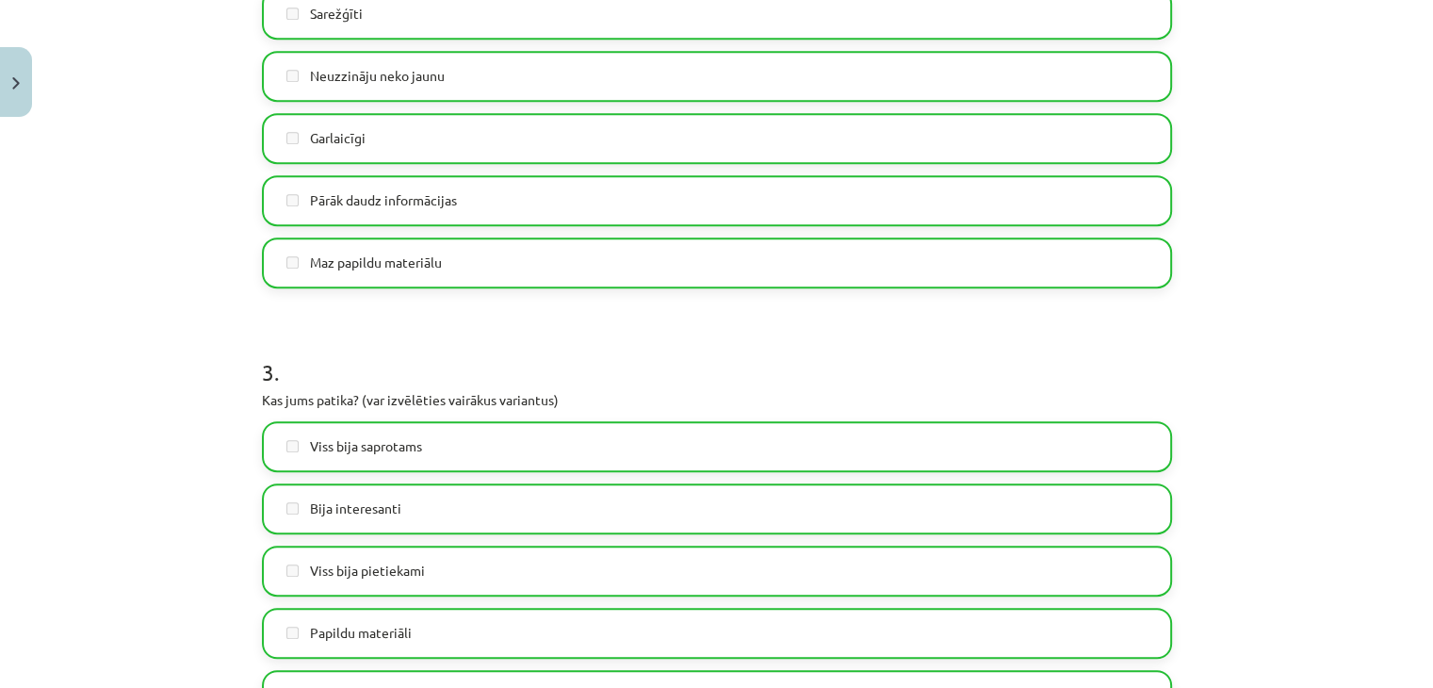
scroll to position [1236, 0]
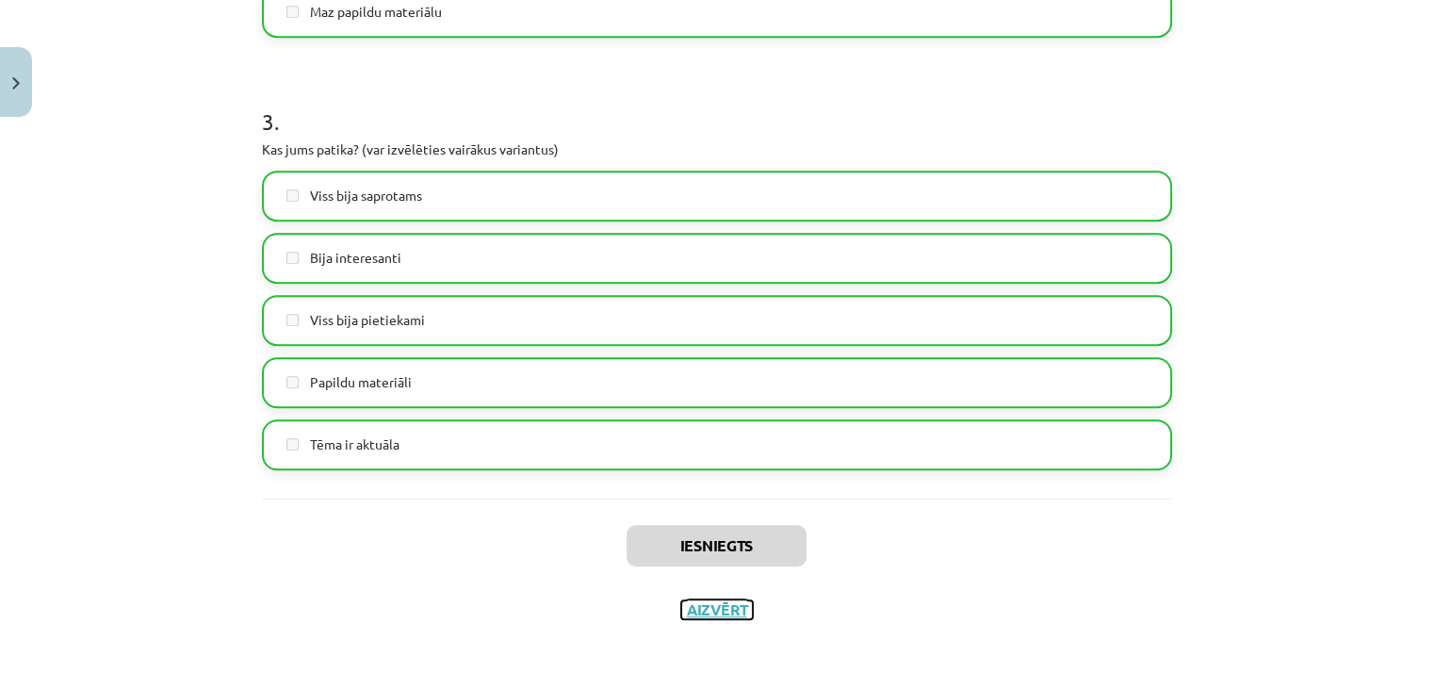
click at [698, 611] on button "Aizvērt" at bounding box center [717, 609] width 72 height 19
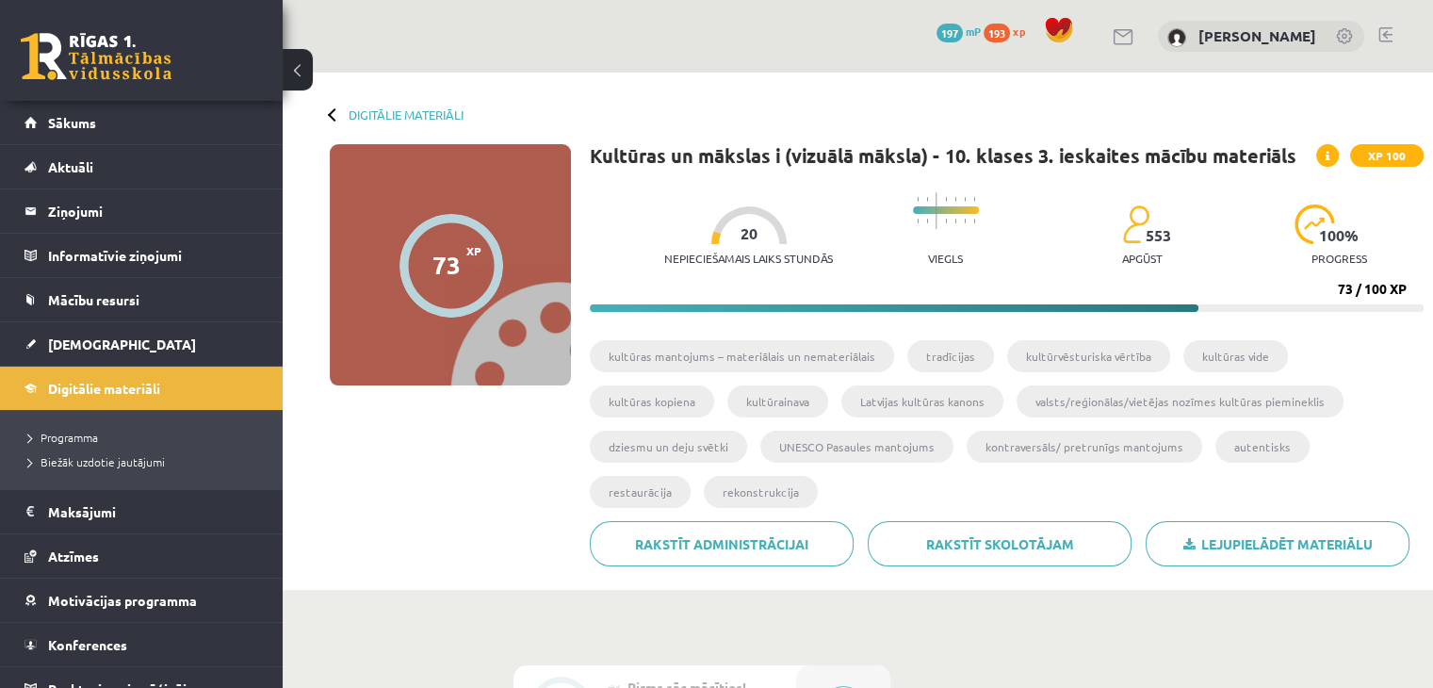
scroll to position [0, 0]
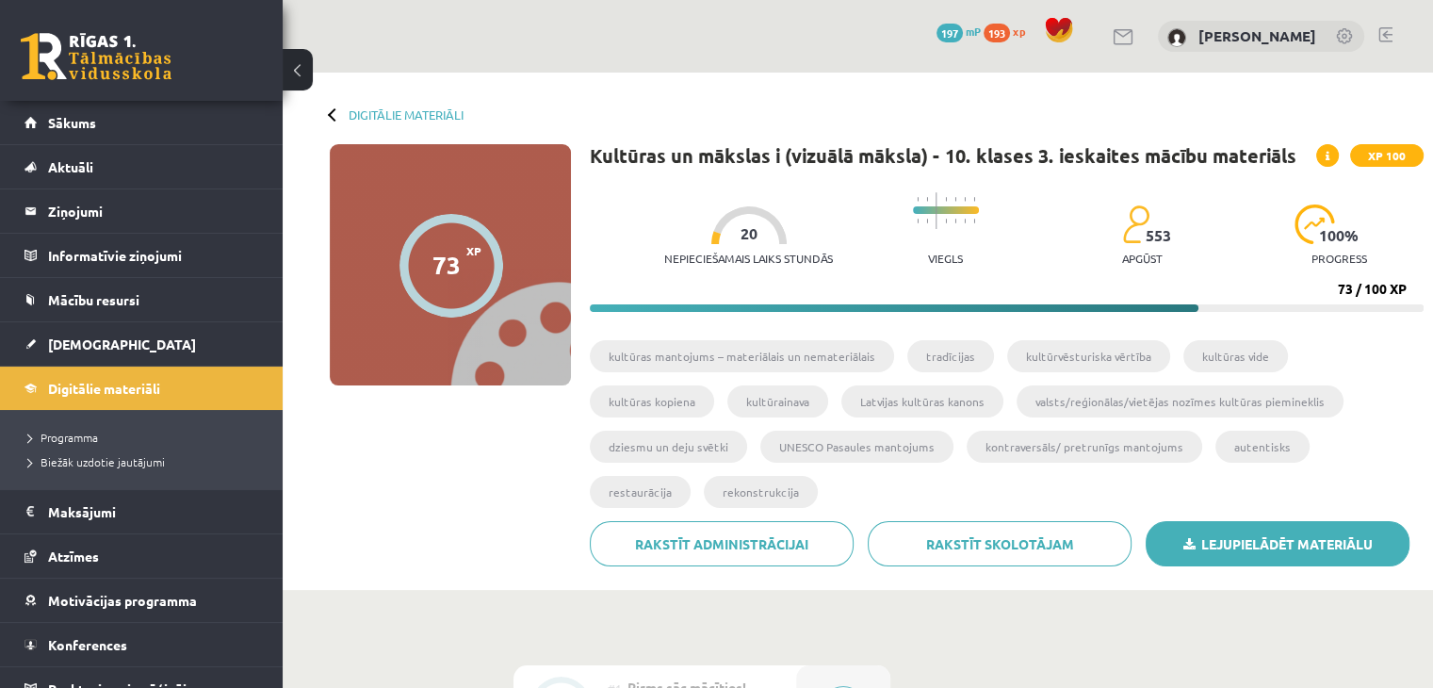
click at [1221, 521] on link "Lejupielādēt materiālu" at bounding box center [1278, 543] width 264 height 45
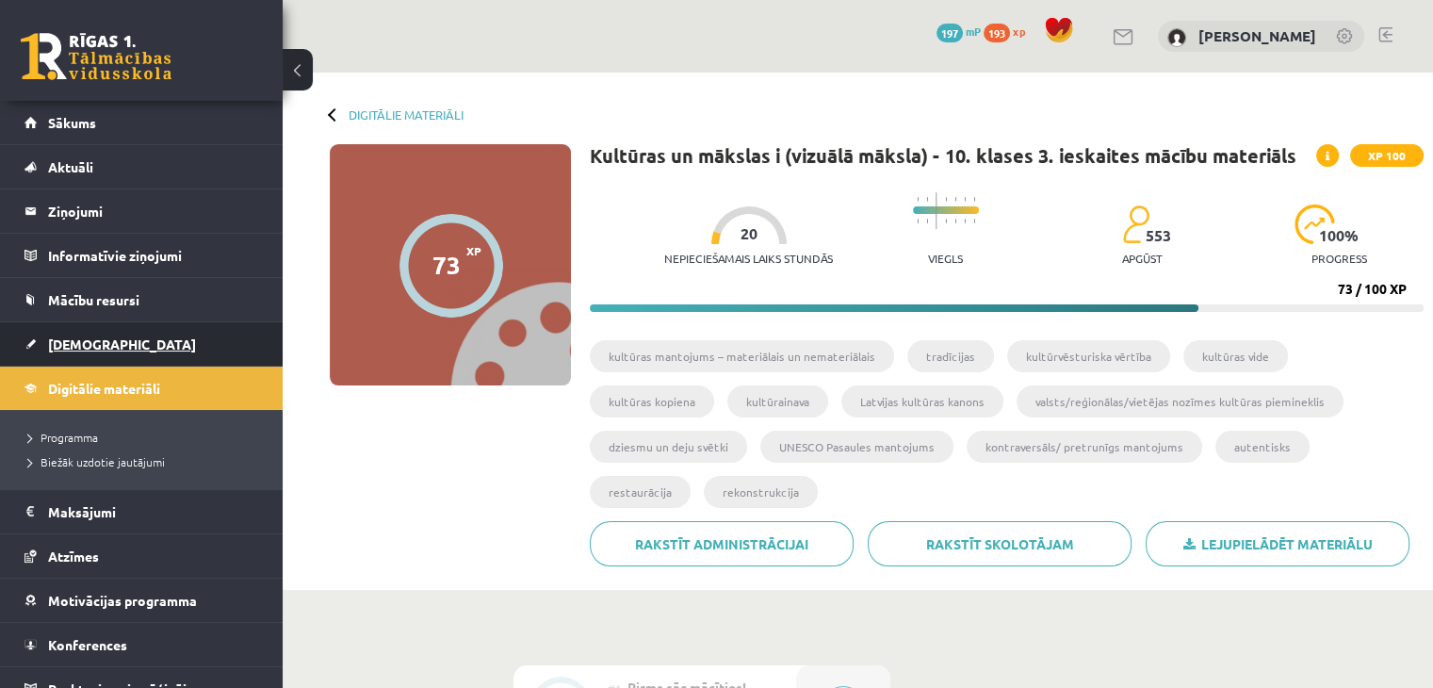
click at [124, 339] on link "[DEMOGRAPHIC_DATA]" at bounding box center [141, 343] width 235 height 43
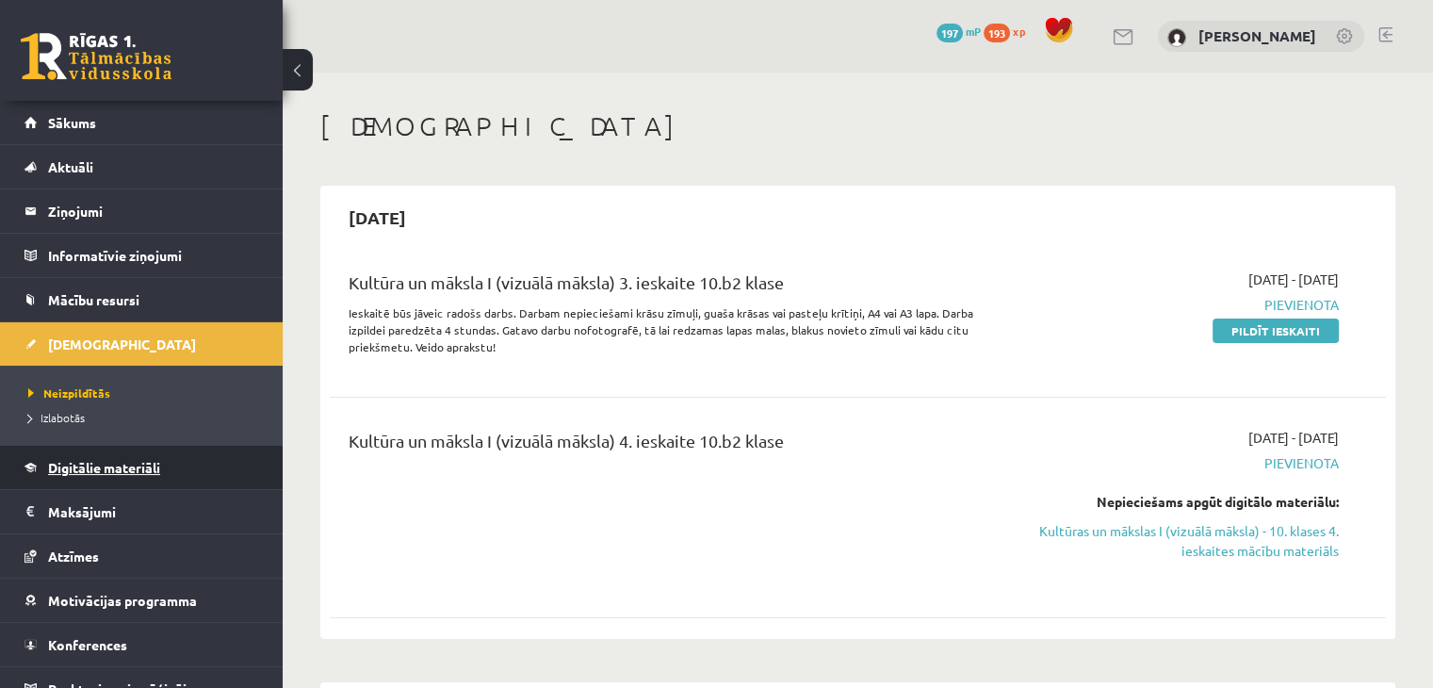
click at [147, 463] on span "Digitālie materiāli" at bounding box center [104, 467] width 112 height 17
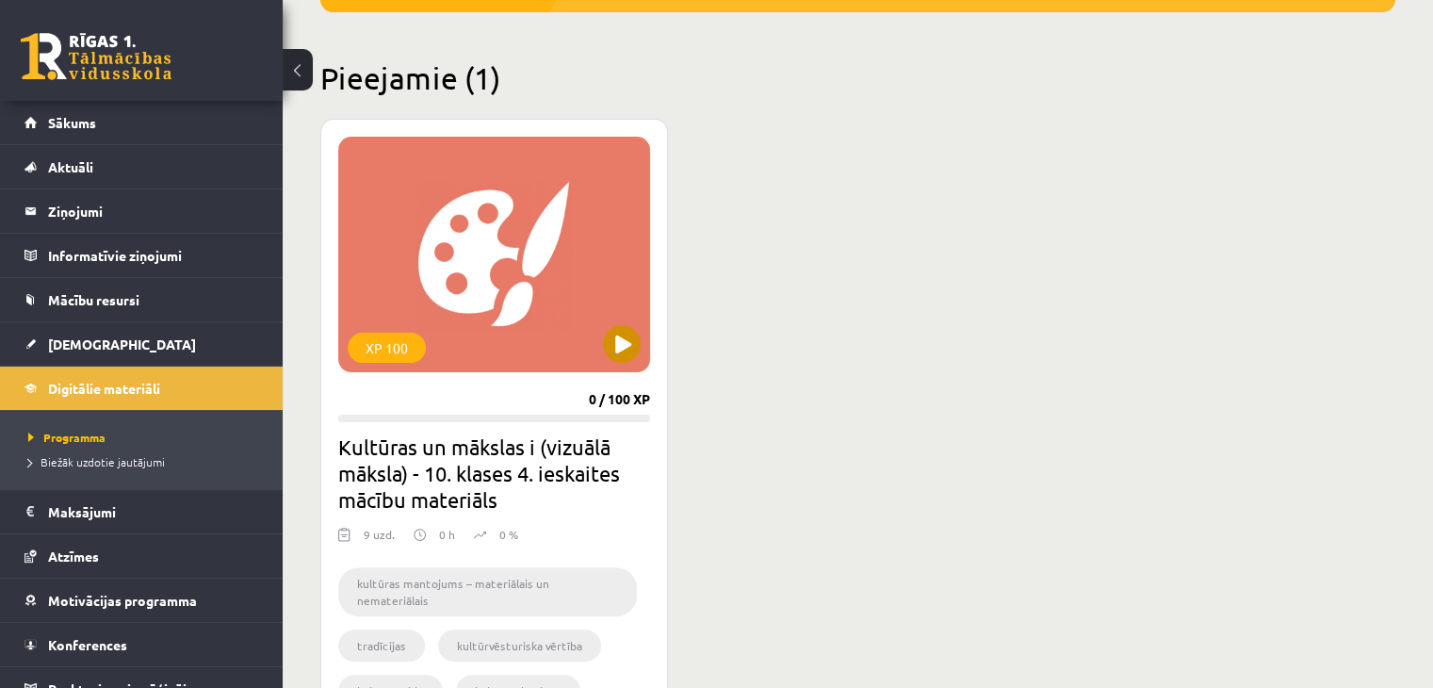
scroll to position [424, 0]
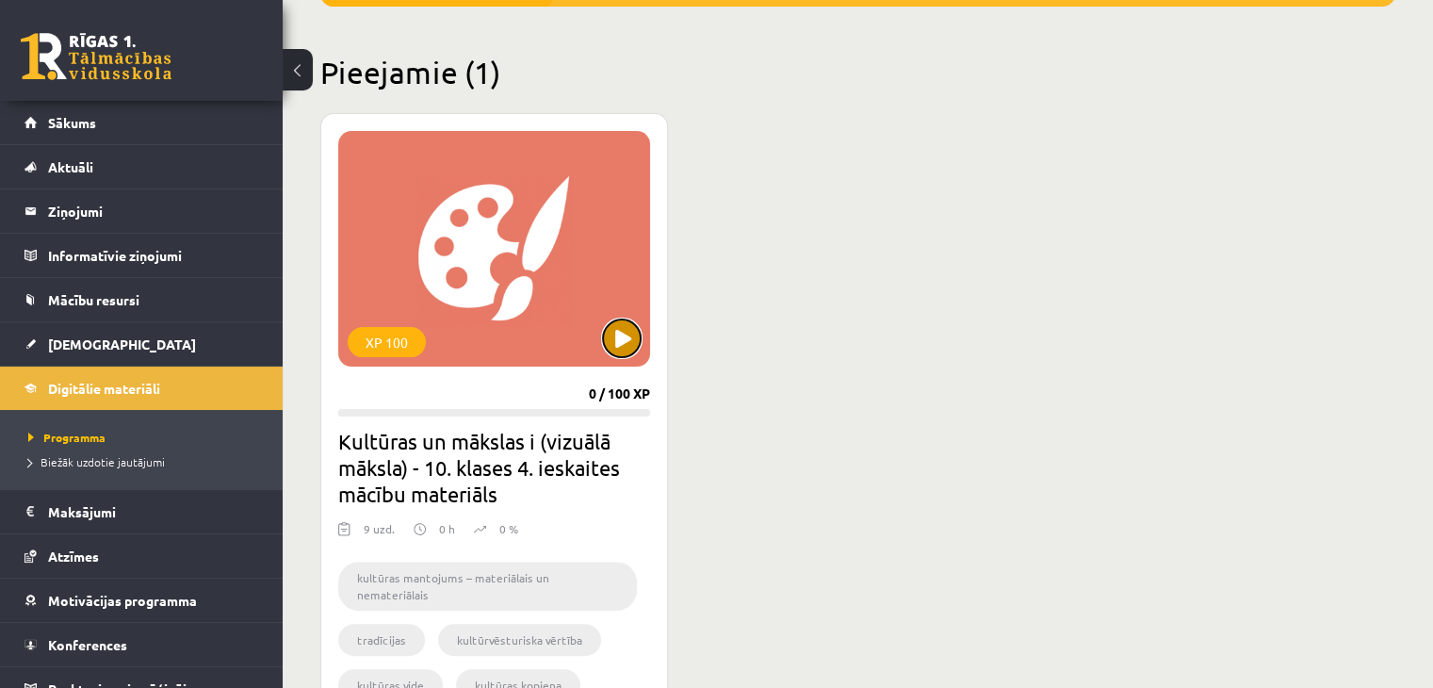
click at [639, 334] on button at bounding box center [622, 338] width 38 height 38
